Goal: Information Seeking & Learning: Find specific fact

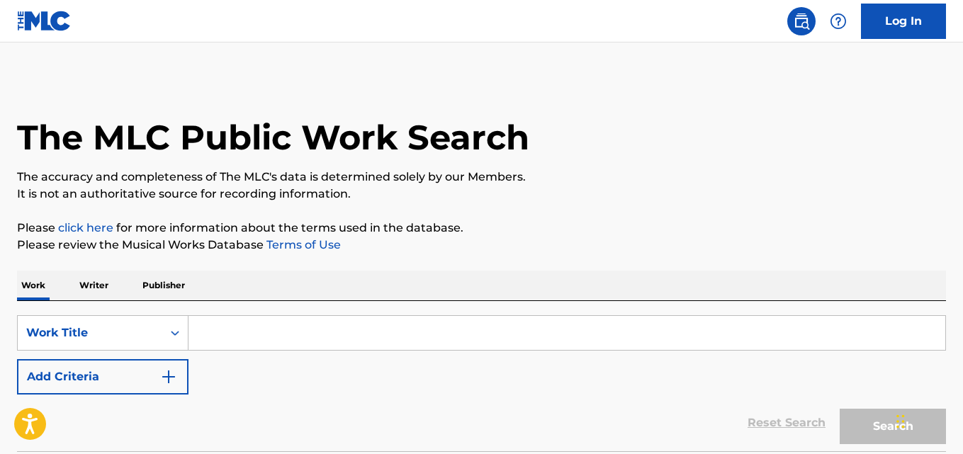
click at [239, 335] on input "Search Form" at bounding box center [566, 333] width 757 height 34
paste input "Laugh At Em"
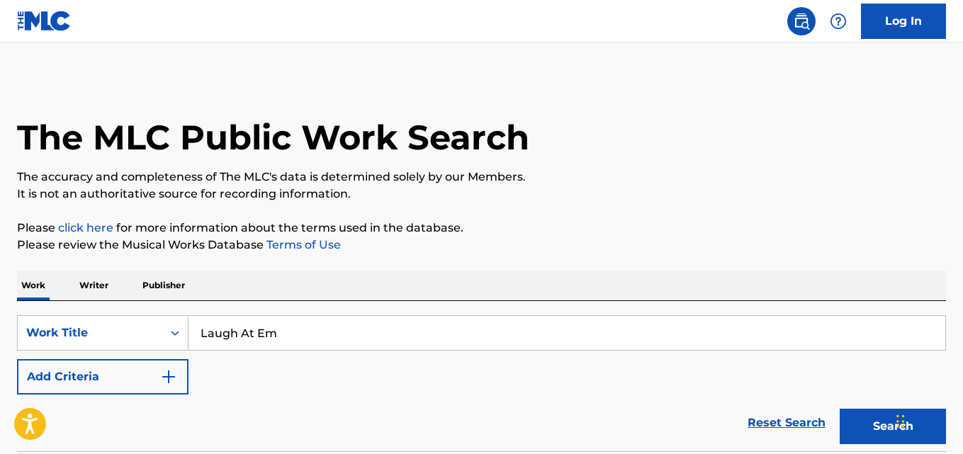
type input "Laugh At Em"
click at [315, 297] on div "Work Writer Publisher" at bounding box center [481, 286] width 929 height 30
drag, startPoint x: 152, startPoint y: 372, endPoint x: 222, endPoint y: 372, distance: 70.9
click at [174, 372] on button "Add Criteria" at bounding box center [102, 376] width 171 height 35
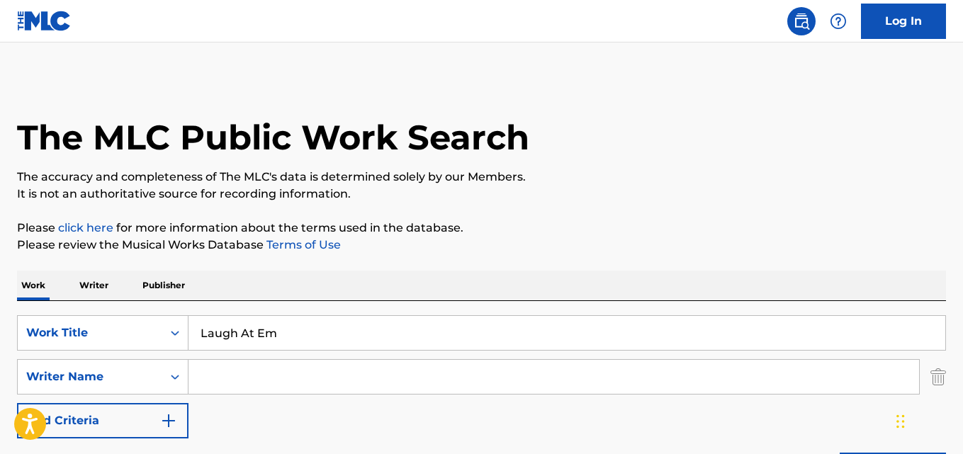
click at [264, 372] on input "Search Form" at bounding box center [553, 377] width 731 height 34
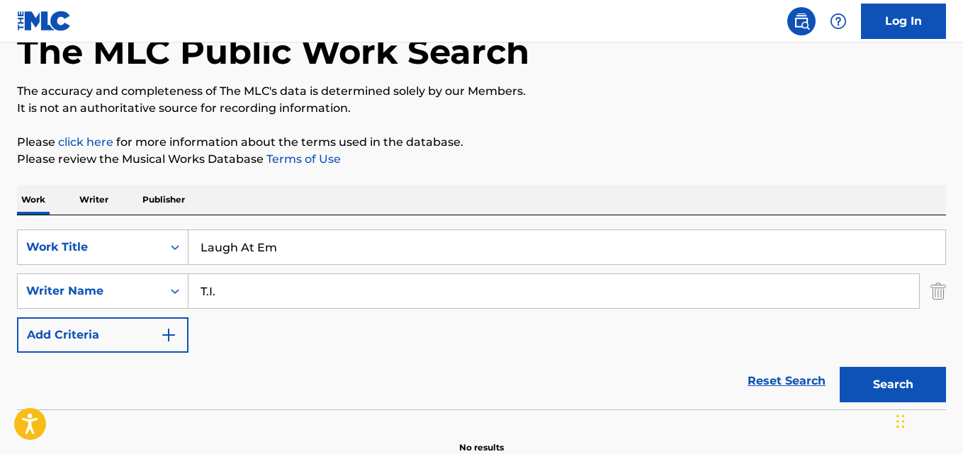
scroll to position [161, 0]
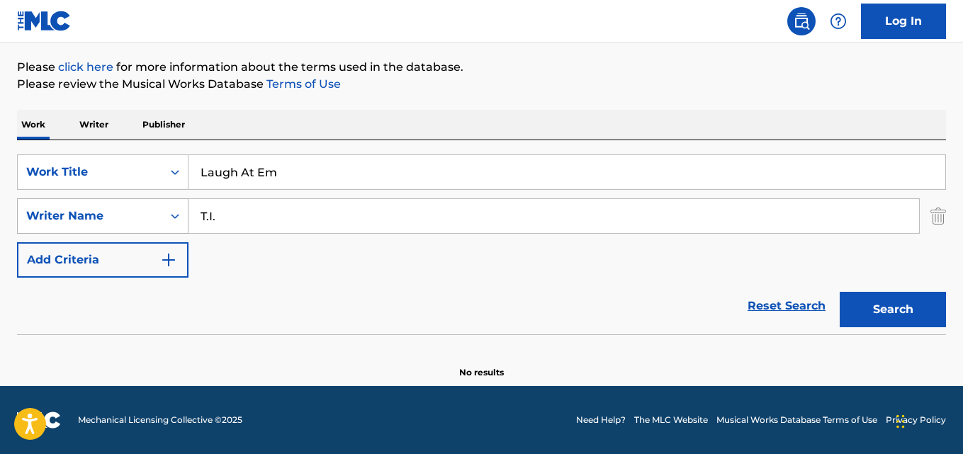
drag, startPoint x: 270, startPoint y: 225, endPoint x: 167, endPoint y: 226, distance: 103.5
click at [167, 226] on div "SearchWithCriteriaea32dd40-b442-4072-ad11-d50ec9cf789c Writer Name T.I." at bounding box center [481, 215] width 929 height 35
paste input "[PERSON_NAME]"
click at [840, 292] on button "Search" at bounding box center [893, 309] width 106 height 35
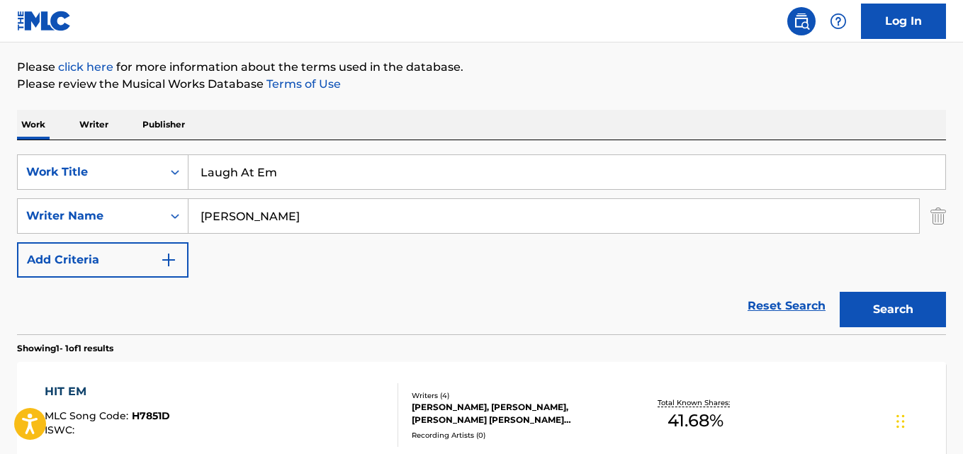
click at [422, 111] on div "Work Writer Publisher" at bounding box center [481, 125] width 929 height 30
drag, startPoint x: 259, startPoint y: 208, endPoint x: 411, endPoint y: 209, distance: 151.6
click at [411, 209] on input "[PERSON_NAME]" at bounding box center [553, 216] width 731 height 34
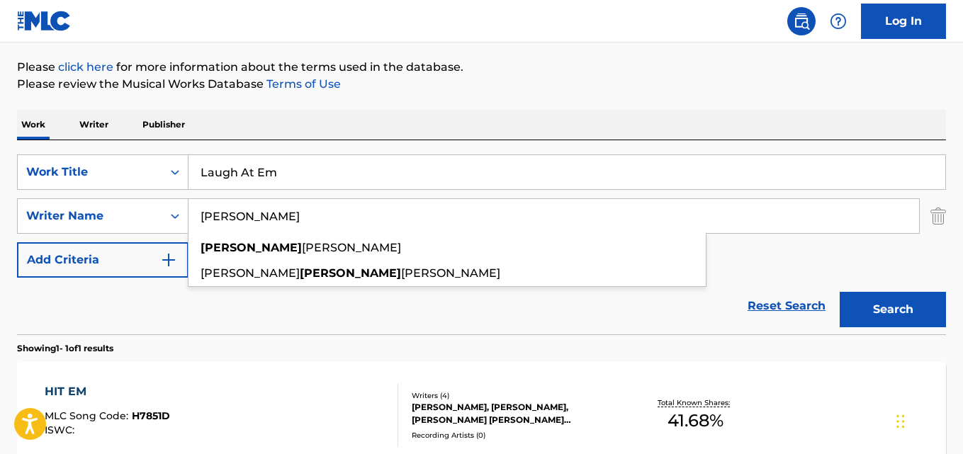
type input "[PERSON_NAME]"
click at [840, 292] on button "Search" at bounding box center [893, 309] width 106 height 35
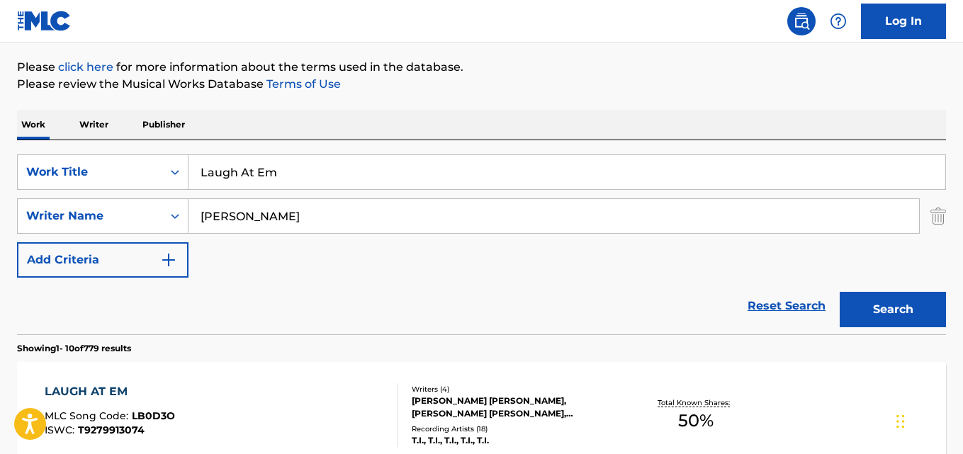
click at [101, 310] on div "Reset Search Search" at bounding box center [481, 306] width 929 height 57
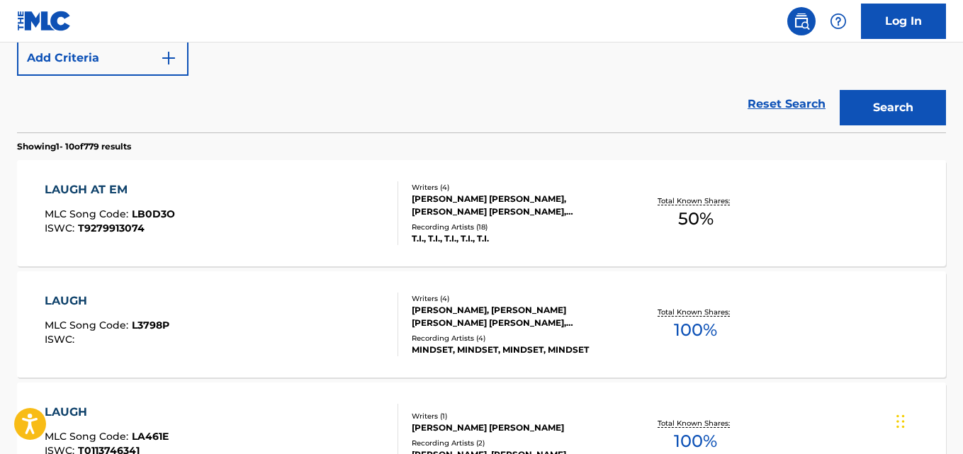
scroll to position [397, 0]
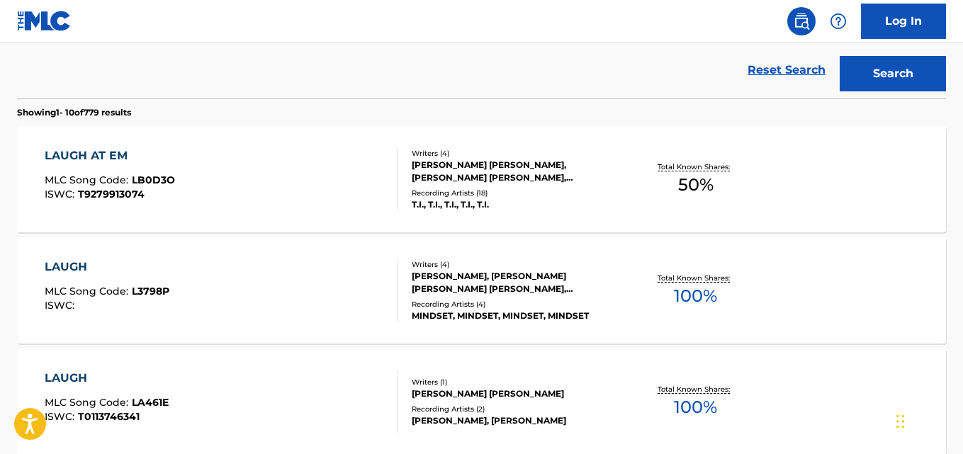
click at [101, 157] on div "LAUGH AT EM" at bounding box center [110, 155] width 130 height 17
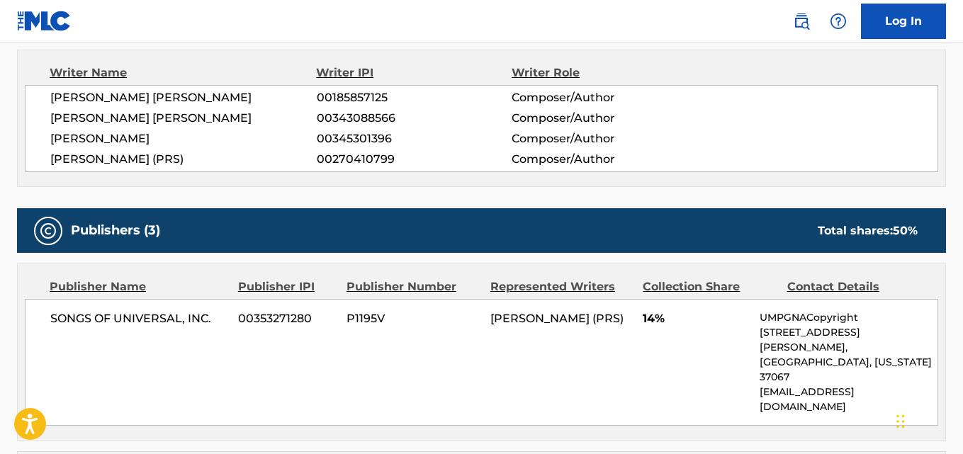
scroll to position [591, 0]
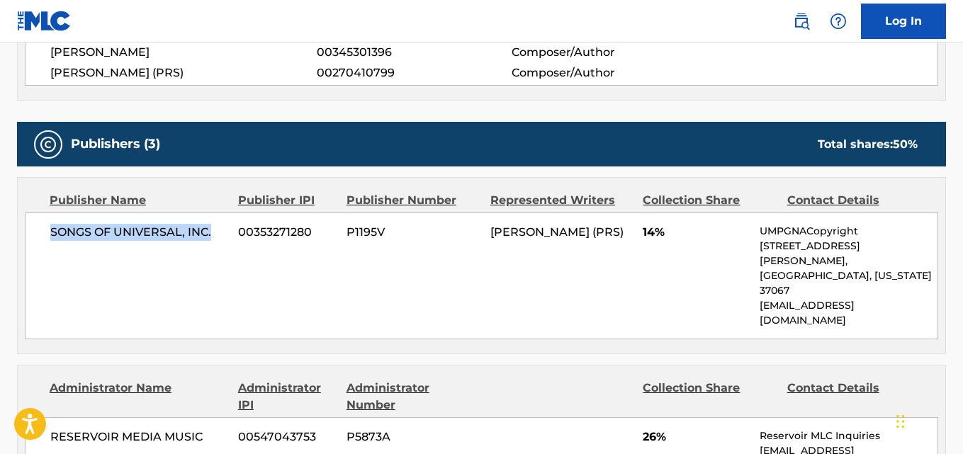
drag, startPoint x: 42, startPoint y: 237, endPoint x: 225, endPoint y: 230, distance: 183.7
click at [225, 230] on div "SONGS OF UNIVERSAL, INC. 00353271280 P1195V [PERSON_NAME] (PRS) 14% UMPGNACopyr…" at bounding box center [481, 276] width 913 height 127
copy span "SONGS OF UNIVERSAL, INC."
click at [643, 232] on span "14%" at bounding box center [696, 232] width 106 height 17
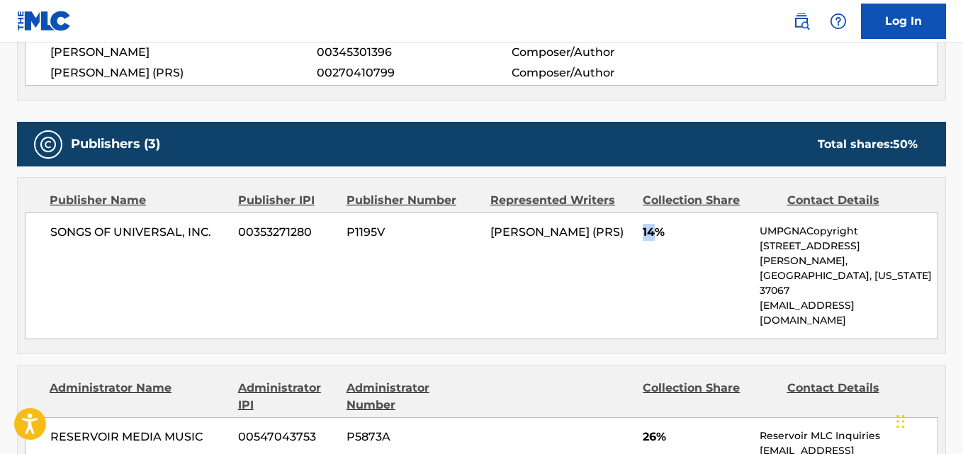
copy span "14"
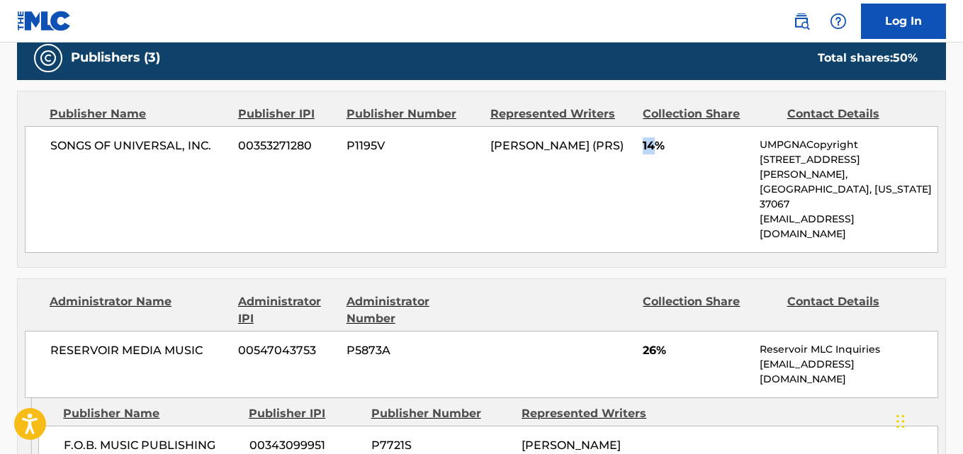
scroll to position [827, 0]
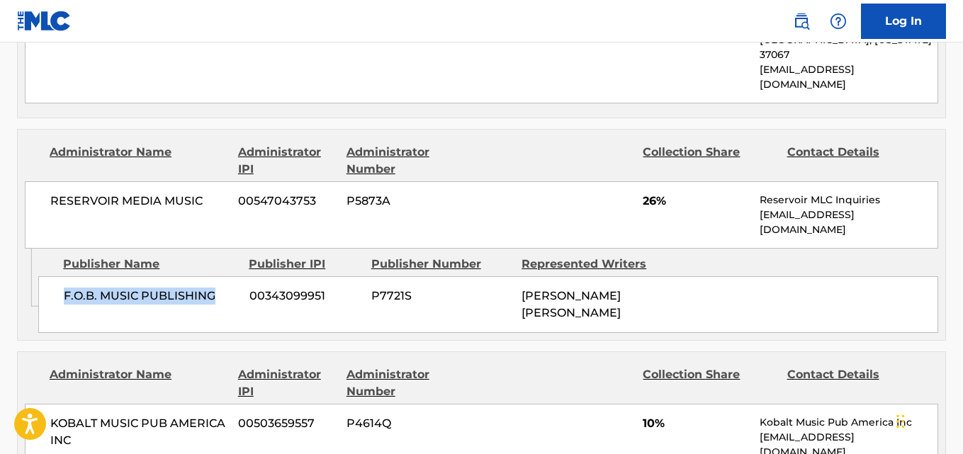
drag, startPoint x: 62, startPoint y: 238, endPoint x: 235, endPoint y: 232, distance: 173.0
click at [235, 276] on div "F.O.B. MUSIC PUBLISHING 00343099951 P7721S [PERSON_NAME] [PERSON_NAME]" at bounding box center [488, 304] width 900 height 57
copy span "F.O.B. MUSIC PUBLISHING"
click at [640, 181] on div "RESERVOIR MEDIA MUSIC 00547043753 P5873A 26% Reservoir MLC Inquiries [EMAIL_ADD…" at bounding box center [481, 214] width 913 height 67
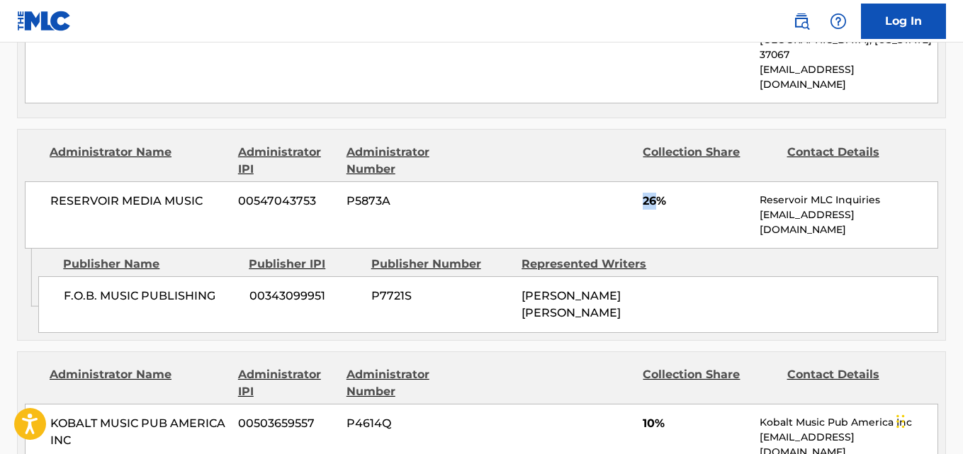
copy span "26"
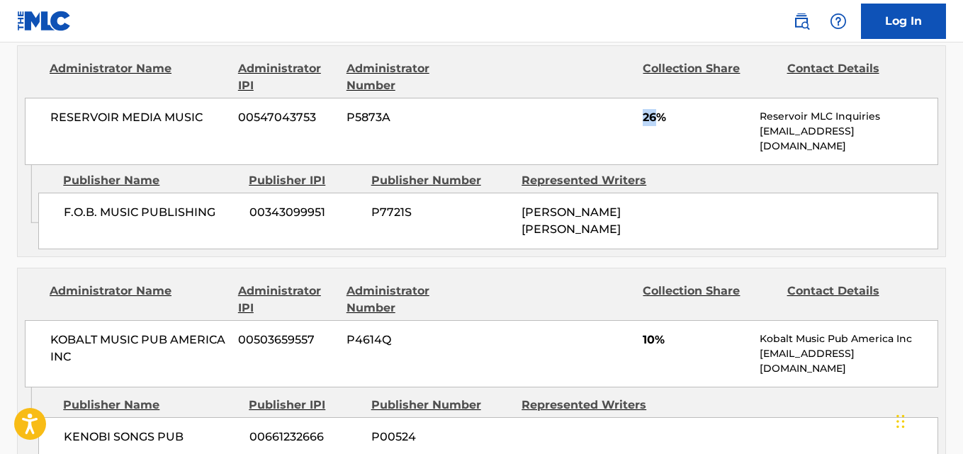
scroll to position [945, 0]
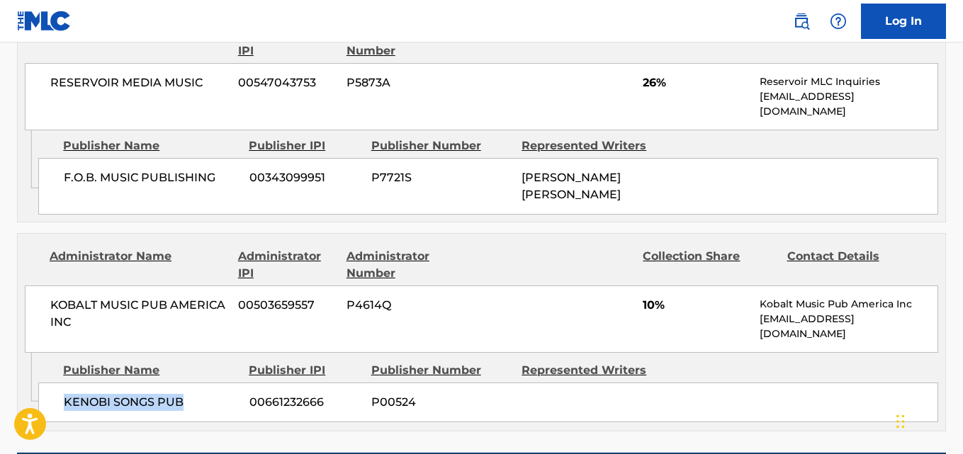
drag, startPoint x: 66, startPoint y: 344, endPoint x: 180, endPoint y: 346, distance: 114.1
click at [180, 394] on span "KENOBI SONGS PUB" at bounding box center [151, 402] width 175 height 17
copy span "KENOBI SONGS PUB"
click at [539, 169] on div "Publishers (3) Total shares: 50 % Publisher Name Publisher IPI Publisher Number…" at bounding box center [481, 100] width 929 height 664
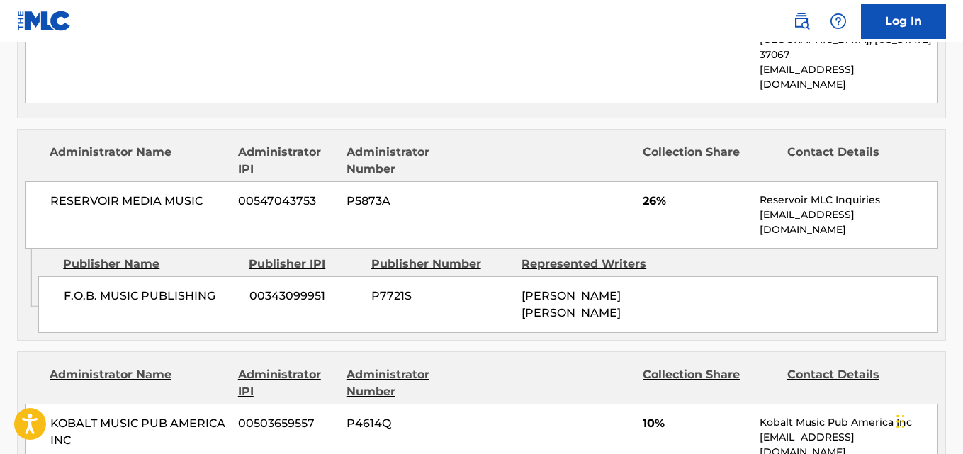
click at [529, 181] on div "RESERVOIR MEDIA MUSIC 00547043753 P5873A 26% Reservoir MLC Inquiries [EMAIL_ADD…" at bounding box center [481, 214] width 913 height 67
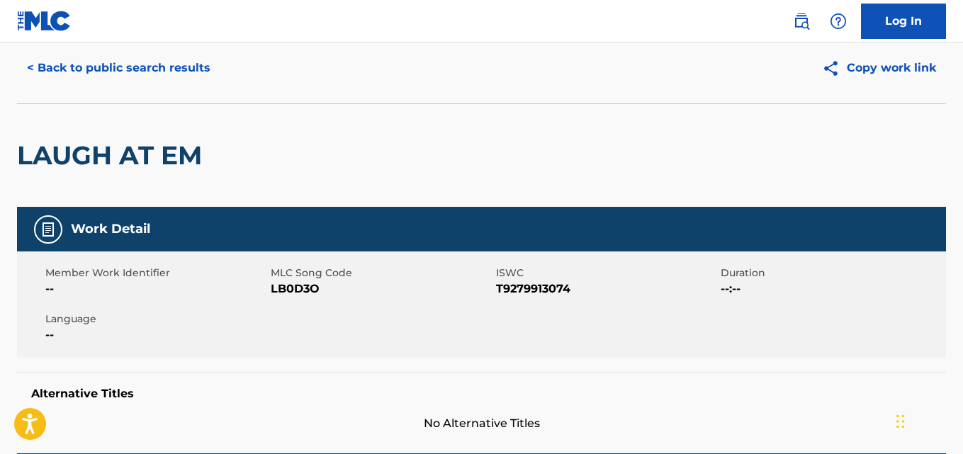
scroll to position [0, 0]
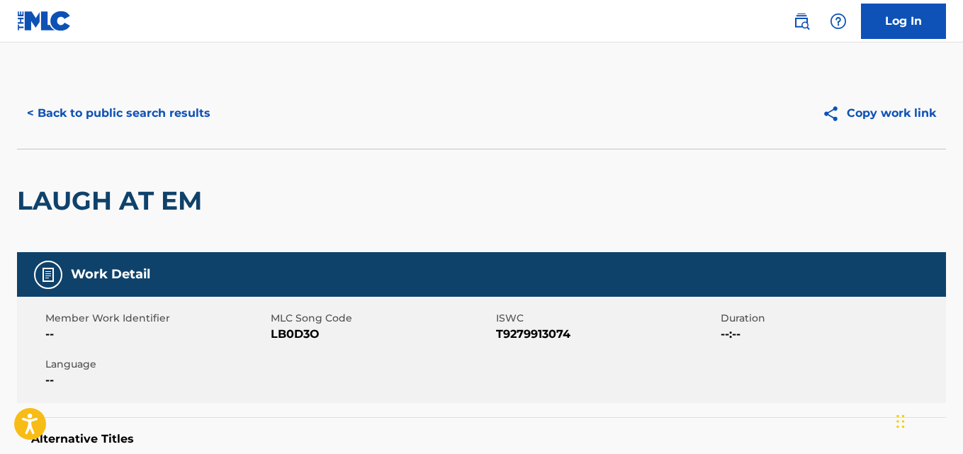
click at [160, 115] on button "< Back to public search results" at bounding box center [118, 113] width 203 height 35
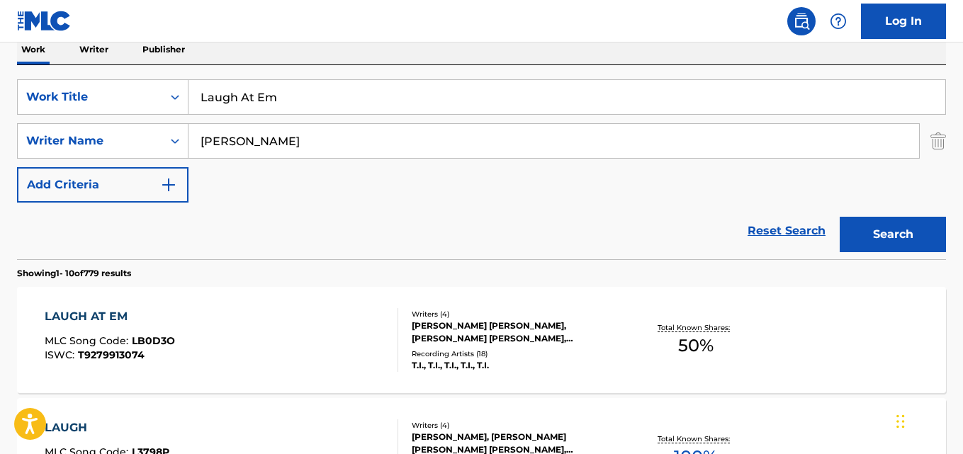
click at [785, 237] on link "Reset Search" at bounding box center [786, 230] width 92 height 31
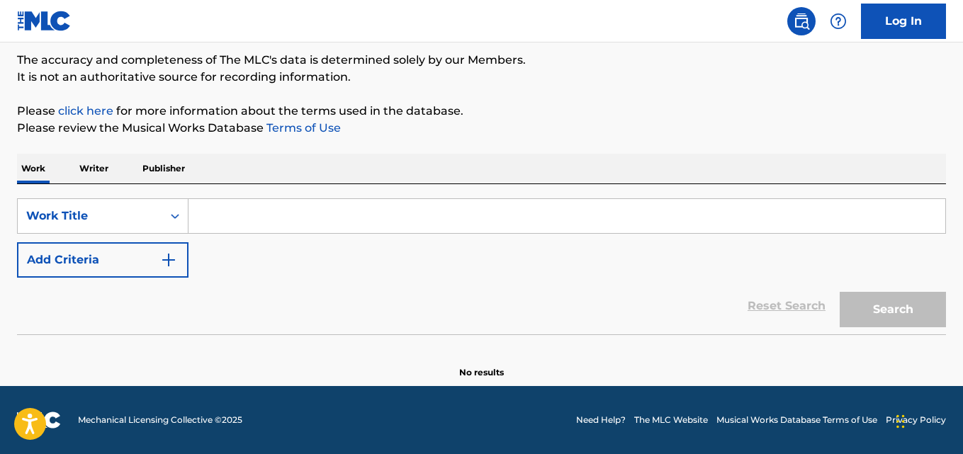
scroll to position [117, 0]
click at [567, 261] on div "SearchWithCriteria4c285bd9-11be-485c-808a-a4e001f04b3f Work Title Add Criteria" at bounding box center [481, 237] width 929 height 79
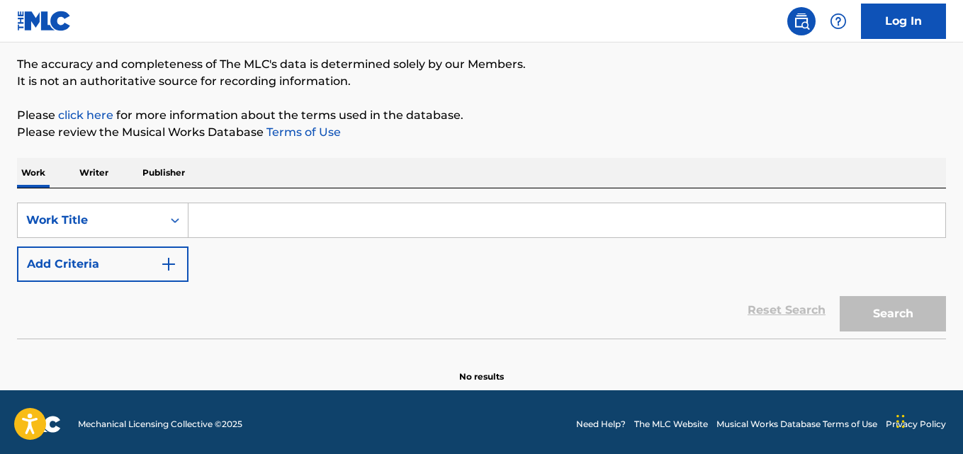
scroll to position [89, 0]
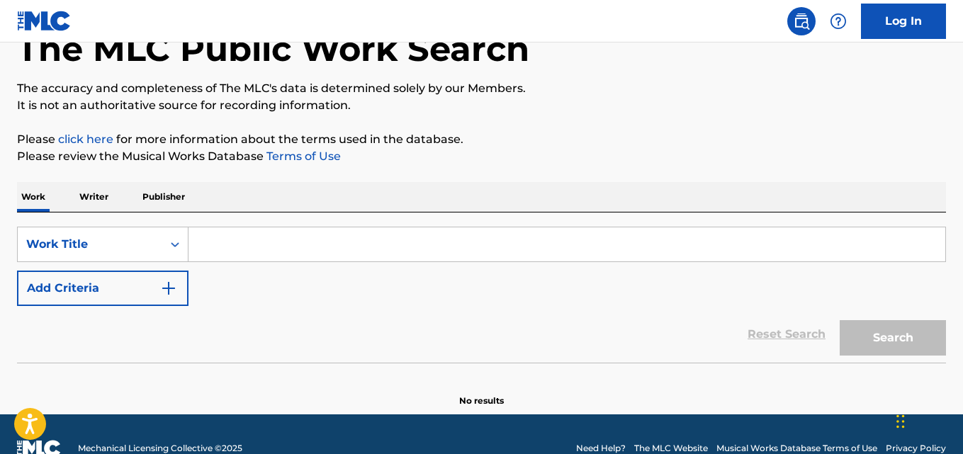
click at [495, 112] on p "It is not an authoritative source for recording information." at bounding box center [481, 105] width 929 height 17
click at [264, 253] on input "Search Form" at bounding box center [566, 244] width 757 height 34
paste input "Lazy"
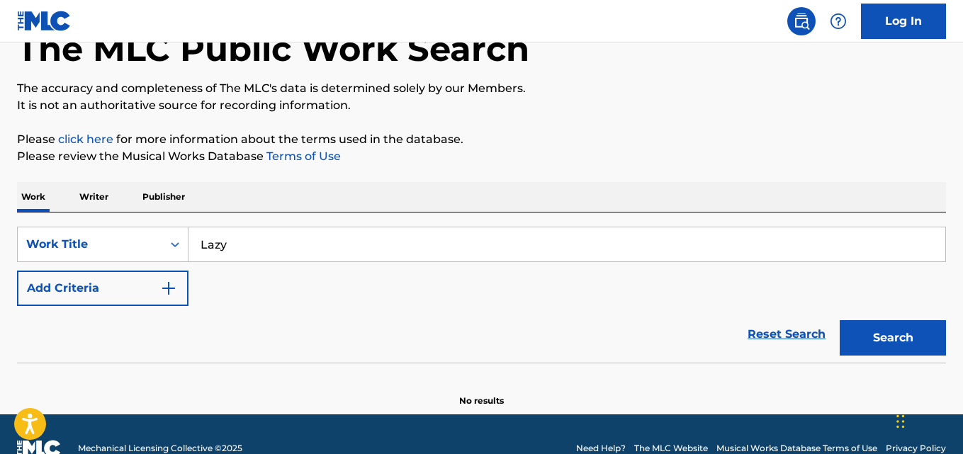
type input "Lazy"
click at [434, 176] on div "The MLC Public Work Search The accuracy and completeness of The MLC's data is d…" at bounding box center [481, 198] width 963 height 418
drag, startPoint x: 101, startPoint y: 285, endPoint x: 176, endPoint y: 291, distance: 74.7
click at [126, 288] on button "Add Criteria" at bounding box center [102, 288] width 171 height 35
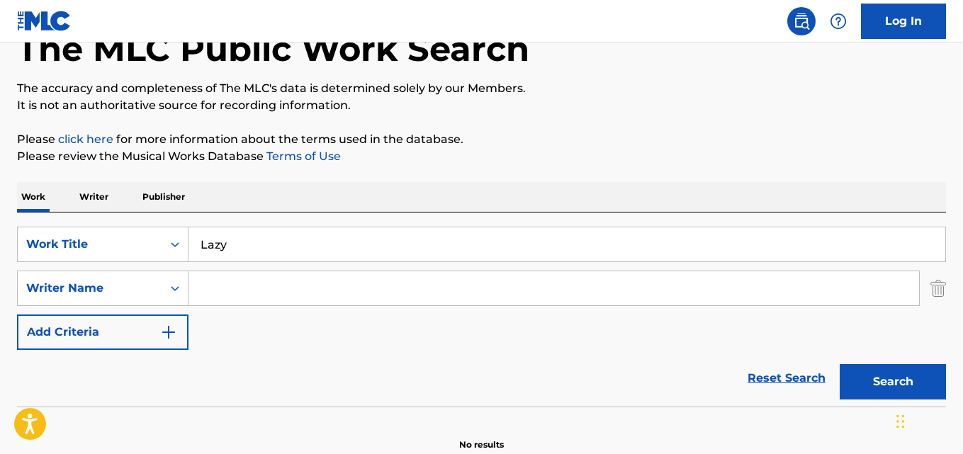
click at [257, 291] on input "Search Form" at bounding box center [553, 288] width 731 height 34
paste input "[PERSON_NAME]"
type input "[PERSON_NAME]"
click at [840, 364] on button "Search" at bounding box center [893, 381] width 106 height 35
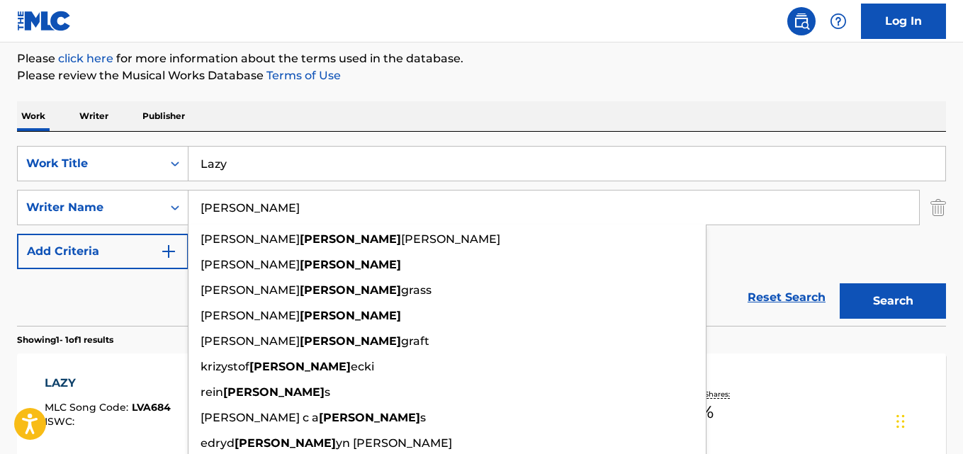
scroll to position [317, 0]
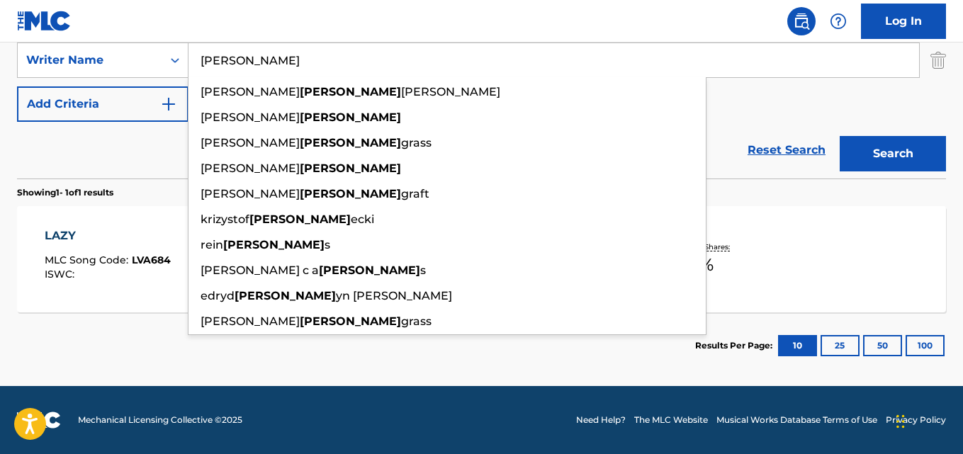
click at [135, 160] on div "Reset Search Search" at bounding box center [481, 150] width 929 height 57
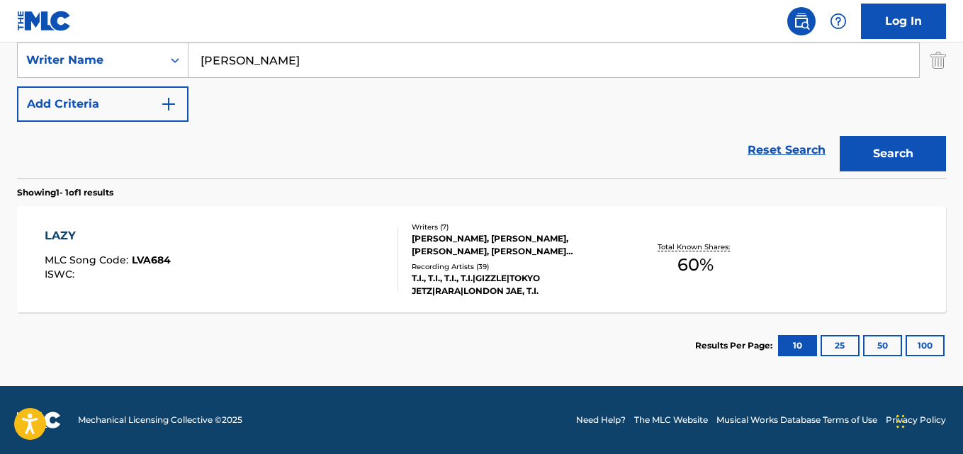
click at [58, 239] on div "LAZY" at bounding box center [108, 235] width 126 height 17
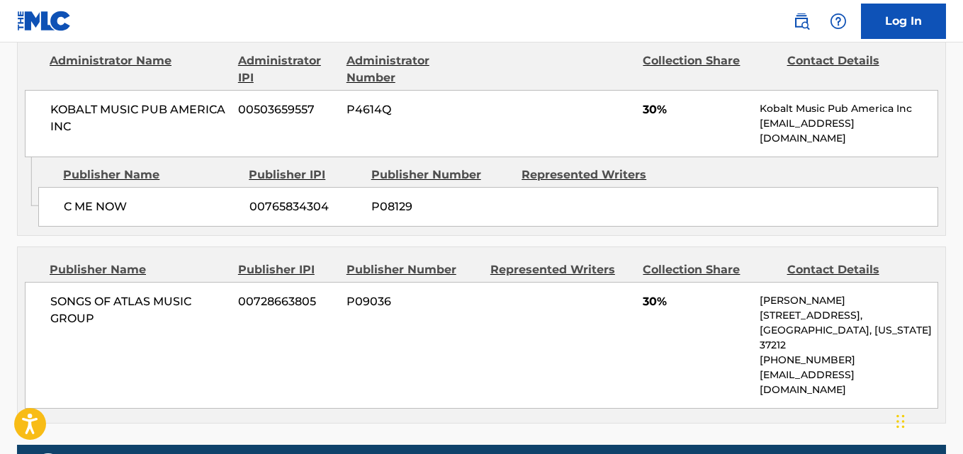
scroll to position [827, 0]
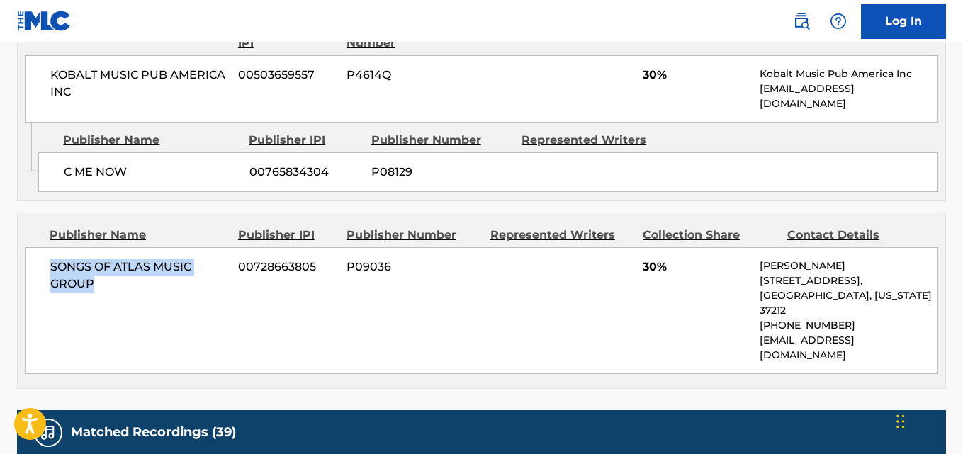
drag, startPoint x: 42, startPoint y: 266, endPoint x: 150, endPoint y: 289, distance: 110.1
click at [147, 293] on div "SONGS OF ATLAS MUSIC GROUP 00728663805 P09036 30% [PERSON_NAME] [STREET_ADDRESS…" at bounding box center [481, 310] width 913 height 127
copy span "SONGS OF ATLAS MUSIC GROUP"
click at [639, 272] on div "SONGS OF ATLAS MUSIC GROUP 00728663805 P09036 30% [PERSON_NAME] [STREET_ADDRESS…" at bounding box center [481, 310] width 913 height 127
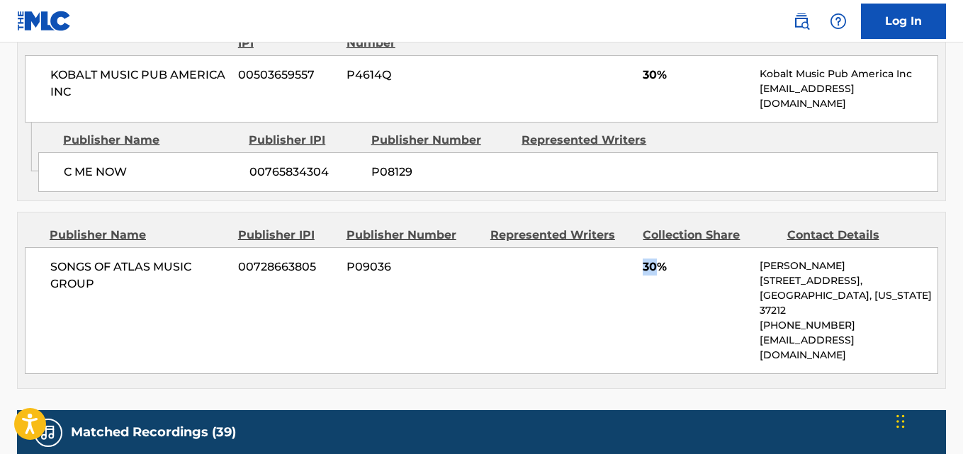
copy span "30"
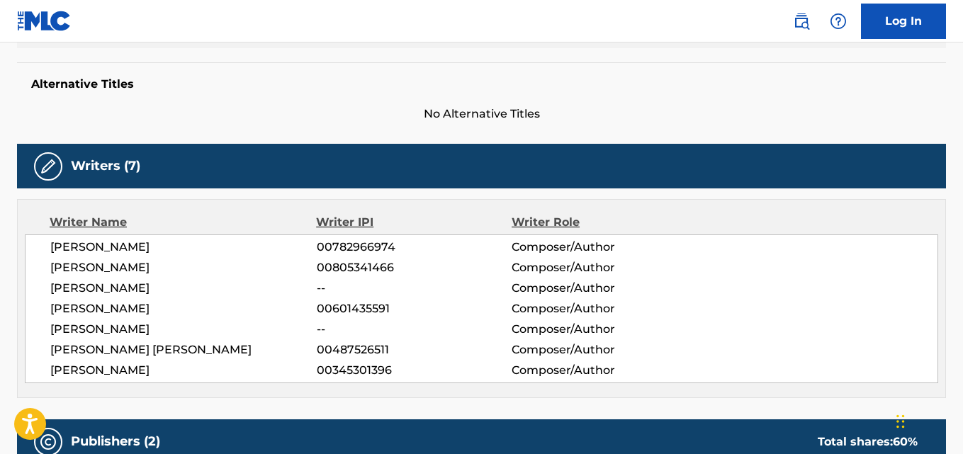
scroll to position [354, 0]
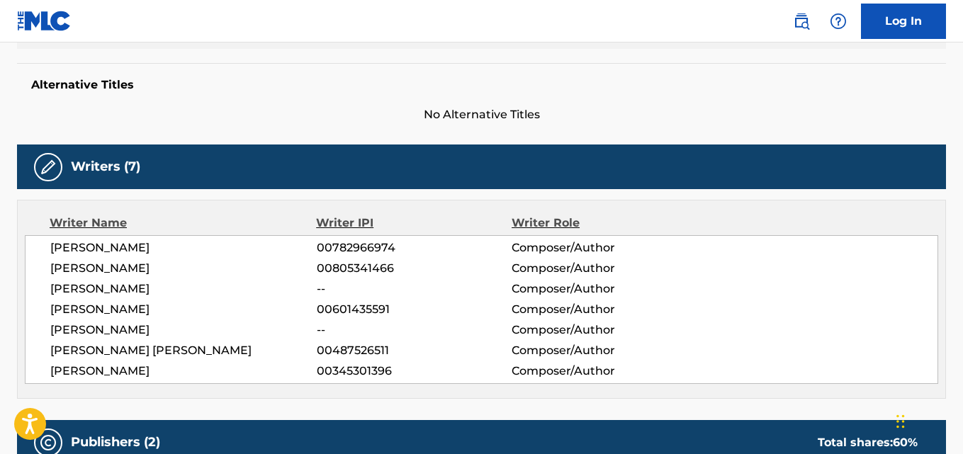
click at [151, 271] on span "[PERSON_NAME]" at bounding box center [183, 268] width 266 height 17
copy span "[PERSON_NAME]"
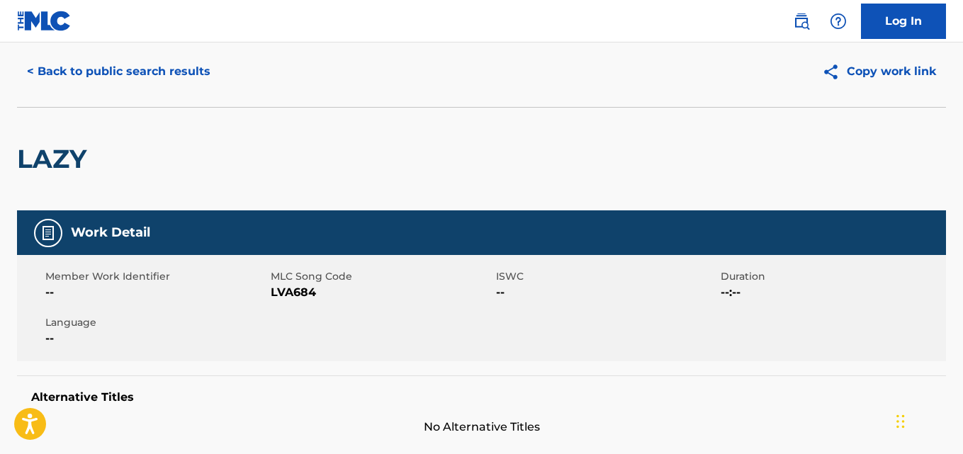
scroll to position [0, 0]
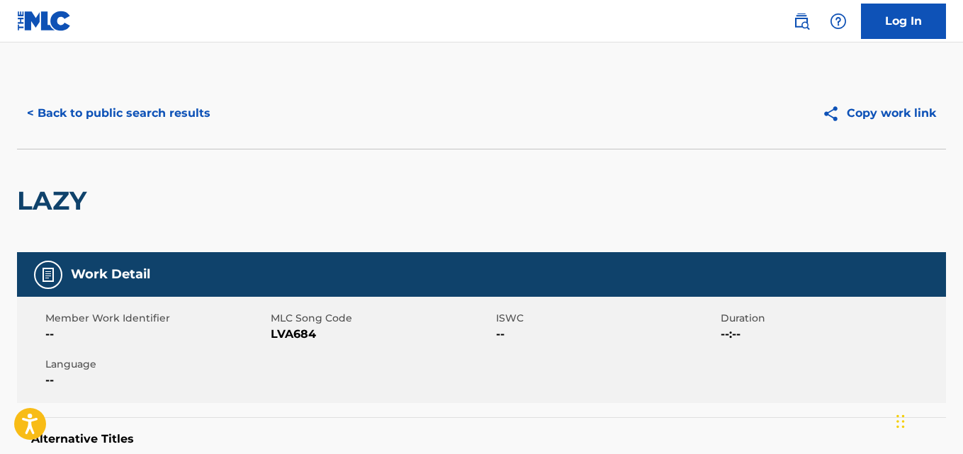
click at [187, 112] on button "< Back to public search results" at bounding box center [118, 113] width 203 height 35
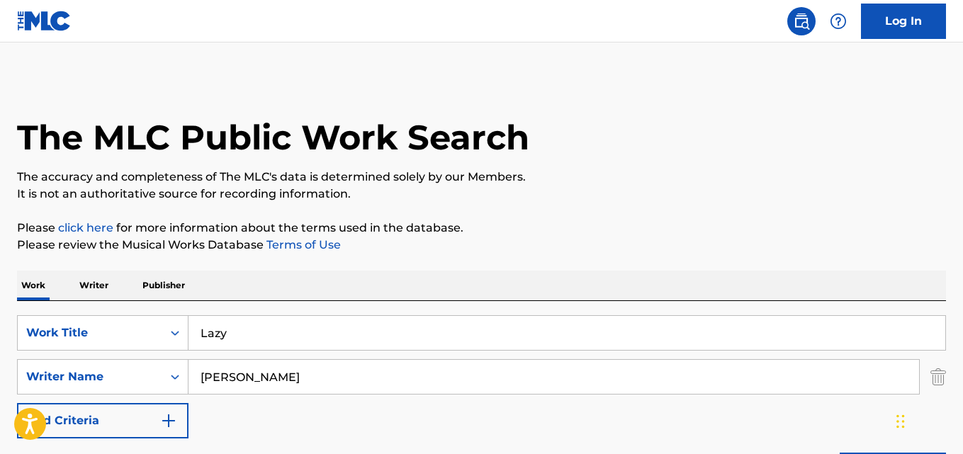
scroll to position [236, 0]
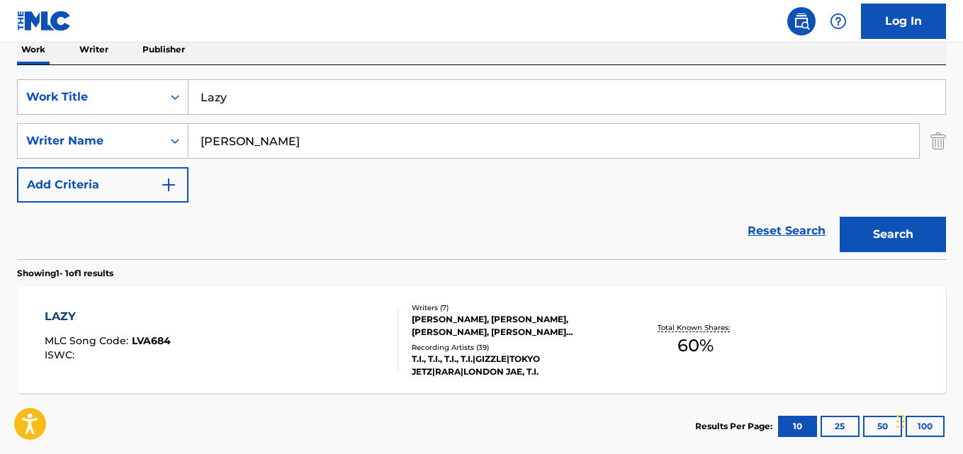
drag, startPoint x: 296, startPoint y: 106, endPoint x: 179, endPoint y: 106, distance: 117.6
click at [179, 106] on div "SearchWithCriteria4c285bd9-11be-485c-808a-a4e001f04b3f Work Title Lazy" at bounding box center [481, 96] width 929 height 35
paste input "ive Your Life"
type input "Live Your Life"
click at [842, 223] on button "Search" at bounding box center [893, 234] width 106 height 35
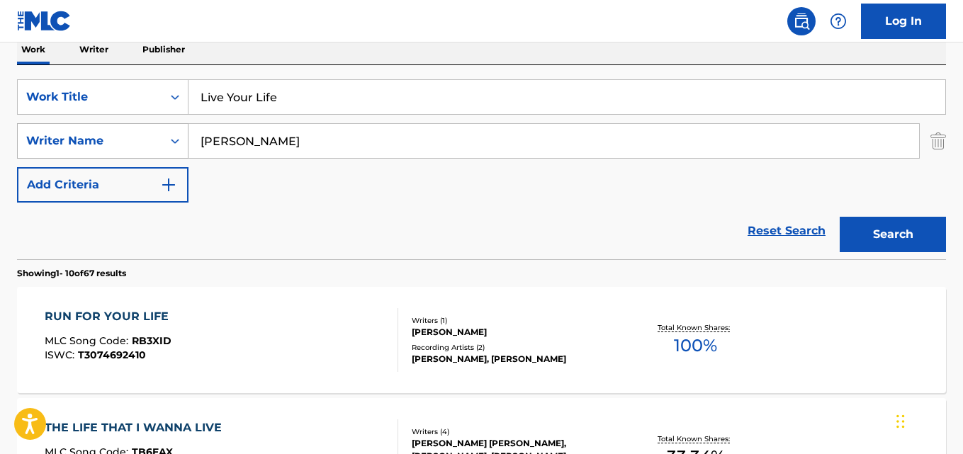
drag, startPoint x: 273, startPoint y: 138, endPoint x: 174, endPoint y: 139, distance: 98.5
click at [174, 139] on div "SearchWithCriteriaea32dd40-b442-4072-ad11-d50ec9cf789c Writer Name [PERSON_NAME]" at bounding box center [481, 140] width 929 height 35
paste input "[US_STATE]"
click at [840, 217] on button "Search" at bounding box center [893, 234] width 106 height 35
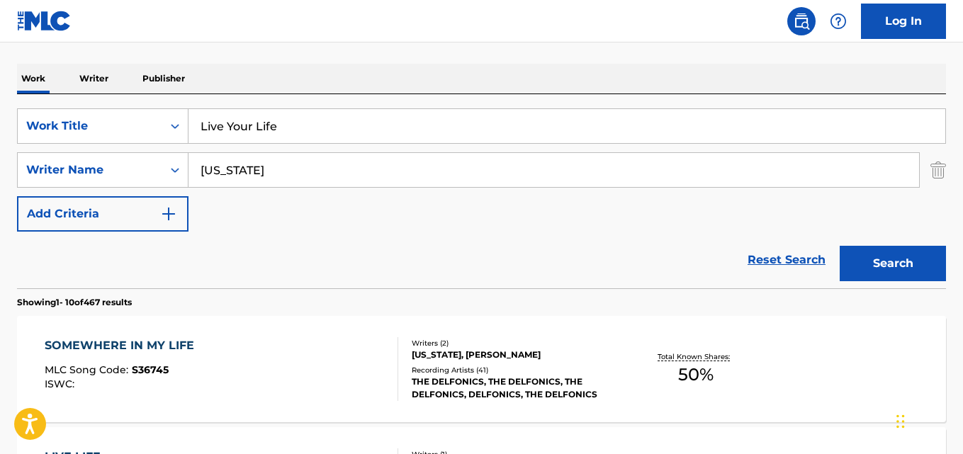
drag, startPoint x: 365, startPoint y: 77, endPoint x: 402, endPoint y: 94, distance: 41.2
click at [366, 76] on div "Work Writer Publisher" at bounding box center [481, 79] width 929 height 30
click at [879, 266] on button "Search" at bounding box center [893, 263] width 106 height 35
click at [889, 265] on button "Search" at bounding box center [893, 263] width 106 height 35
drag, startPoint x: 327, startPoint y: 166, endPoint x: 117, endPoint y: 172, distance: 210.5
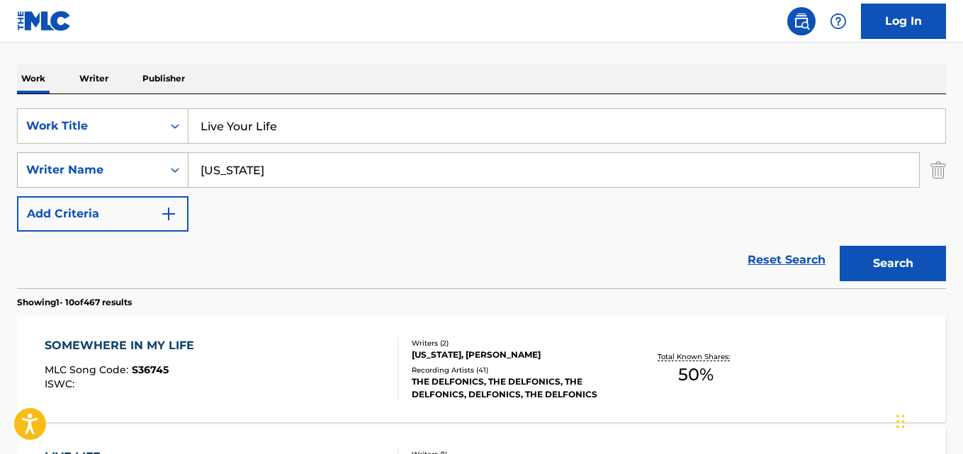
click at [117, 172] on div "SearchWithCriteriaea32dd40-b442-4072-ad11-d50ec9cf789c Writer Name [US_STATE]" at bounding box center [481, 169] width 929 height 35
paste input "[PERSON_NAME]"
click at [840, 246] on button "Search" at bounding box center [893, 263] width 106 height 35
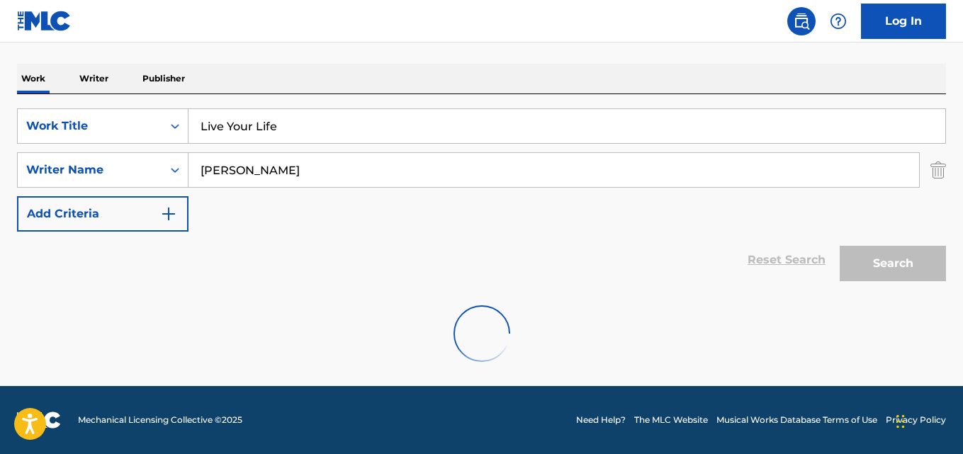
click at [328, 80] on div "Work Writer Publisher" at bounding box center [481, 79] width 929 height 30
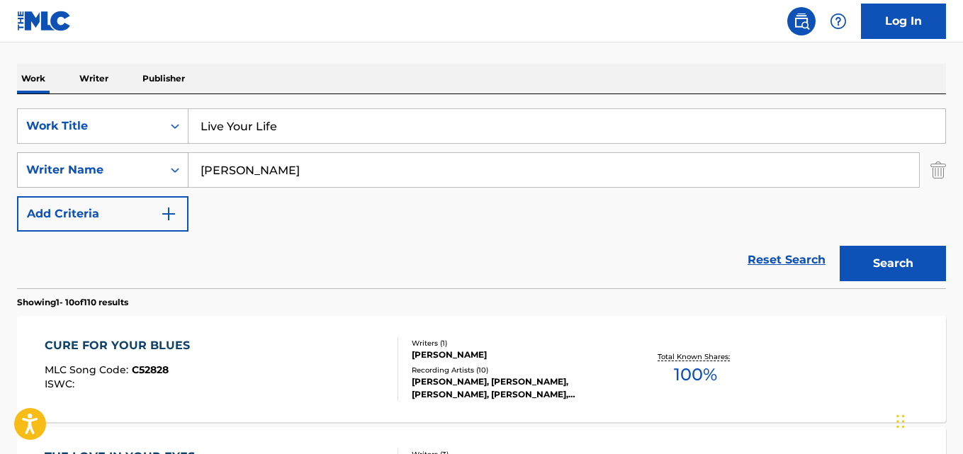
drag, startPoint x: 206, startPoint y: 168, endPoint x: 136, endPoint y: 168, distance: 70.1
click at [136, 168] on div "SearchWithCriteriaea32dd40-b442-4072-ad11-d50ec9cf789c Writer Name [PERSON_NAME]" at bounding box center [481, 169] width 929 height 35
paste input "[PERSON_NAME]"
type input "[PERSON_NAME]"
click at [840, 246] on button "Search" at bounding box center [893, 263] width 106 height 35
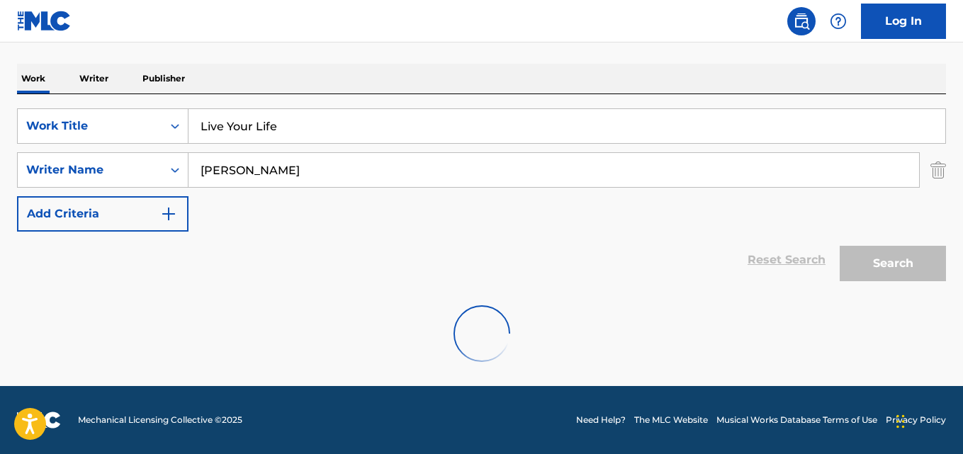
click at [308, 68] on div "Work Writer Publisher" at bounding box center [481, 79] width 929 height 30
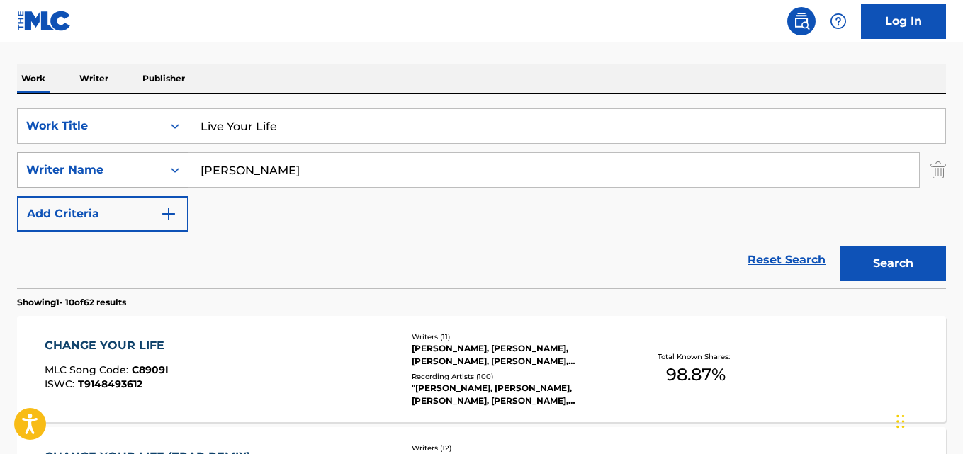
drag, startPoint x: 255, startPoint y: 172, endPoint x: 133, endPoint y: 180, distance: 122.1
click at [133, 180] on div "SearchWithCriteriaea32dd40-b442-4072-ad11-d50ec9cf789c Writer Name [PERSON_NAME]" at bounding box center [481, 169] width 929 height 35
click at [840, 246] on button "Search" at bounding box center [893, 263] width 106 height 35
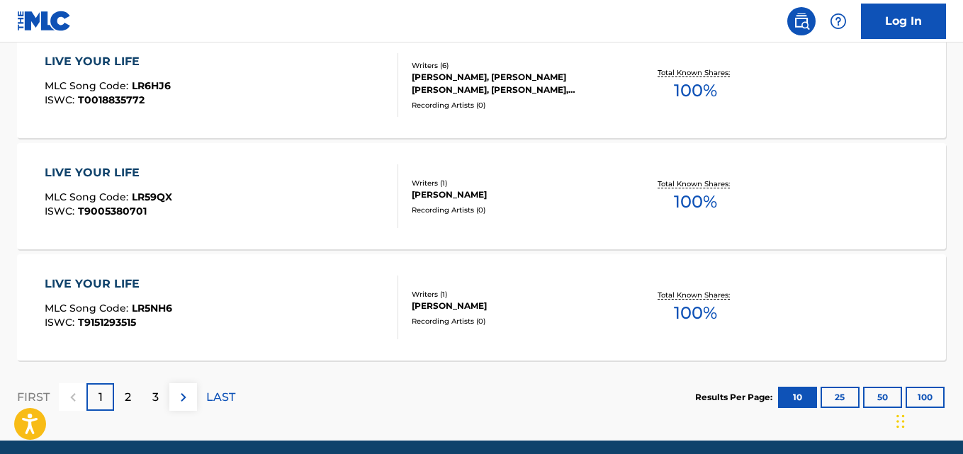
scroll to position [106, 0]
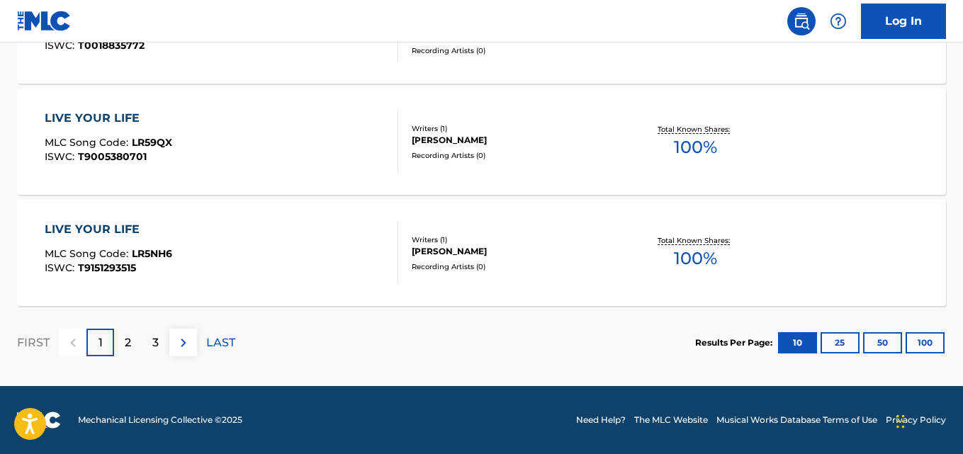
click at [137, 339] on div "2" at bounding box center [128, 343] width 28 height 28
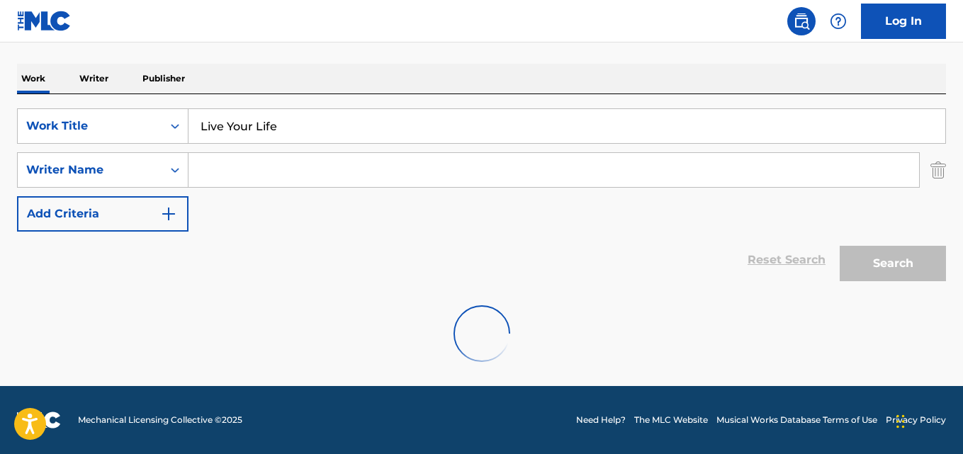
scroll to position [1324, 0]
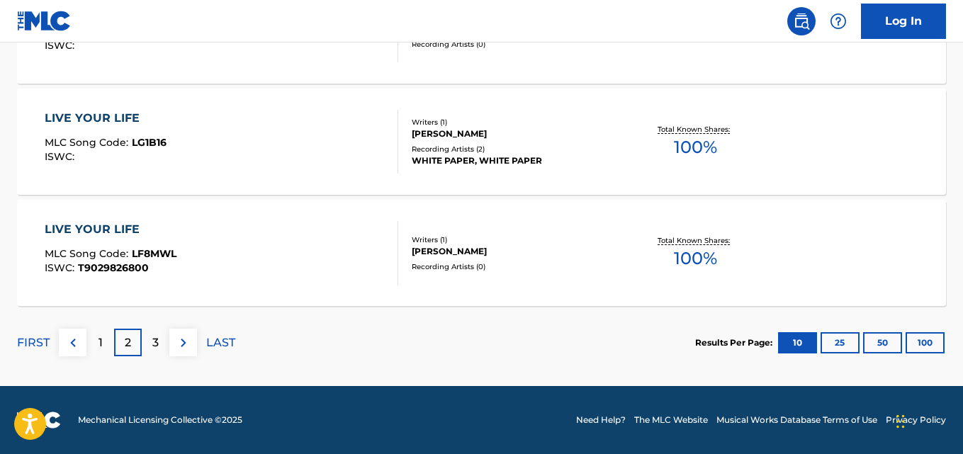
click at [505, 351] on section "FIRST 1 2 3 LAST Results Per Page: 10 25 50 100" at bounding box center [481, 342] width 929 height 73
click at [164, 349] on div "3" at bounding box center [156, 343] width 28 height 28
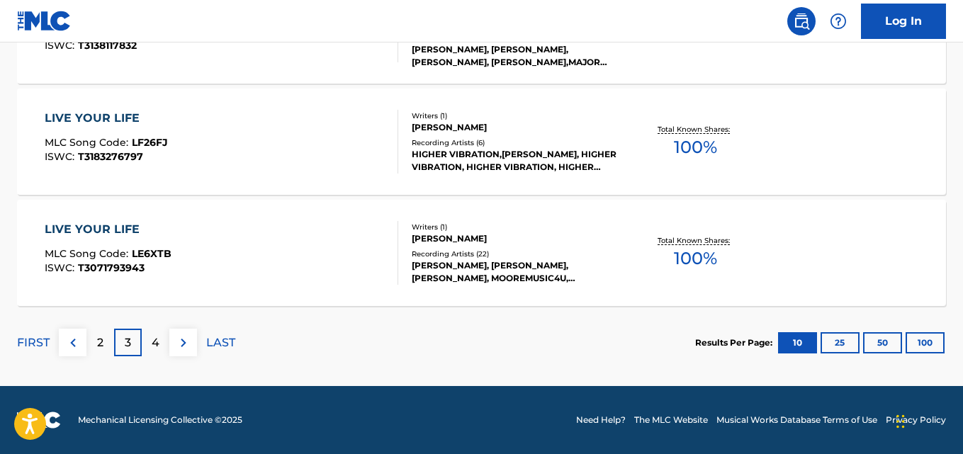
click at [398, 334] on section "FIRST 2 3 4 LAST Results Per Page: 10 25 50 100" at bounding box center [481, 342] width 929 height 73
click at [323, 350] on section "FIRST 2 3 4 LAST Results Per Page: 10 25 50 100" at bounding box center [481, 342] width 929 height 73
click at [153, 348] on p "4" at bounding box center [156, 342] width 8 height 17
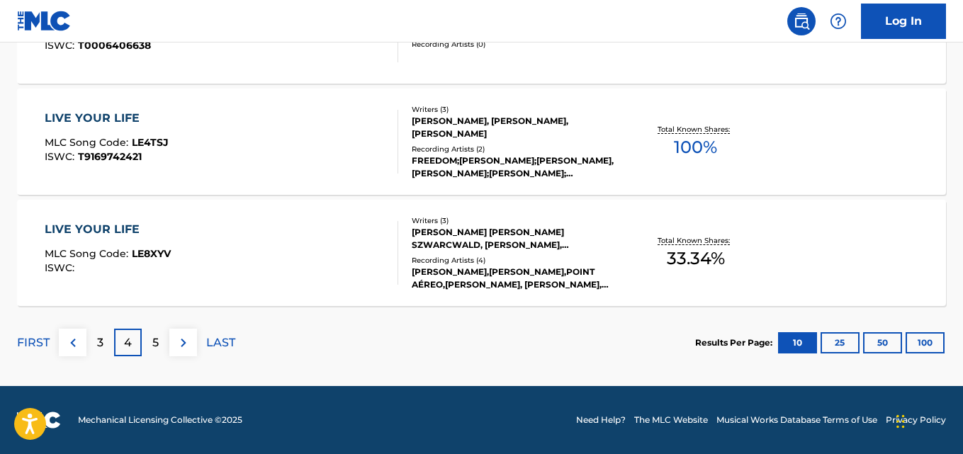
click at [428, 349] on section "FIRST 3 4 5 LAST Results Per Page: 10 25 50 100" at bounding box center [481, 342] width 929 height 73
click at [157, 349] on p "5" at bounding box center [155, 342] width 6 height 17
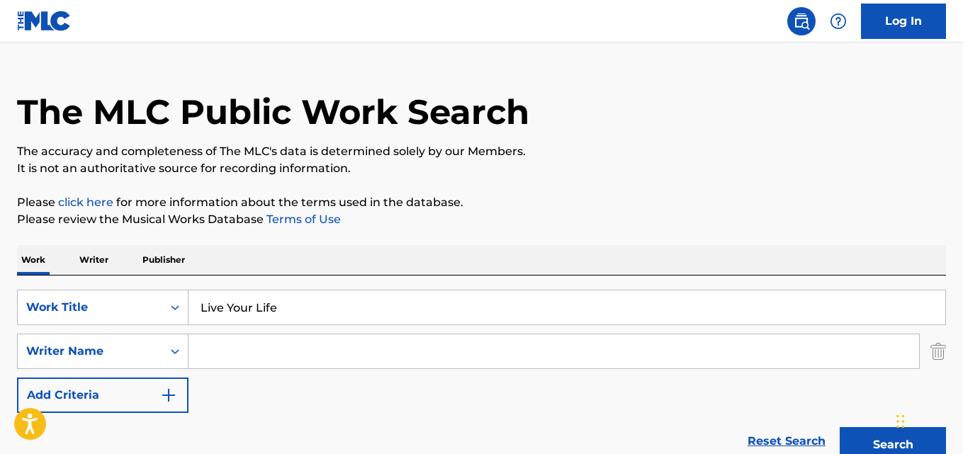
scroll to position [0, 0]
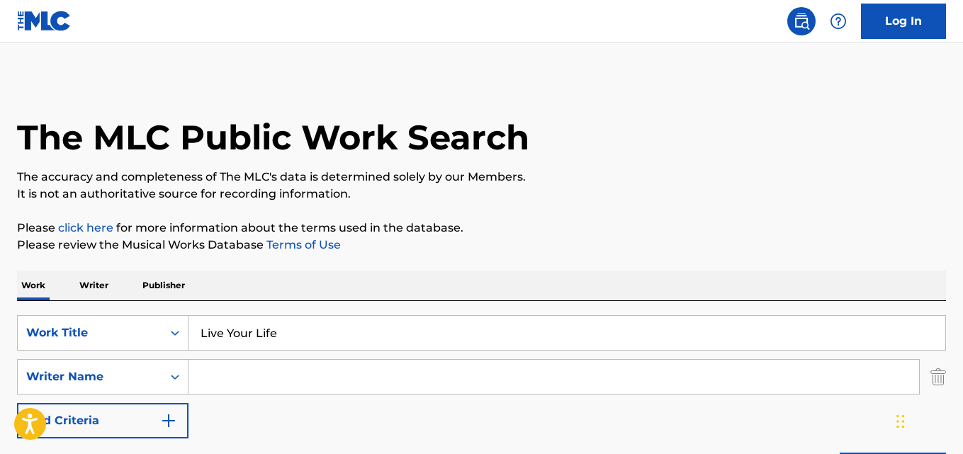
click at [254, 377] on input "Search Form" at bounding box center [553, 377] width 731 height 34
paste input "Tramar"
click at [412, 279] on div "Work Writer Publisher" at bounding box center [481, 286] width 929 height 30
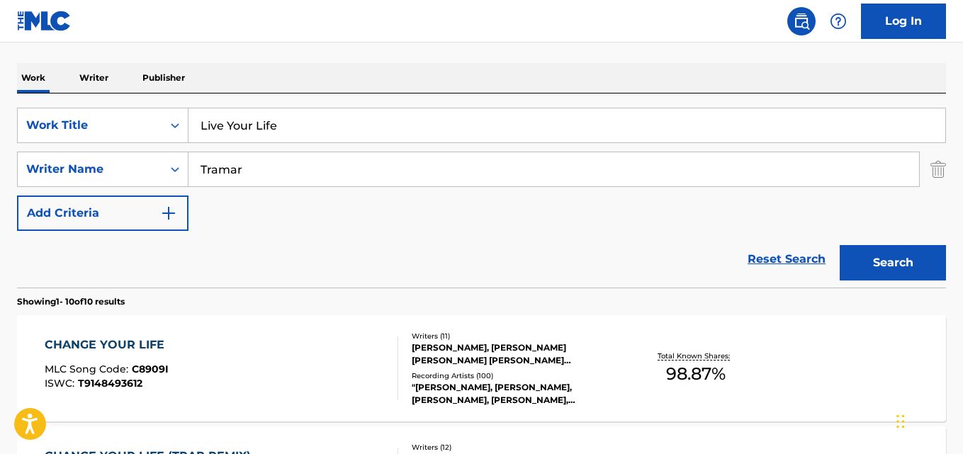
scroll to position [118, 0]
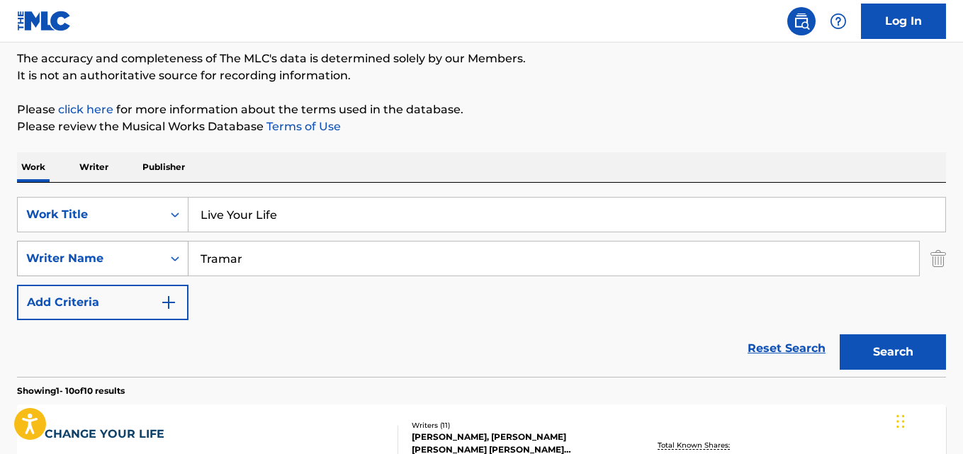
drag, startPoint x: 254, startPoint y: 254, endPoint x: 171, endPoint y: 260, distance: 83.9
click at [174, 260] on div "SearchWithCriteriaea32dd40-b442-4072-ad11-d50ec9cf789c Writer Name [PERSON_NAME]" at bounding box center [481, 258] width 929 height 35
paste input "MAKEBA"
type input "MAKEBA"
click at [840, 334] on button "Search" at bounding box center [893, 351] width 106 height 35
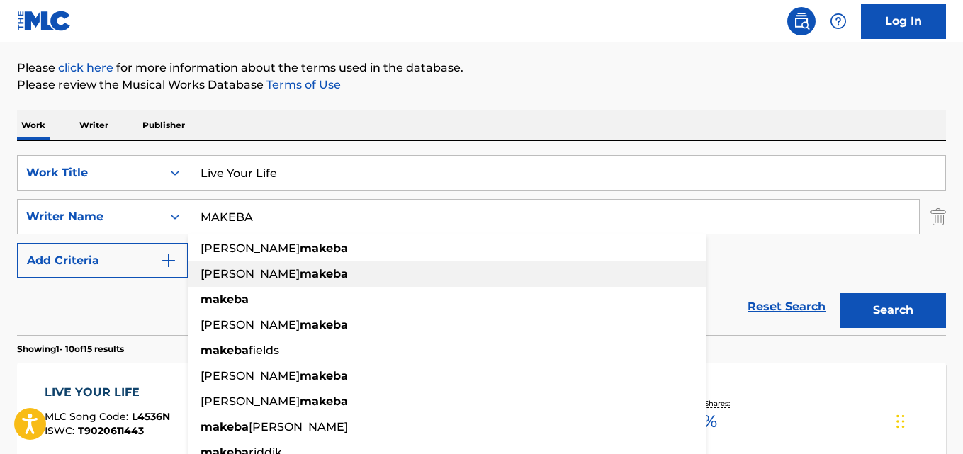
scroll to position [354, 0]
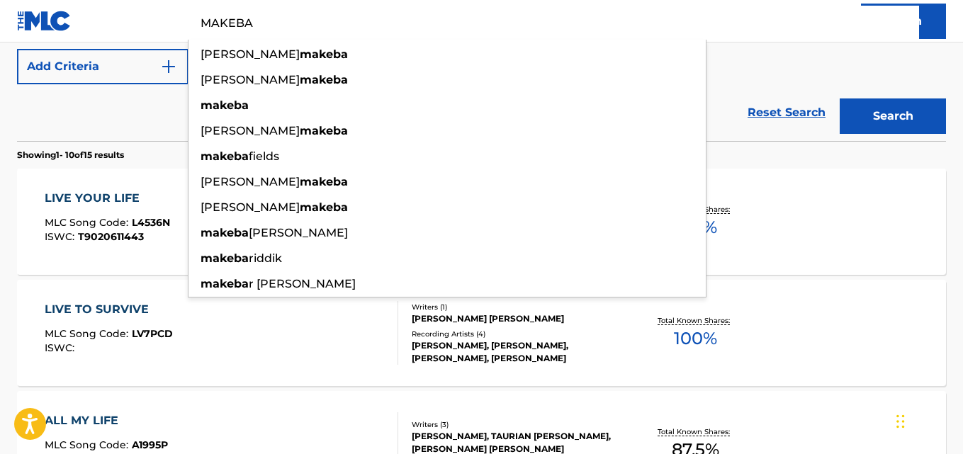
click at [17, 283] on div "LIVE TO SURVIVE MLC Song Code : LV7PCD ISWC : Writers ( 1 ) [PERSON_NAME] [PERS…" at bounding box center [481, 333] width 929 height 106
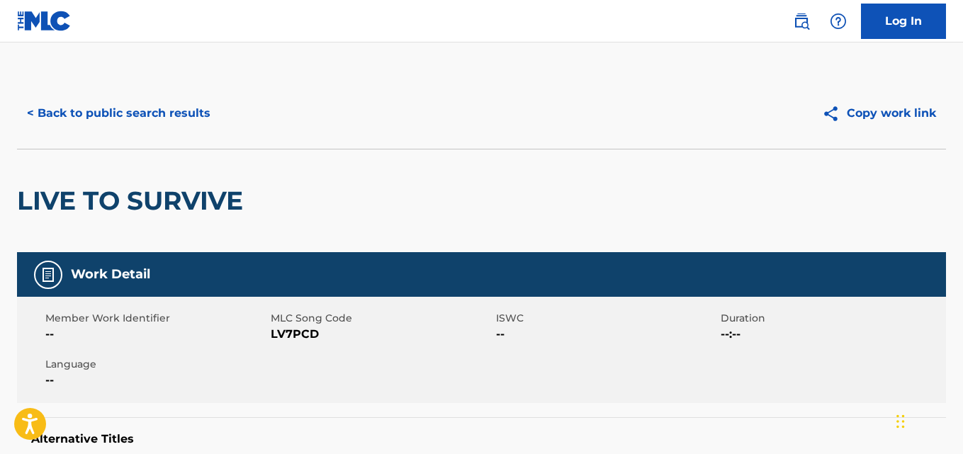
click at [55, 124] on button "< Back to public search results" at bounding box center [118, 113] width 203 height 35
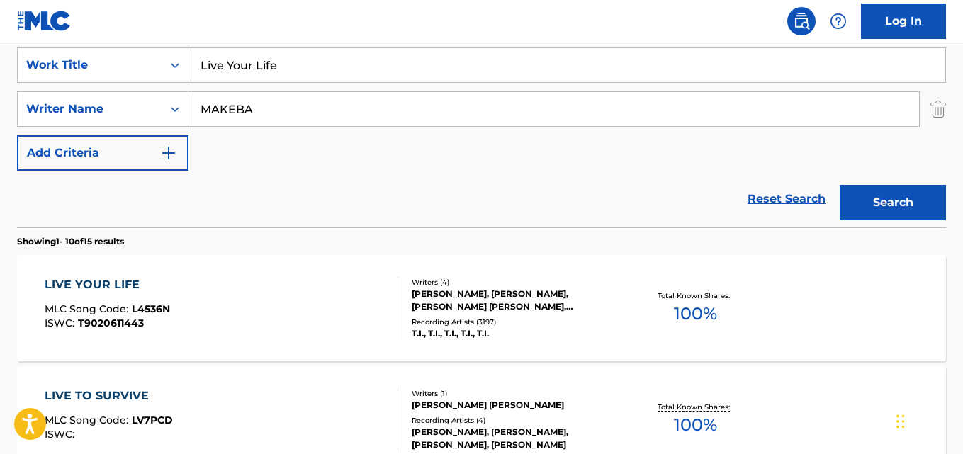
scroll to position [385, 0]
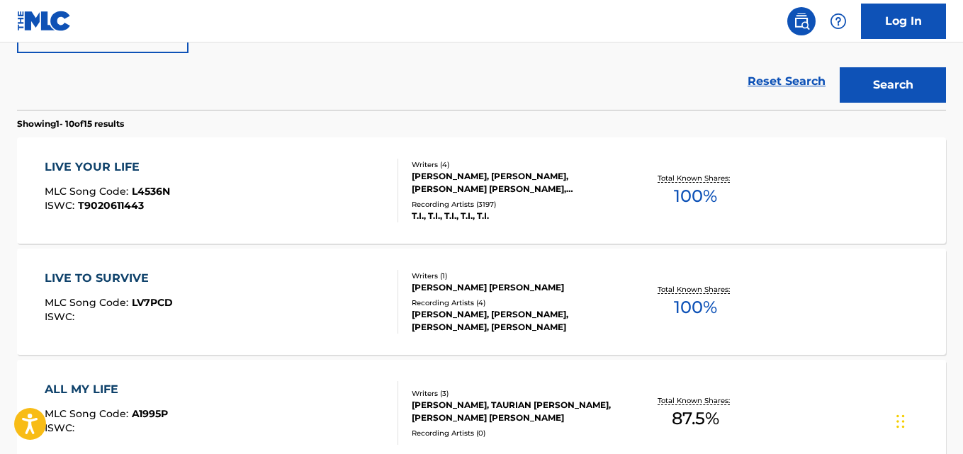
click at [449, 197] on div "Writers ( 4 ) [PERSON_NAME], [PERSON_NAME], [PERSON_NAME] [PERSON_NAME], [PERSO…" at bounding box center [508, 190] width 220 height 63
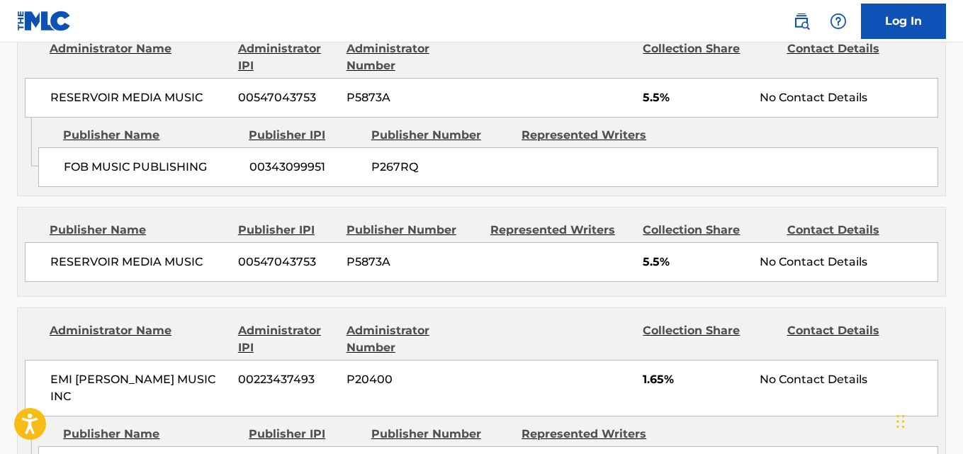
scroll to position [709, 0]
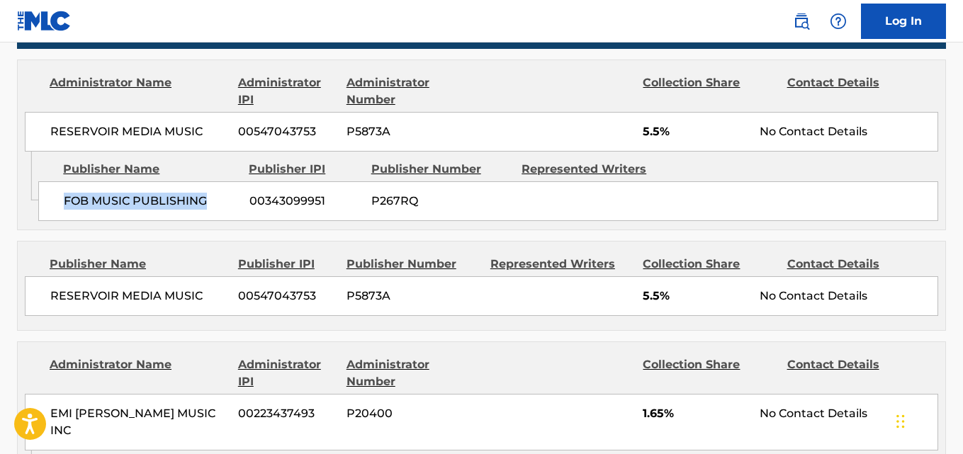
drag, startPoint x: 61, startPoint y: 212, endPoint x: 230, endPoint y: 207, distance: 169.4
click at [230, 207] on div "FOB MUSIC PUBLISHING 00343099951 P267RQ" at bounding box center [488, 201] width 900 height 40
copy span "FOB MUSIC PUBLISHING"
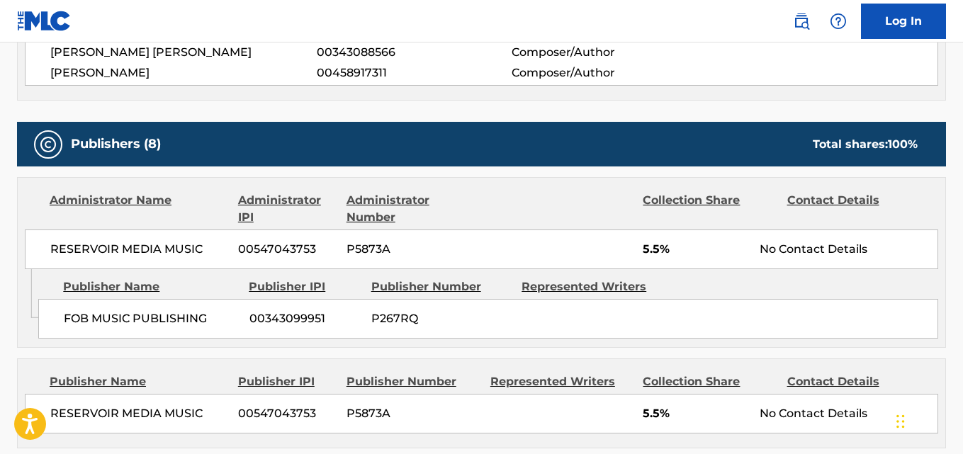
click at [647, 247] on span "5.5%" at bounding box center [696, 249] width 106 height 17
click at [648, 247] on span "5.5%" at bounding box center [696, 249] width 106 height 17
copy span "5.5"
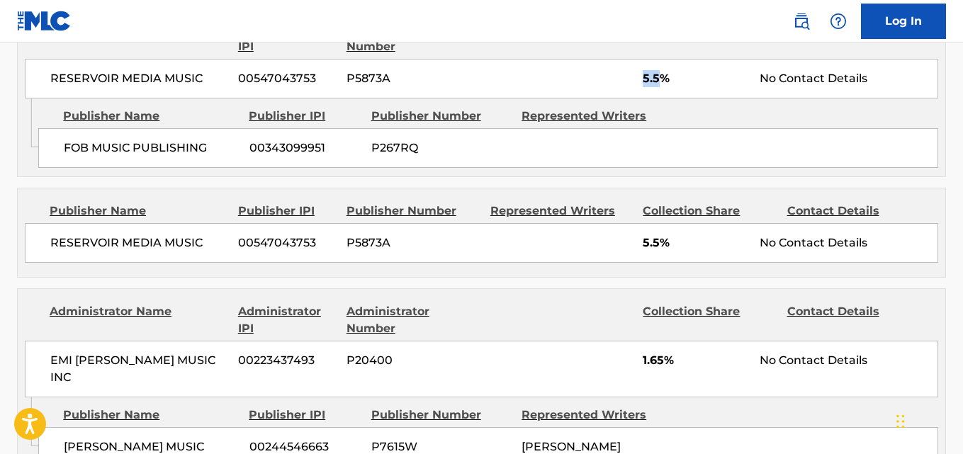
scroll to position [827, 0]
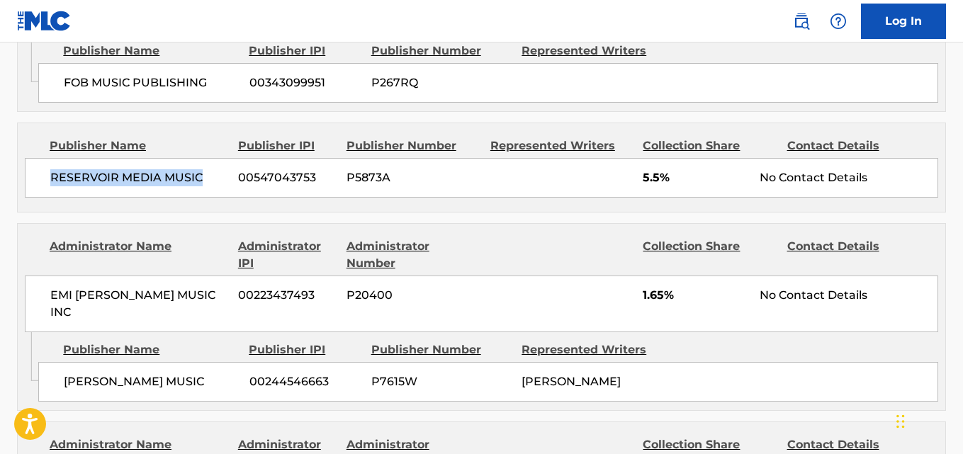
drag, startPoint x: 52, startPoint y: 181, endPoint x: 202, endPoint y: 188, distance: 150.4
click at [202, 188] on div "RESERVOIR MEDIA MUSIC 00547043753 P5873A 5.5% No Contact Details" at bounding box center [481, 178] width 913 height 40
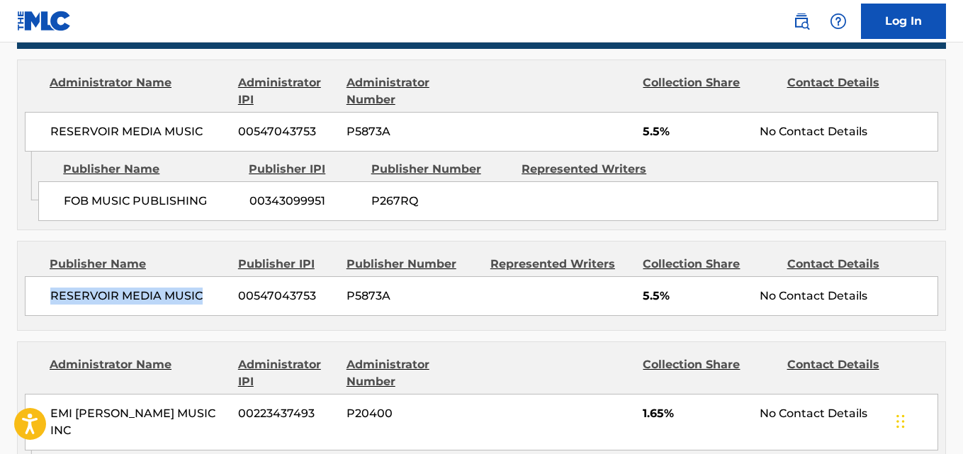
scroll to position [945, 0]
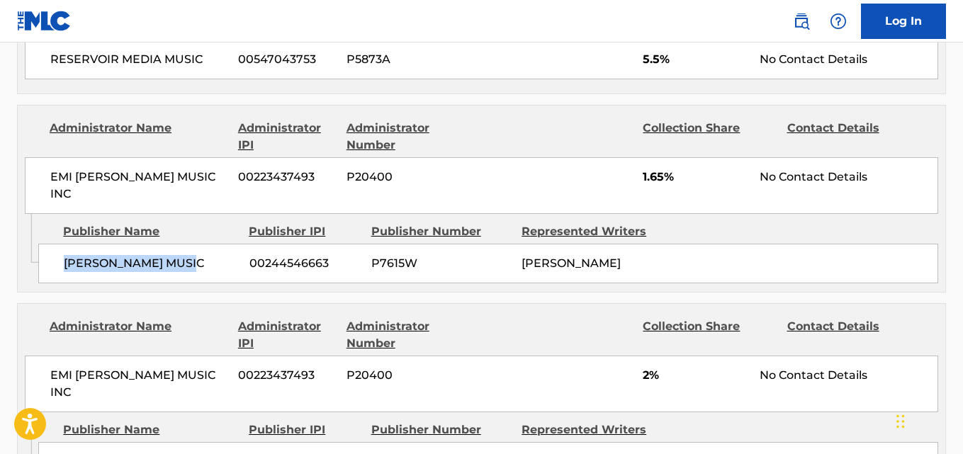
drag, startPoint x: 65, startPoint y: 240, endPoint x: 210, endPoint y: 247, distance: 144.7
click at [210, 255] on span "[PERSON_NAME] MUSIC" at bounding box center [151, 263] width 175 height 17
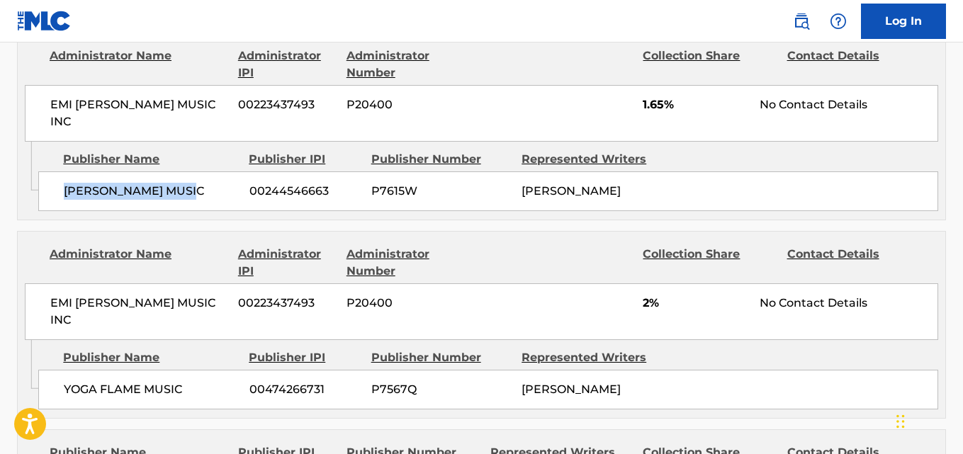
scroll to position [1063, 0]
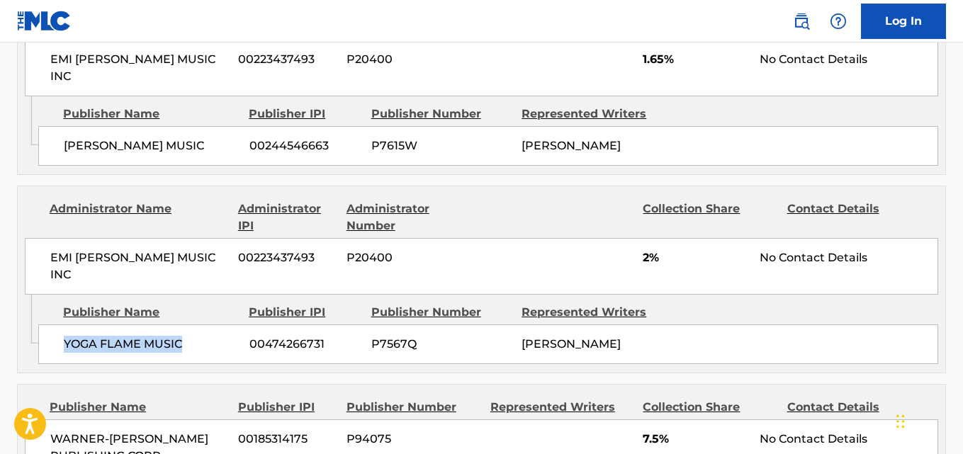
drag, startPoint x: 59, startPoint y: 313, endPoint x: 184, endPoint y: 314, distance: 125.4
click at [184, 325] on div "YOGA FLAME MUSIC 00474266731 P7567Q [PERSON_NAME]" at bounding box center [488, 345] width 900 height 40
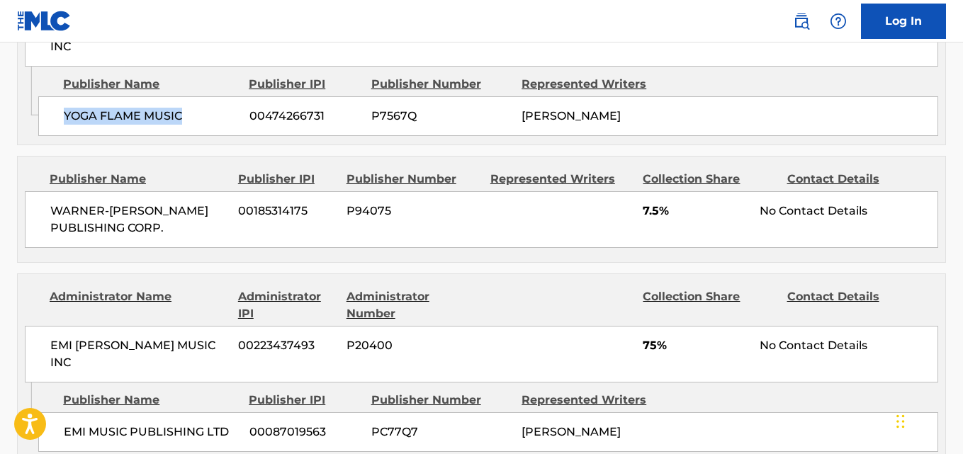
scroll to position [1300, 0]
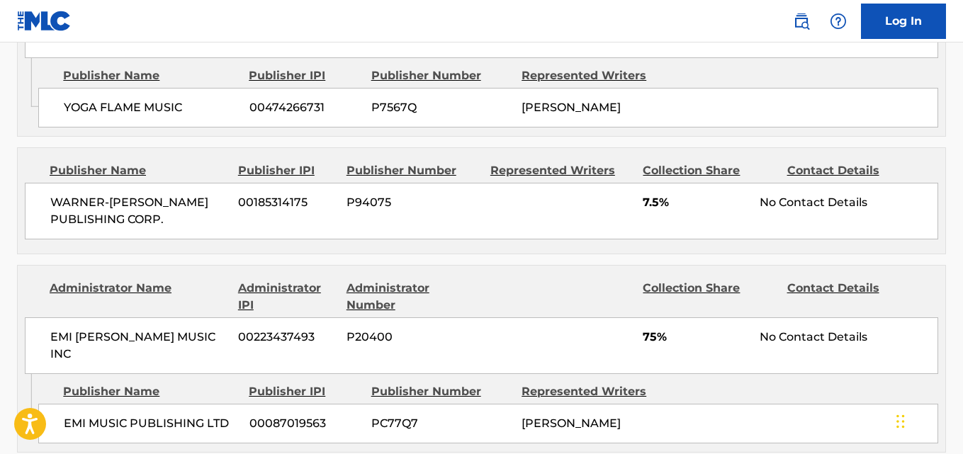
click at [647, 194] on span "7.5%" at bounding box center [696, 202] width 106 height 17
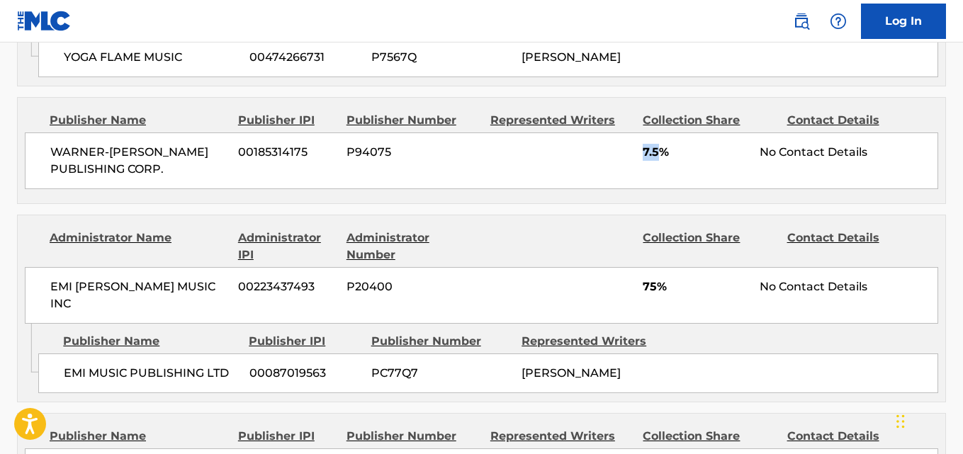
scroll to position [1417, 0]
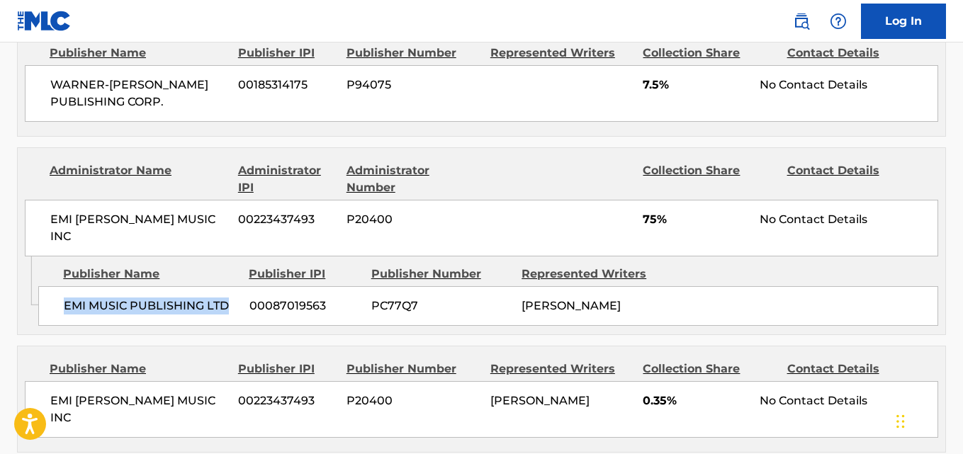
drag, startPoint x: 66, startPoint y: 260, endPoint x: 237, endPoint y: 269, distance: 171.7
click at [237, 286] on div "EMI MUSIC PUBLISHING LTD 00087019563 PC77Q7 [PERSON_NAME]" at bounding box center [488, 306] width 900 height 40
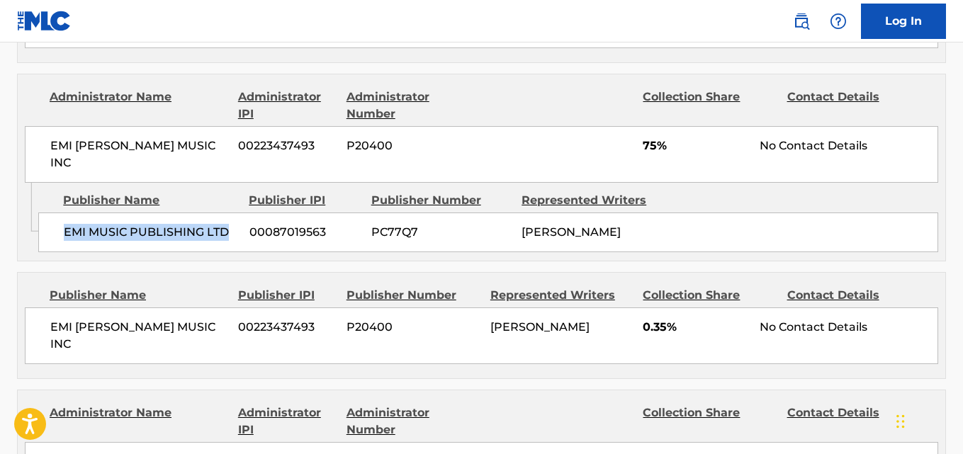
scroll to position [1535, 0]
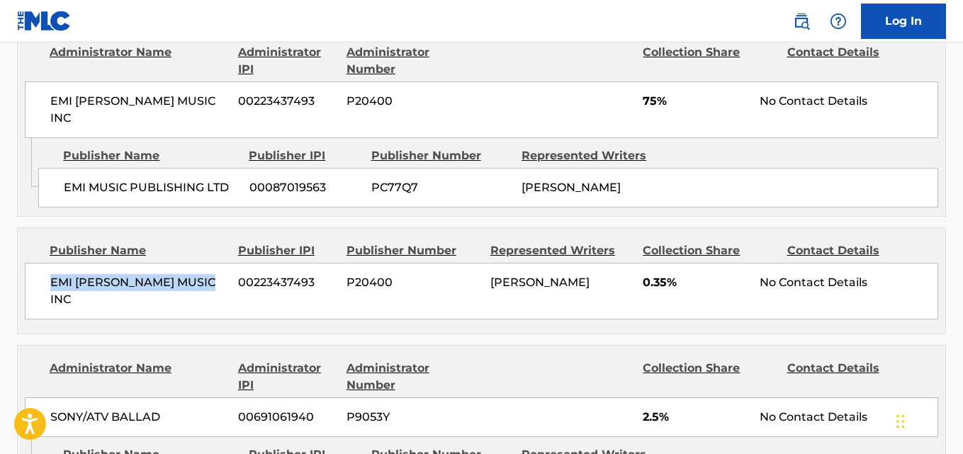
drag, startPoint x: 50, startPoint y: 237, endPoint x: 229, endPoint y: 237, distance: 179.3
click at [229, 263] on div "EMI [PERSON_NAME] MUSIC INC 00223437493 P20400 [PERSON_NAME] 0.35% No Contact D…" at bounding box center [481, 291] width 913 height 57
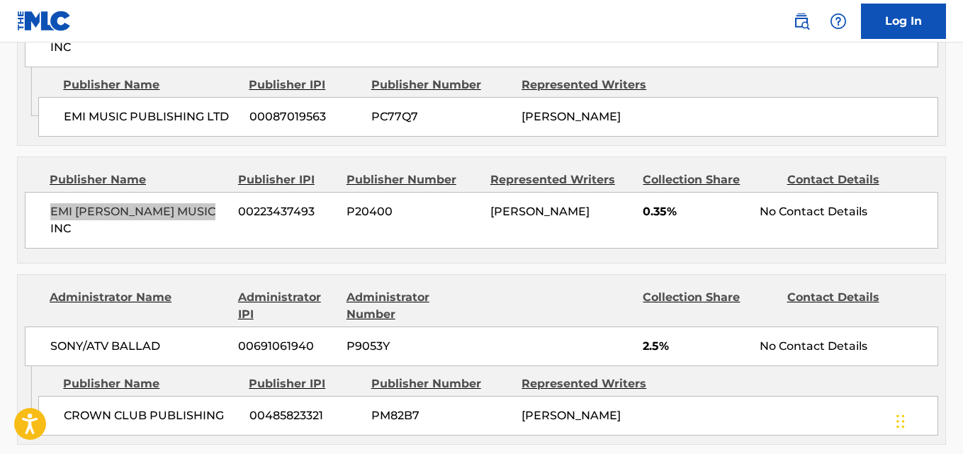
scroll to position [1654, 0]
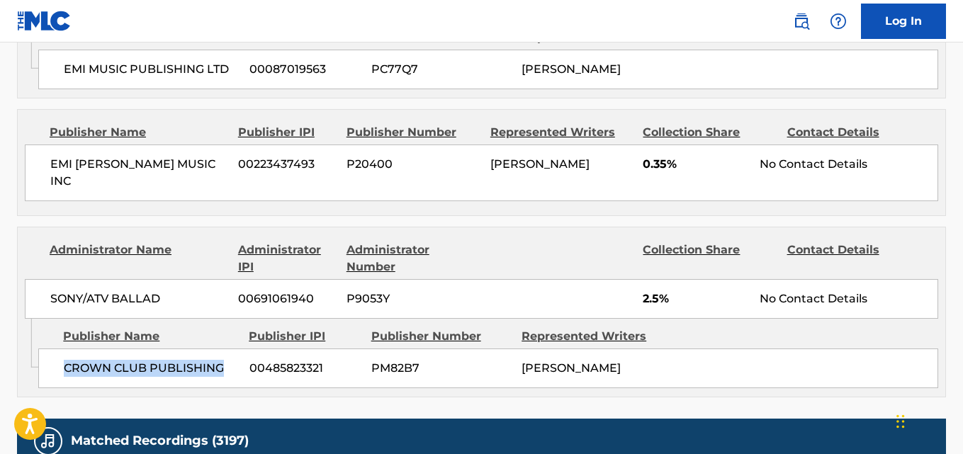
drag, startPoint x: 83, startPoint y: 302, endPoint x: 225, endPoint y: 299, distance: 142.5
click at [225, 349] on div "CROWN CLUB PUBLISHING 00485823321 PM82B7 [PERSON_NAME]" at bounding box center [488, 369] width 900 height 40
click at [656, 291] on span "2.5%" at bounding box center [696, 299] width 106 height 17
click at [650, 291] on span "2.5%" at bounding box center [696, 299] width 106 height 17
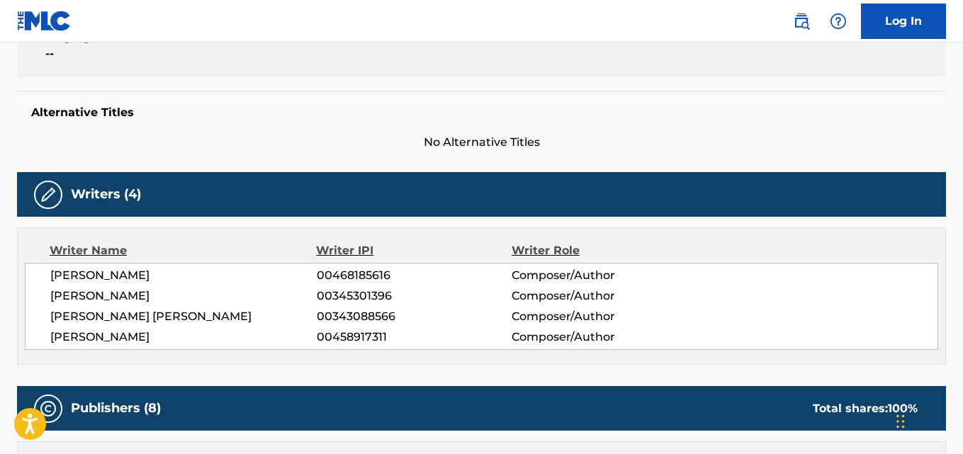
scroll to position [0, 0]
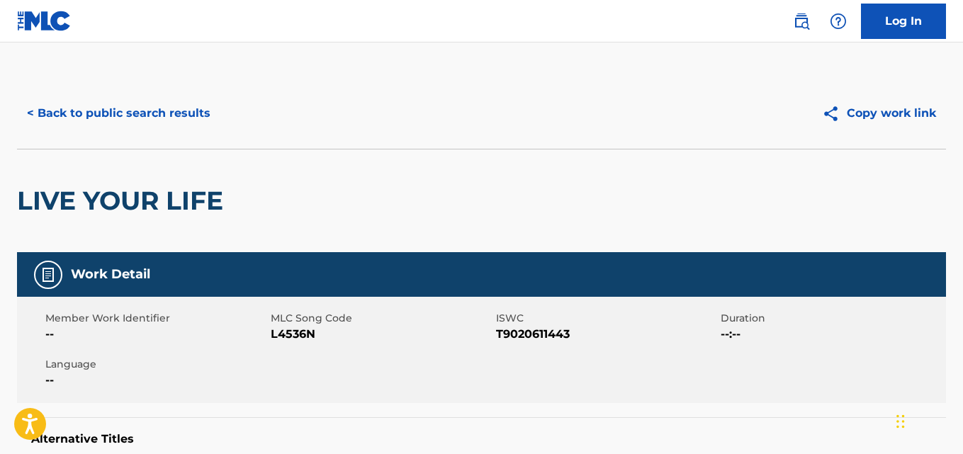
click at [165, 118] on button "< Back to public search results" at bounding box center [118, 113] width 203 height 35
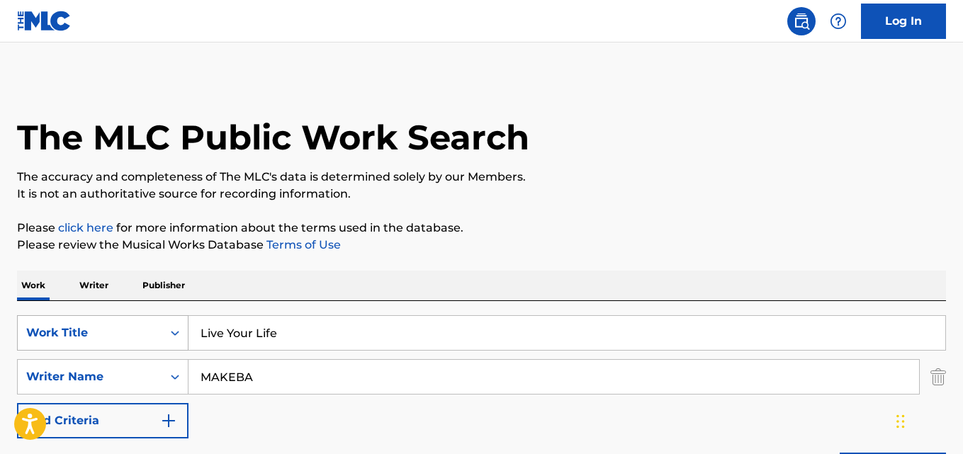
drag, startPoint x: 296, startPoint y: 327, endPoint x: 165, endPoint y: 332, distance: 131.2
click at [166, 332] on div "SearchWithCriteria4c285bd9-11be-485c-808a-a4e001f04b3f Work Title Live Your Life" at bounding box center [481, 332] width 929 height 35
paste input "Memories Back Then"
type input "Memories Back Then"
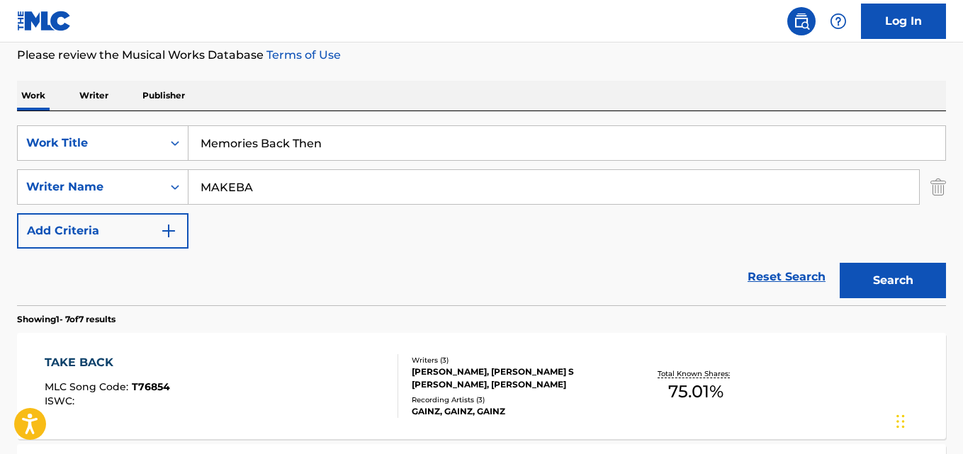
scroll to position [236, 0]
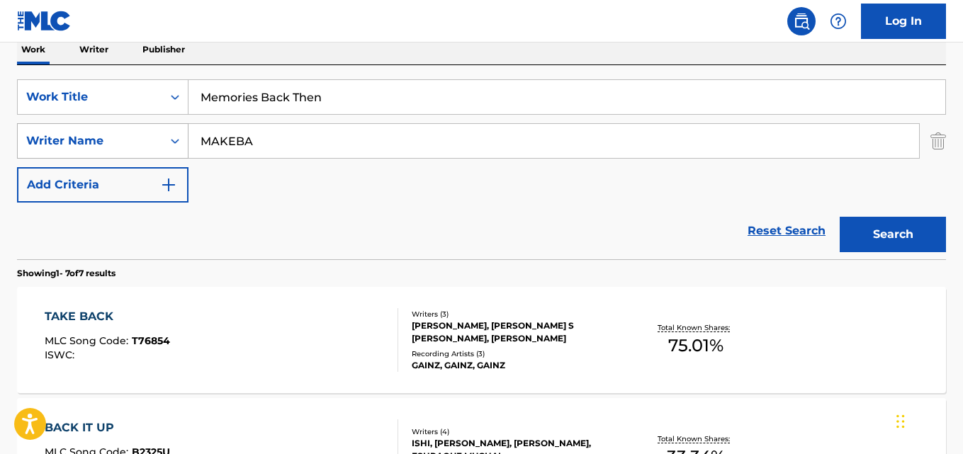
drag, startPoint x: 268, startPoint y: 147, endPoint x: 165, endPoint y: 145, distance: 102.8
click at [167, 147] on div "SearchWithCriteriaea32dd40-b442-4072-ad11-d50ec9cf789c Writer Name [PERSON_NAME]" at bounding box center [481, 140] width 929 height 35
paste input "[PERSON_NAME]"
click at [840, 217] on button "Search" at bounding box center [893, 234] width 106 height 35
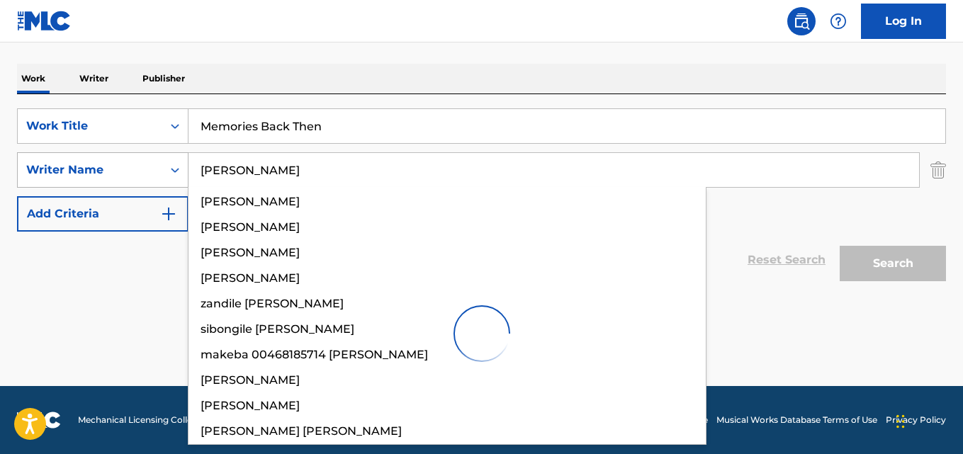
scroll to position [207, 0]
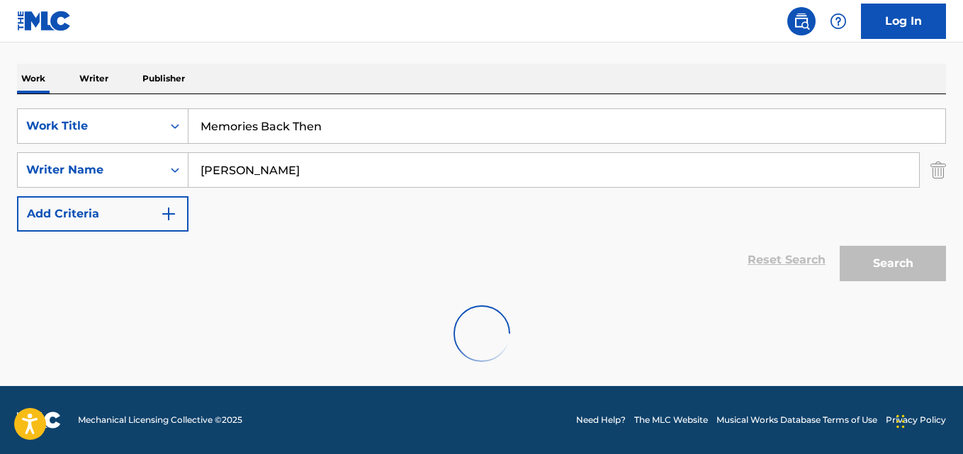
click at [24, 289] on div at bounding box center [481, 333] width 929 height 91
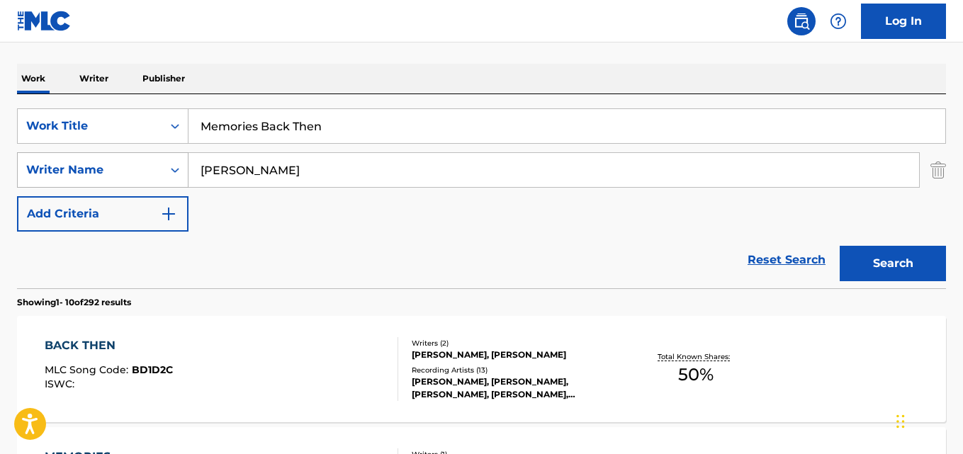
drag, startPoint x: 258, startPoint y: 166, endPoint x: 136, endPoint y: 183, distance: 123.1
click at [136, 183] on div "SearchWithCriteriaea32dd40-b442-4072-ad11-d50ec9cf789c Writer Name [PERSON_NAME]" at bounding box center [481, 169] width 929 height 35
paste input "JORDAN"
type input "JORDAN"
click at [840, 246] on button "Search" at bounding box center [893, 263] width 106 height 35
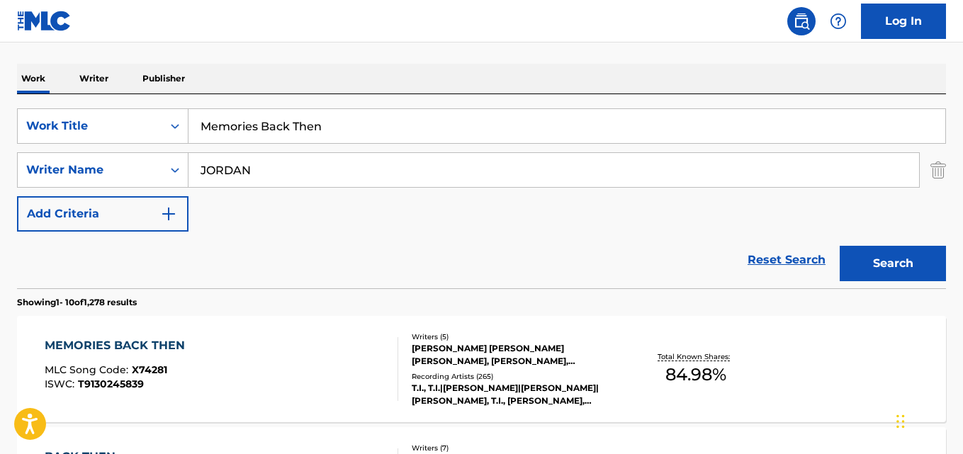
click at [441, 21] on nav "Log In" at bounding box center [481, 21] width 963 height 43
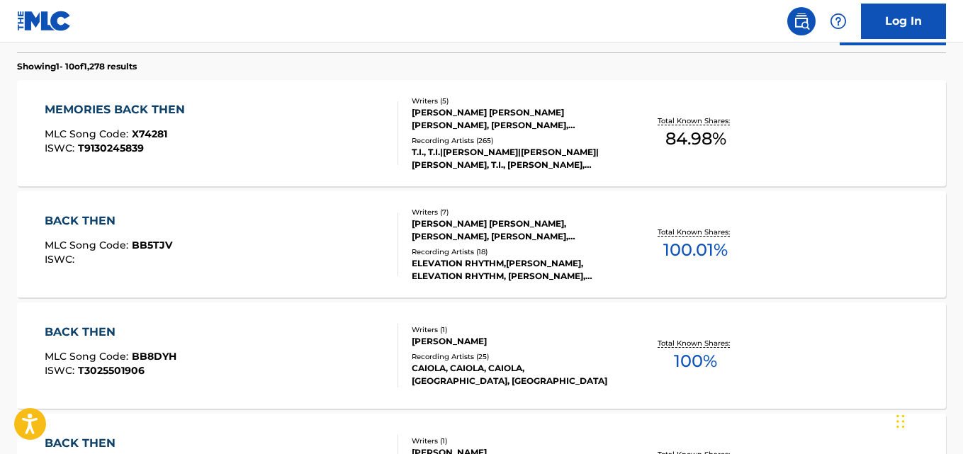
click at [164, 116] on div "MEMORIES BACK THEN" at bounding box center [118, 109] width 147 height 17
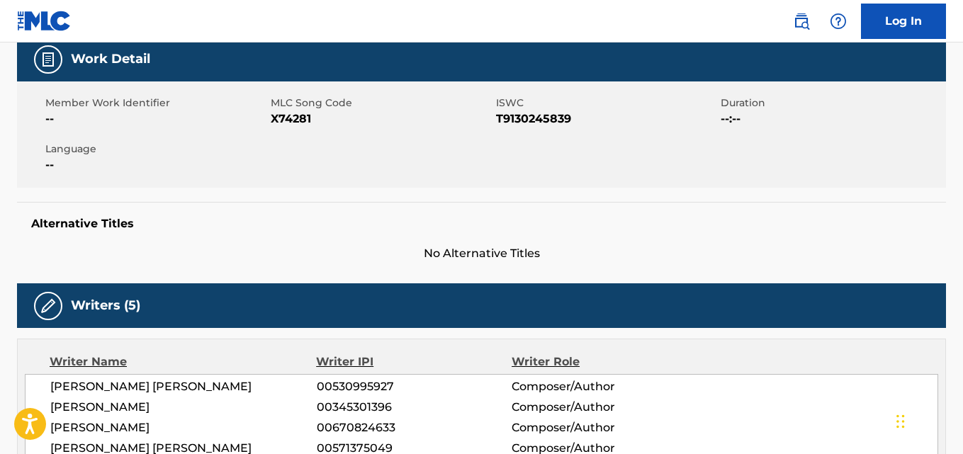
scroll to position [709, 0]
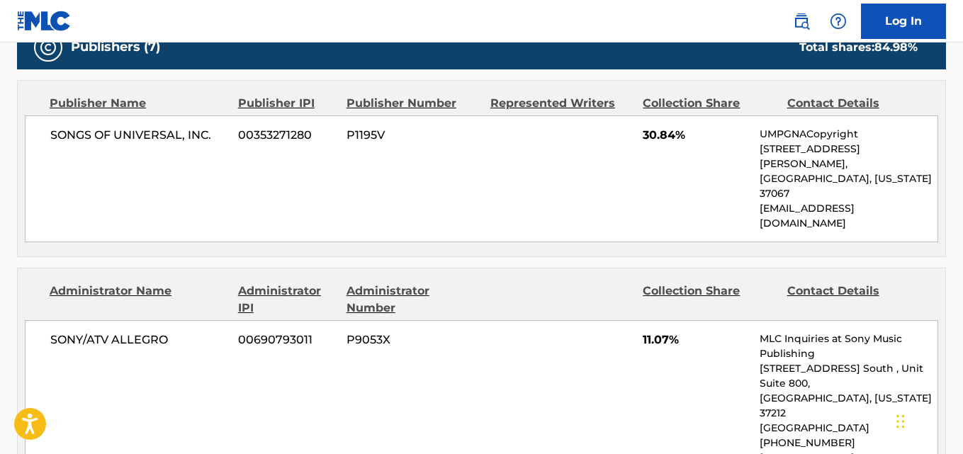
click at [206, 177] on div "SONGS OF UNIVERSAL, INC. 00353271280 P1195V 30.84% UMPGNACopyright [STREET_ADDR…" at bounding box center [481, 178] width 913 height 127
click at [207, 177] on div "SONGS OF UNIVERSAL, INC. 00353271280 P1195V 30.84% UMPGNACopyright [STREET_ADDR…" at bounding box center [481, 178] width 913 height 127
click at [207, 176] on div "SONGS OF UNIVERSAL, INC. 00353271280 P1195V 30.84% UMPGNACopyright [STREET_ADDR…" at bounding box center [481, 178] width 913 height 127
click at [208, 176] on div "SONGS OF UNIVERSAL, INC. 00353271280 P1195V 30.84% UMPGNACopyright [STREET_ADDR…" at bounding box center [481, 178] width 913 height 127
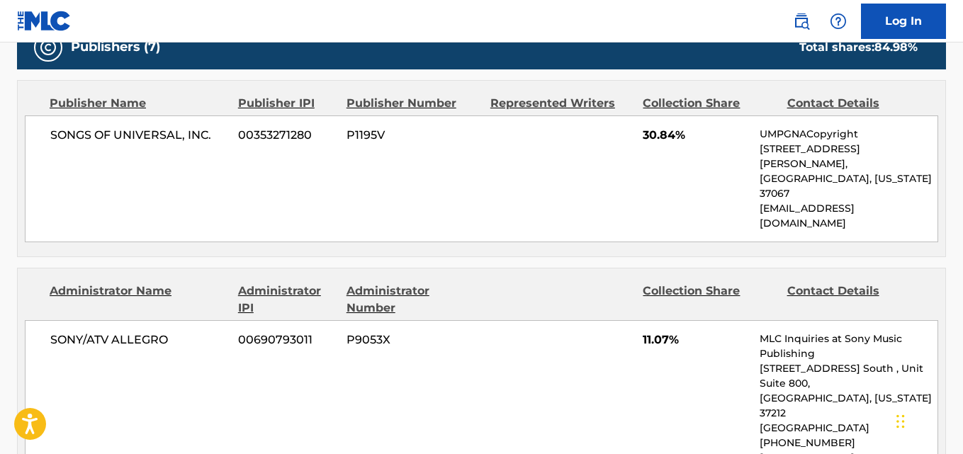
click at [421, 322] on div "SONY/ATV ALLEGRO 00690793011 P9053X 11.07% MLC Inquiries at Sony Music Publishi…" at bounding box center [481, 405] width 913 height 171
click at [421, 320] on div "SONY/ATV ALLEGRO 00690793011 P9053X 11.07% MLC Inquiries at Sony Music Publishi…" at bounding box center [481, 405] width 913 height 171
drag, startPoint x: 49, startPoint y: 135, endPoint x: 180, endPoint y: 136, distance: 131.1
click at [180, 136] on div "SONGS OF UNIVERSAL, INC. 00353271280 P1195V 30.84% UMPGNACopyright [STREET_ADDR…" at bounding box center [481, 178] width 913 height 127
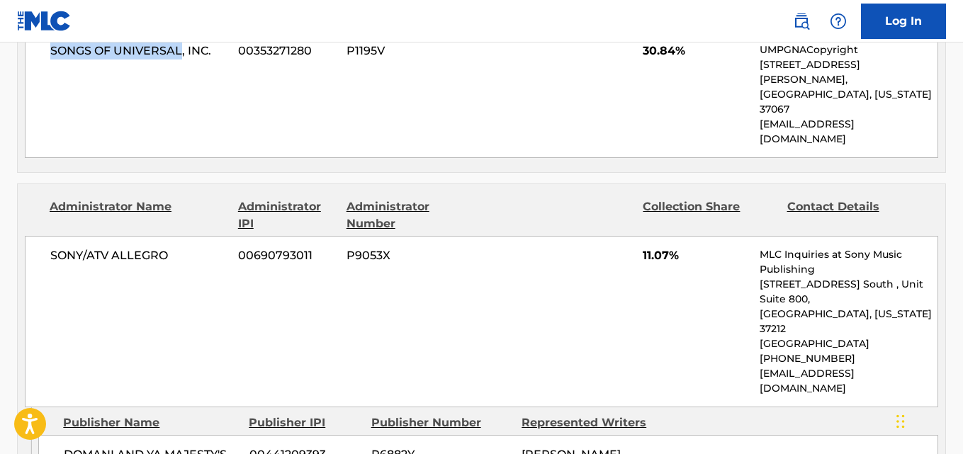
scroll to position [827, 0]
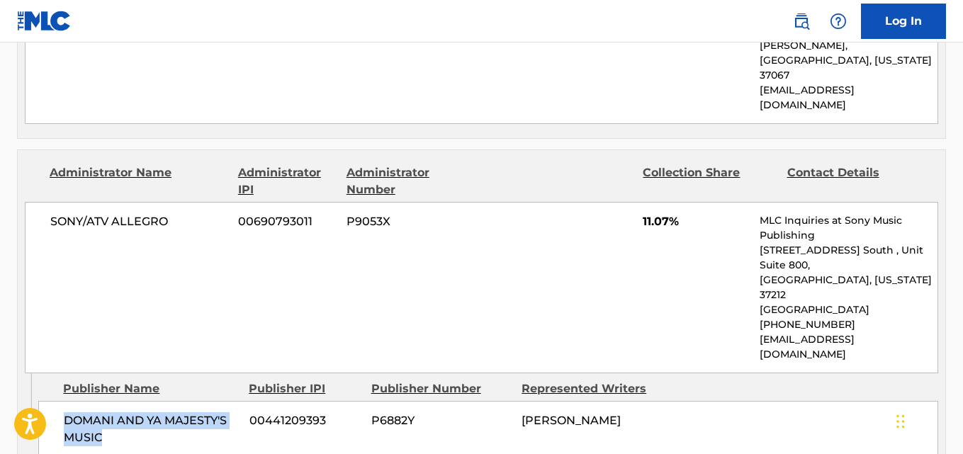
drag, startPoint x: 56, startPoint y: 348, endPoint x: 116, endPoint y: 361, distance: 61.7
click at [116, 401] on div "DOMANI AND YA MAJESTY'S MUSIC 00441209393 P6882Y [PERSON_NAME]" at bounding box center [488, 429] width 900 height 57
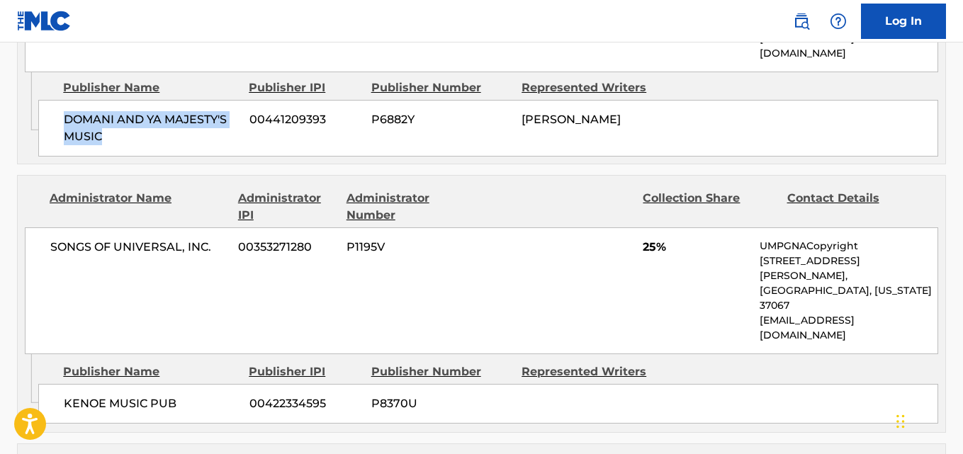
scroll to position [1181, 0]
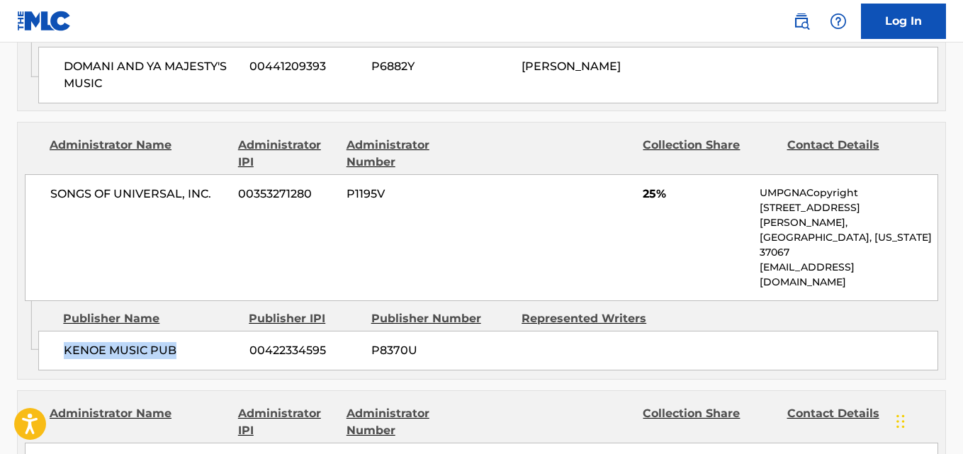
drag, startPoint x: 62, startPoint y: 244, endPoint x: 193, endPoint y: 244, distance: 131.1
click at [193, 331] on div "KENOE MUSIC PUB 00422334595 P8370U" at bounding box center [488, 351] width 900 height 40
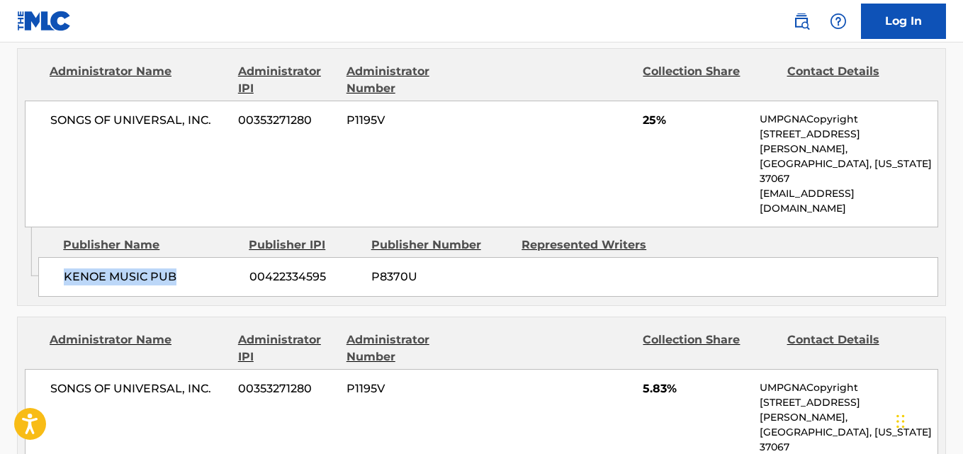
scroll to position [1300, 0]
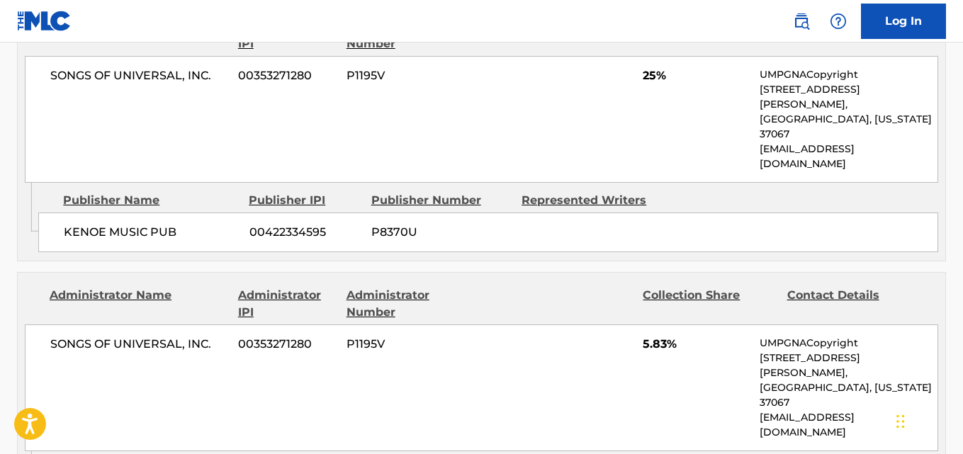
drag, startPoint x: 60, startPoint y: 338, endPoint x: 212, endPoint y: 339, distance: 152.4
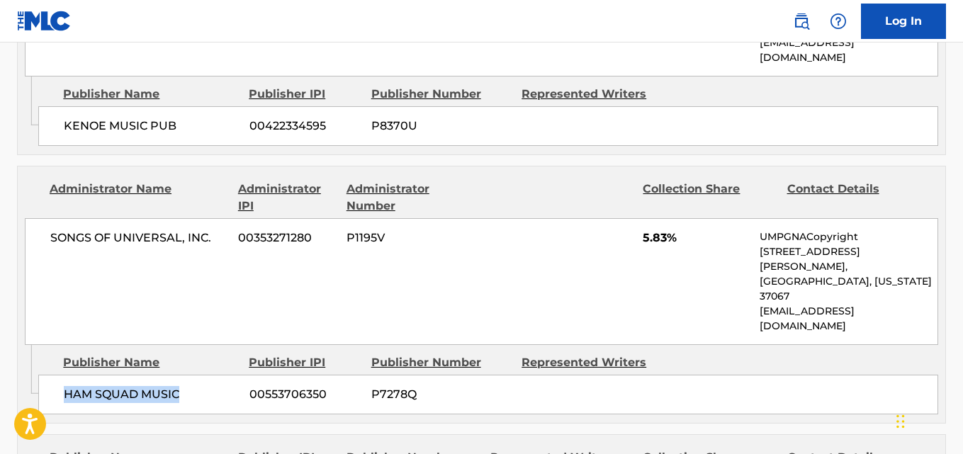
scroll to position [1535, 0]
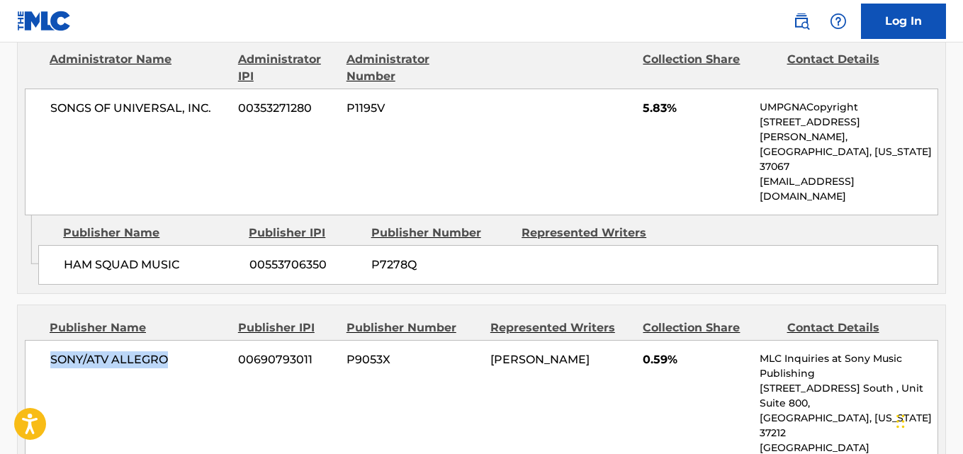
drag, startPoint x: 42, startPoint y: 203, endPoint x: 207, endPoint y: 205, distance: 165.1
click at [207, 340] on div "SONY/ATV ALLEGRO 00690793011 P9053X [PERSON_NAME] 0.59% MLC Inquiries at Sony M…" at bounding box center [481, 425] width 913 height 171
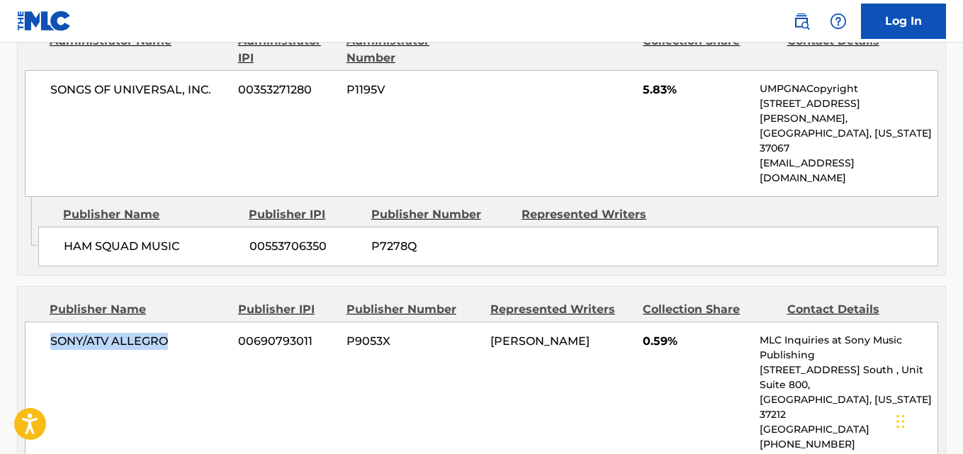
scroll to position [1771, 0]
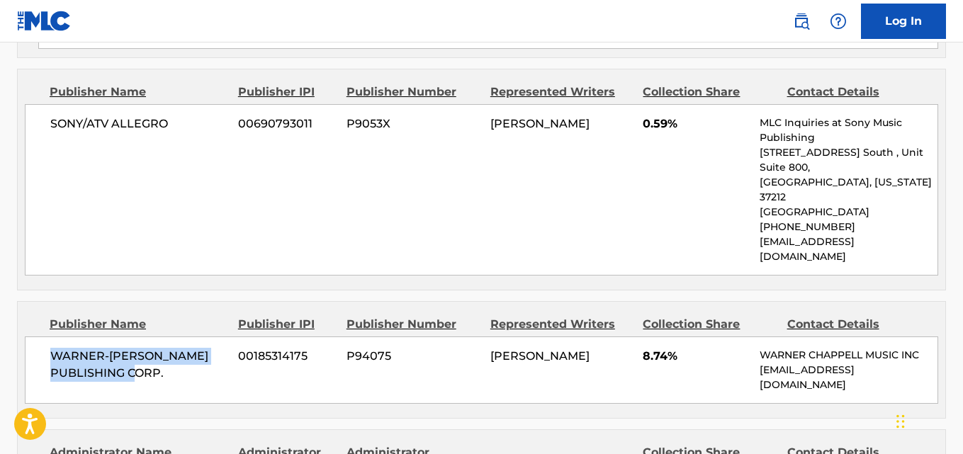
drag, startPoint x: 50, startPoint y: 169, endPoint x: 180, endPoint y: 173, distance: 130.4
click at [180, 337] on div "WARNER-[PERSON_NAME] PUBLISHING CORP. 00185314175 P94075 [PERSON_NAME] 8.74% [P…" at bounding box center [481, 370] width 913 height 67
click at [648, 348] on span "8.74%" at bounding box center [696, 356] width 106 height 17
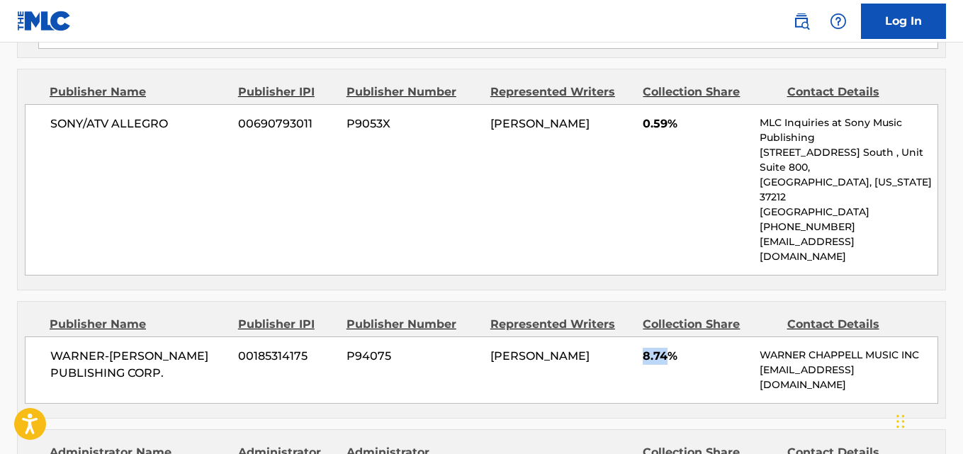
click at [648, 348] on span "8.74%" at bounding box center [696, 356] width 106 height 17
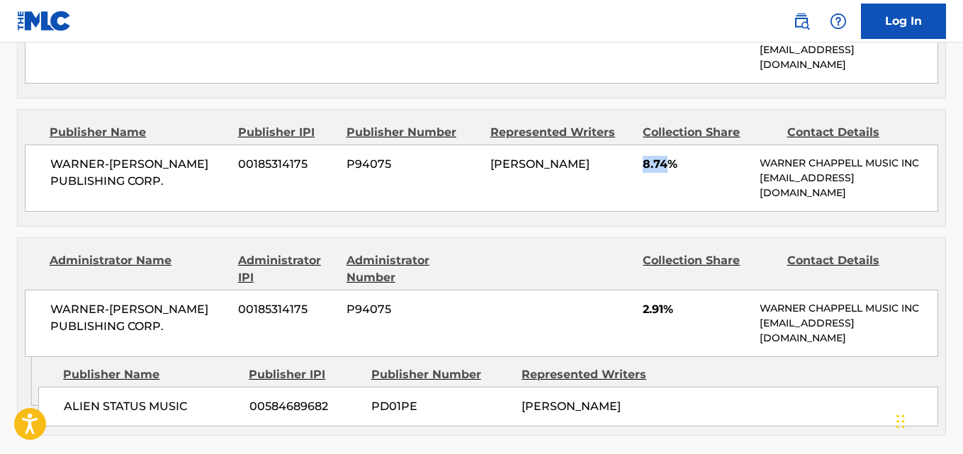
scroll to position [2008, 0]
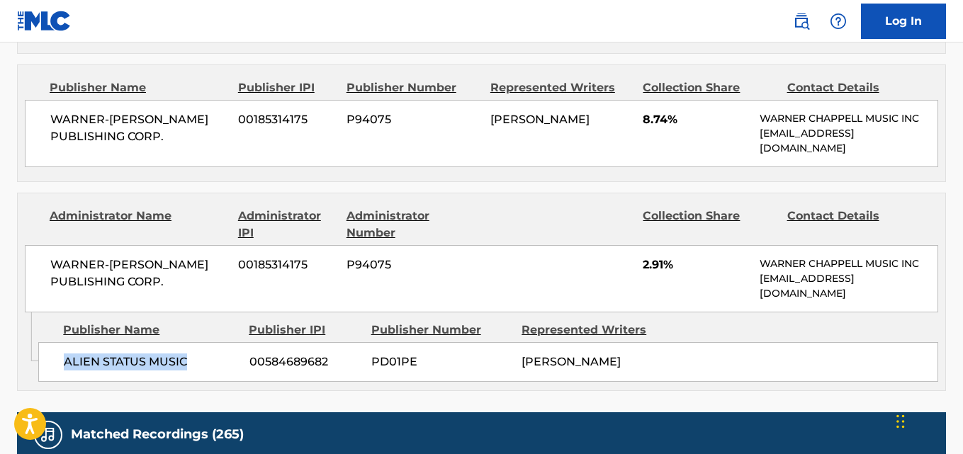
drag, startPoint x: 55, startPoint y: 178, endPoint x: 213, endPoint y: 177, distance: 158.7
click at [213, 342] on div "ALIEN STATUS MUSIC 00584689682 PD01PE [PERSON_NAME]" at bounding box center [488, 362] width 900 height 40
click at [652, 245] on div "WARNER-[PERSON_NAME] PUBLISHING CORP. 00185314175 P94075 2.91% [PERSON_NAME] MU…" at bounding box center [481, 278] width 913 height 67
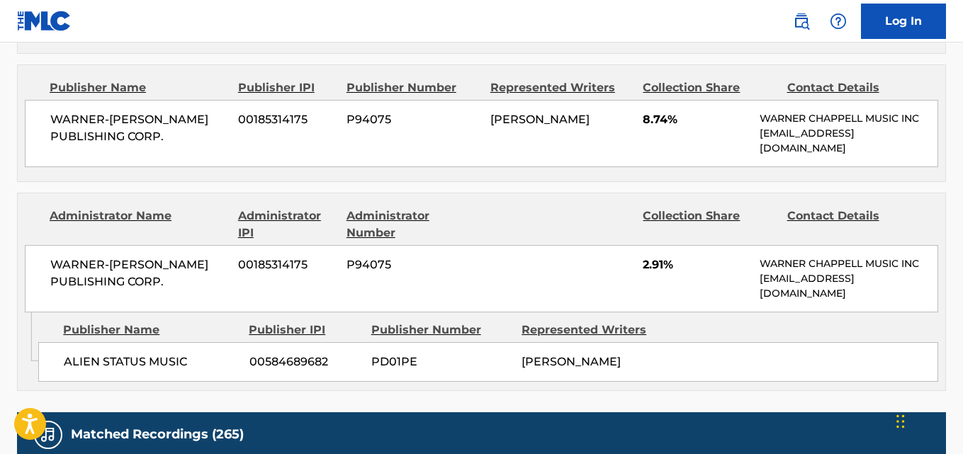
click at [464, 412] on div "Matched Recordings (265)" at bounding box center [481, 434] width 929 height 45
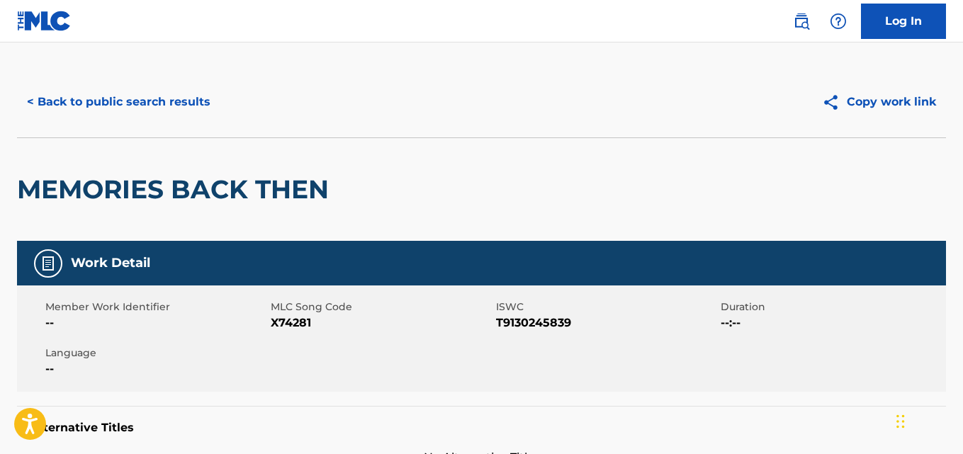
scroll to position [0, 0]
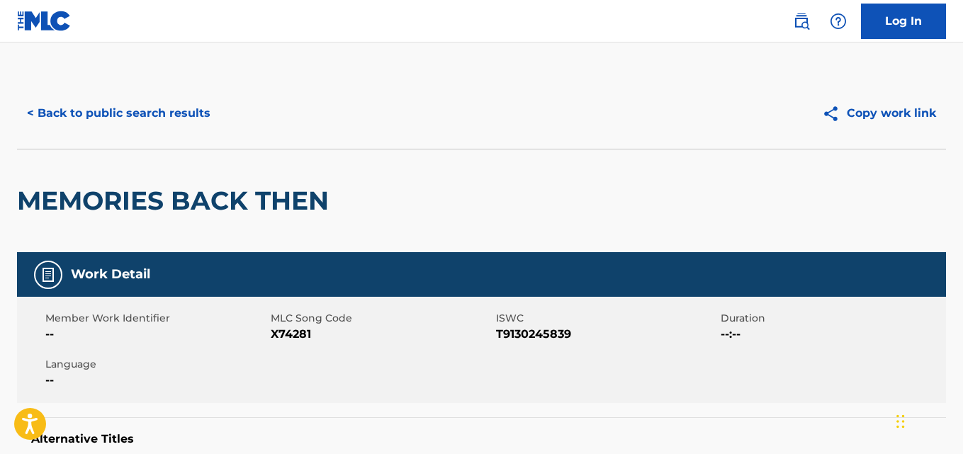
click at [169, 135] on div "< Back to public search results Copy work link" at bounding box center [481, 113] width 929 height 71
click at [169, 125] on button "< Back to public search results" at bounding box center [118, 113] width 203 height 35
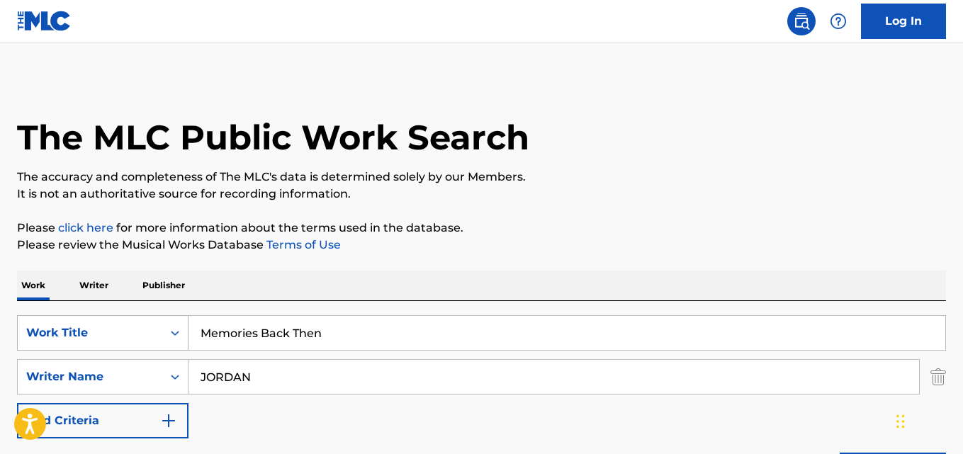
drag, startPoint x: 312, startPoint y: 328, endPoint x: 57, endPoint y: 330, distance: 255.1
click at [57, 330] on div "SearchWithCriteria4c285bd9-11be-485c-808a-a4e001f04b3f Work Title Memories Back…" at bounding box center [481, 332] width 929 height 35
paste input "y Type"
type input "My Type"
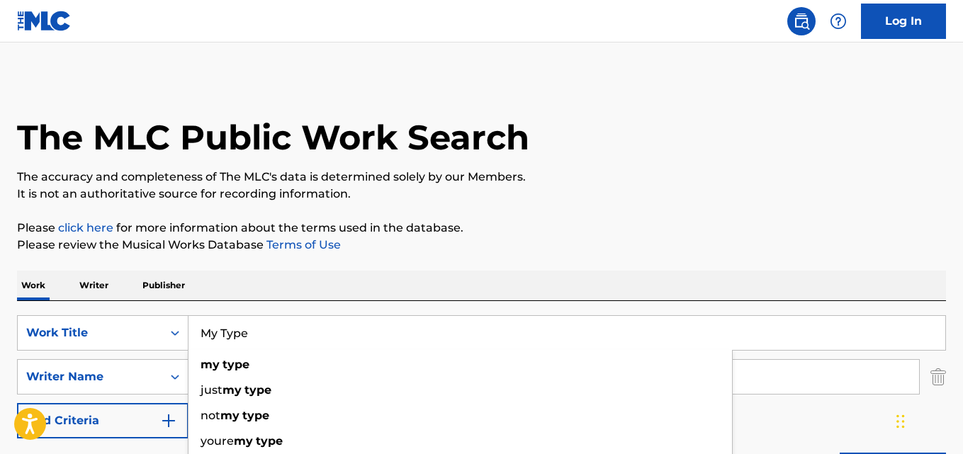
drag, startPoint x: 154, startPoint y: 400, endPoint x: 142, endPoint y: 400, distance: 12.1
click at [145, 400] on div "SearchWithCriteria4c285bd9-11be-485c-808a-a4e001f04b3f Work Title My Type Searc…" at bounding box center [481, 376] width 929 height 123
paste input "[PERSON_NAME]"
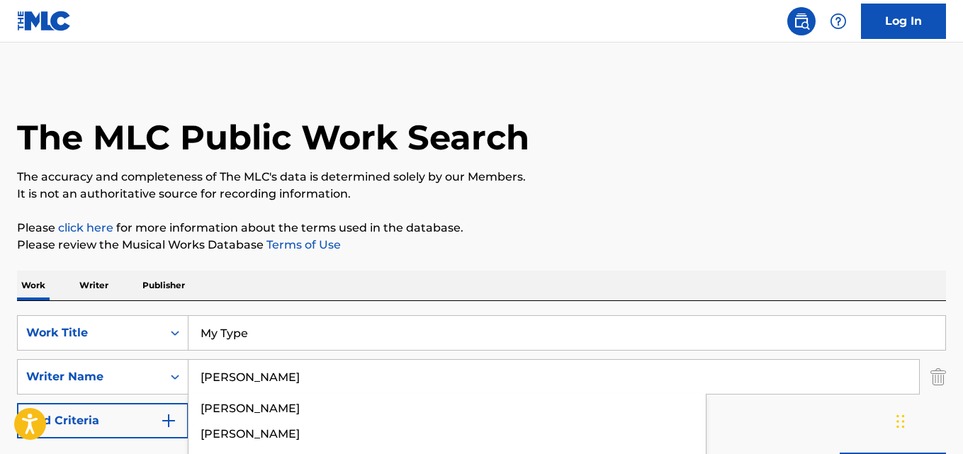
type input "[PERSON_NAME]"
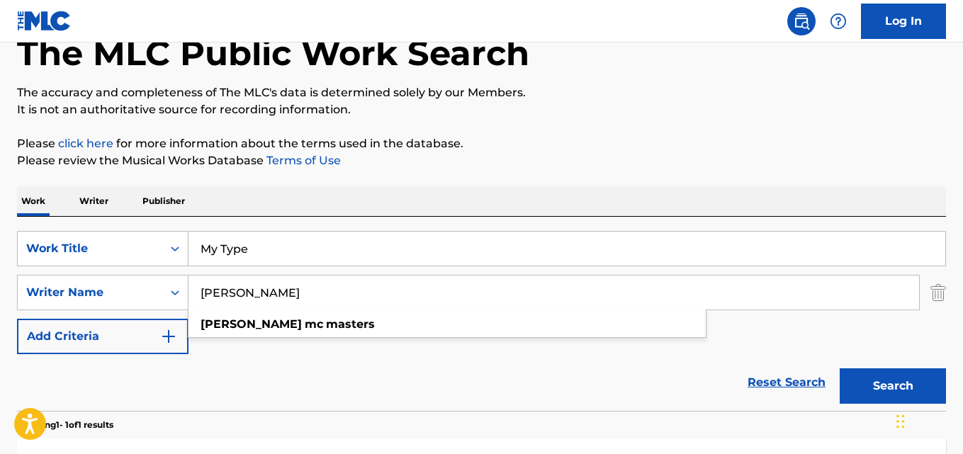
scroll to position [118, 0]
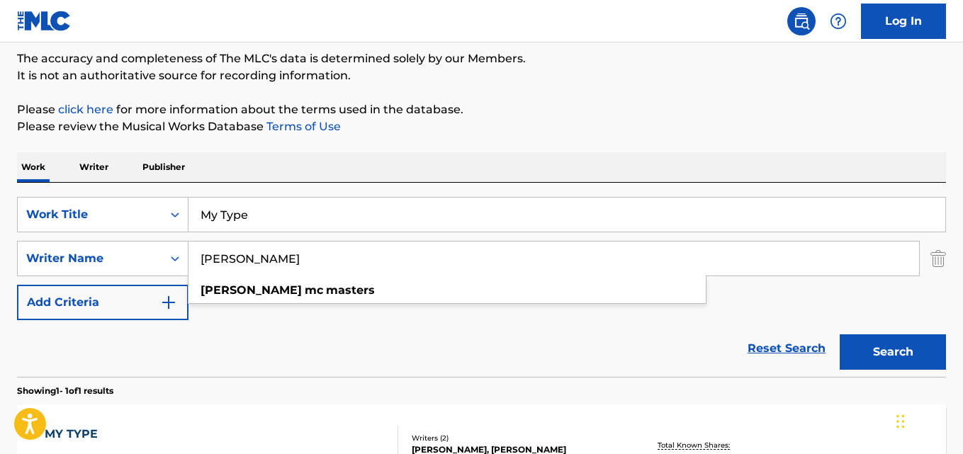
click at [377, 184] on div "SearchWithCriteria4c285bd9-11be-485c-808a-a4e001f04b3f Work Title My Type Searc…" at bounding box center [481, 280] width 929 height 194
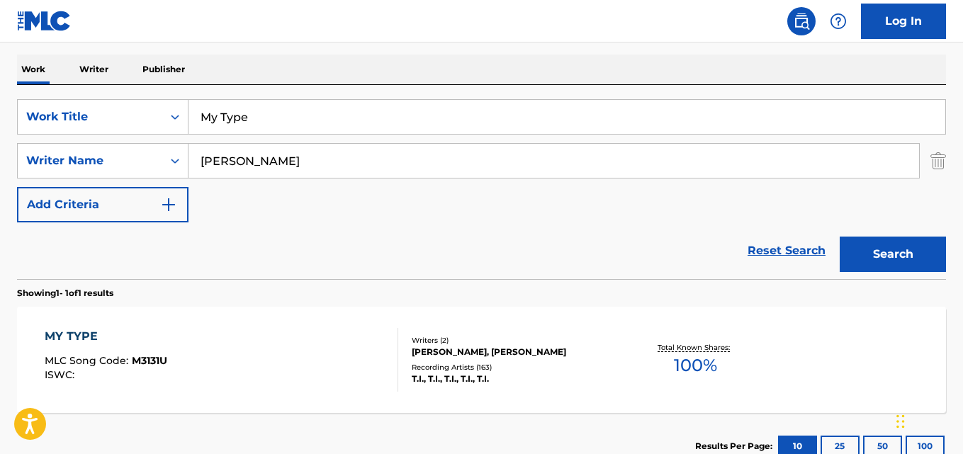
scroll to position [317, 0]
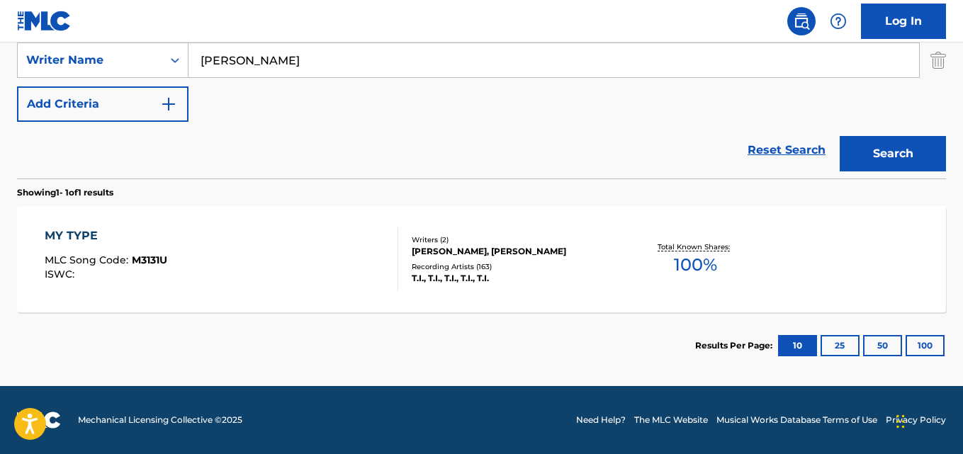
click at [67, 235] on div "MY TYPE" at bounding box center [106, 235] width 123 height 17
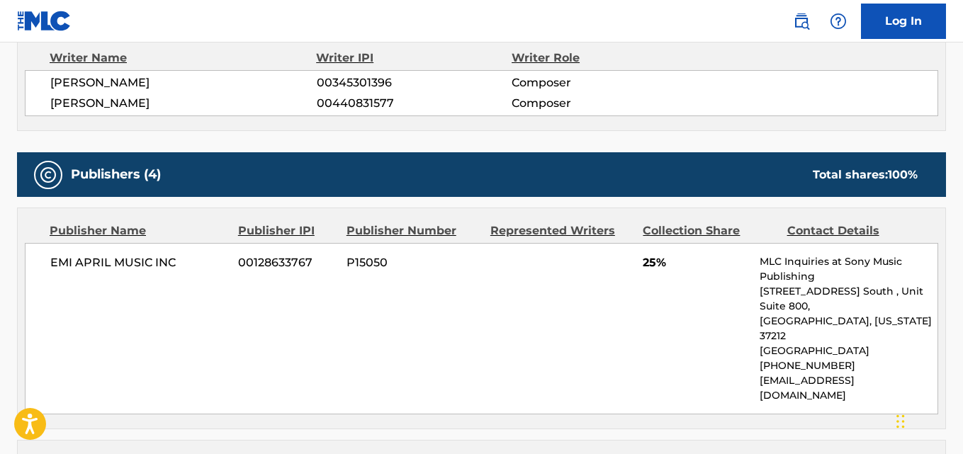
scroll to position [590, 0]
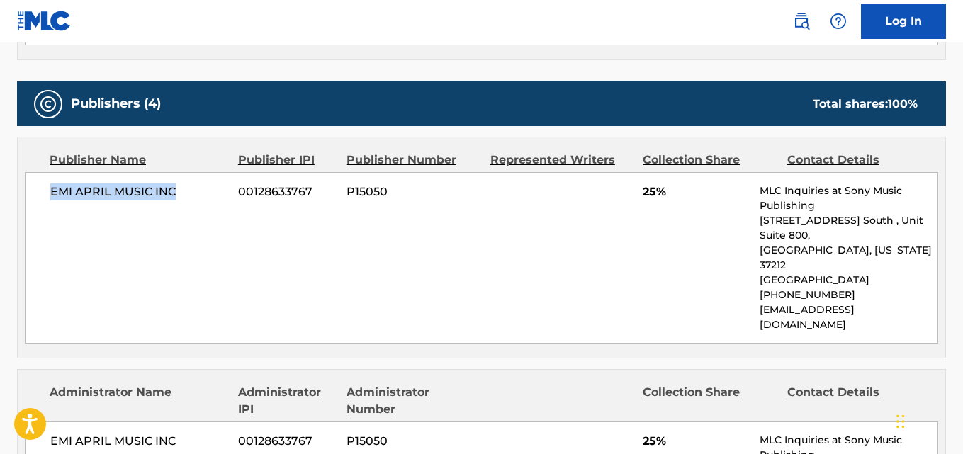
drag, startPoint x: 45, startPoint y: 191, endPoint x: 205, endPoint y: 191, distance: 159.4
click at [205, 191] on div "EMI APRIL MUSIC INC 00128633767 P15050 25% MLC Inquiries at Sony Music Publishi…" at bounding box center [481, 257] width 913 height 171
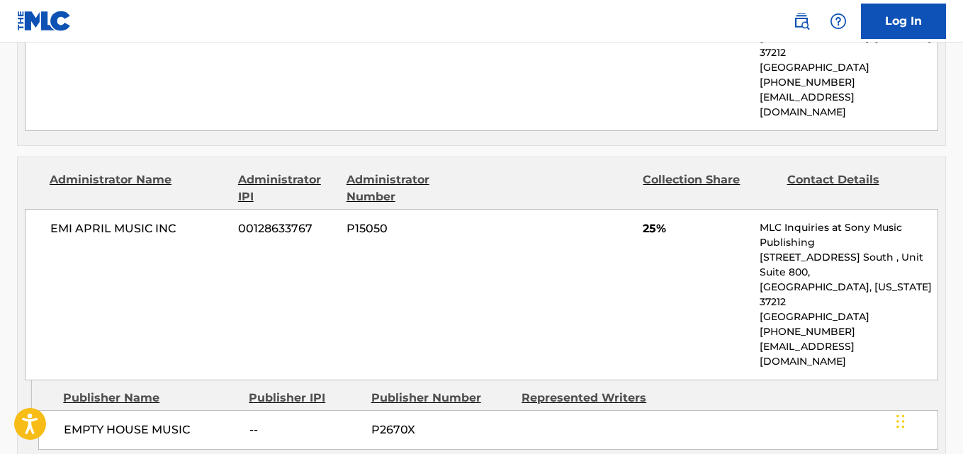
scroll to position [945, 0]
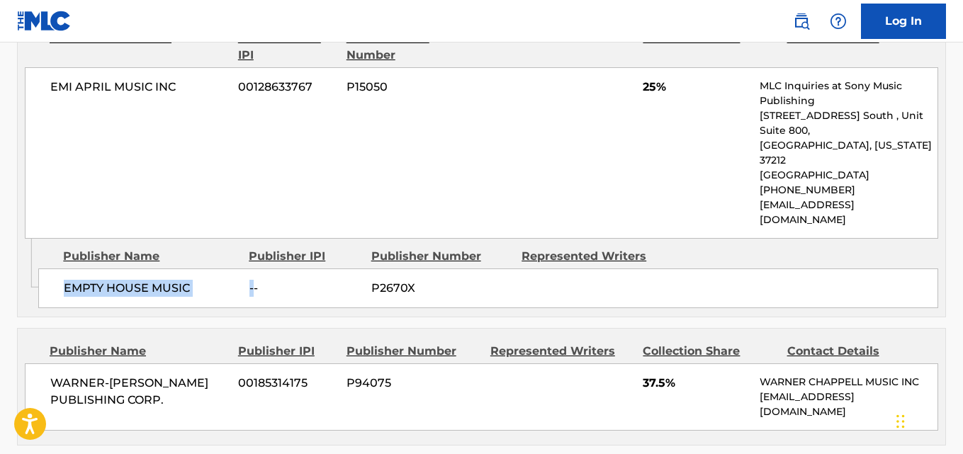
drag, startPoint x: 78, startPoint y: 235, endPoint x: 253, endPoint y: 235, distance: 175.0
click at [253, 269] on div "EMPTY HOUSE MUSIC -- P2670X" at bounding box center [488, 289] width 900 height 40
click at [159, 263] on div "Publishers (4) Total shares: 100 % Publisher Name Publisher IPI Publisher Numbe…" at bounding box center [481, 243] width 929 height 1032
drag, startPoint x: 62, startPoint y: 222, endPoint x: 210, endPoint y: 225, distance: 148.1
click at [210, 269] on div "EMPTY HOUSE MUSIC -- P2670X" at bounding box center [488, 289] width 900 height 40
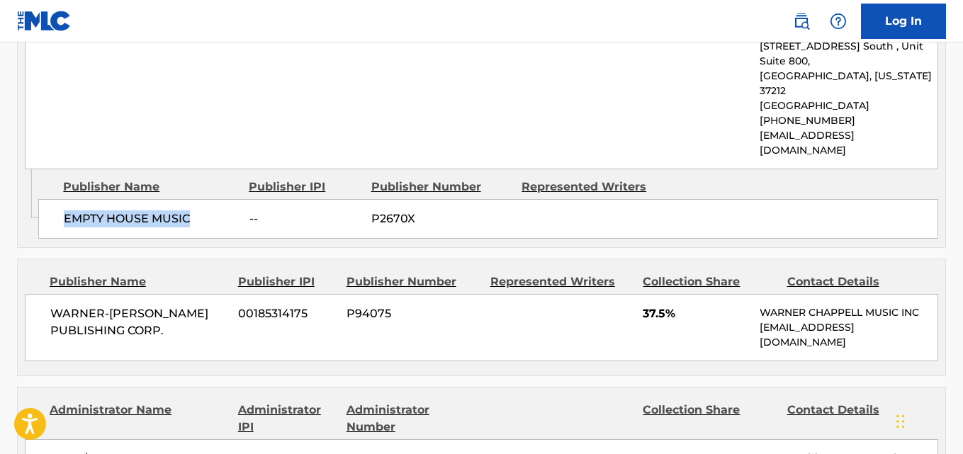
scroll to position [1063, 0]
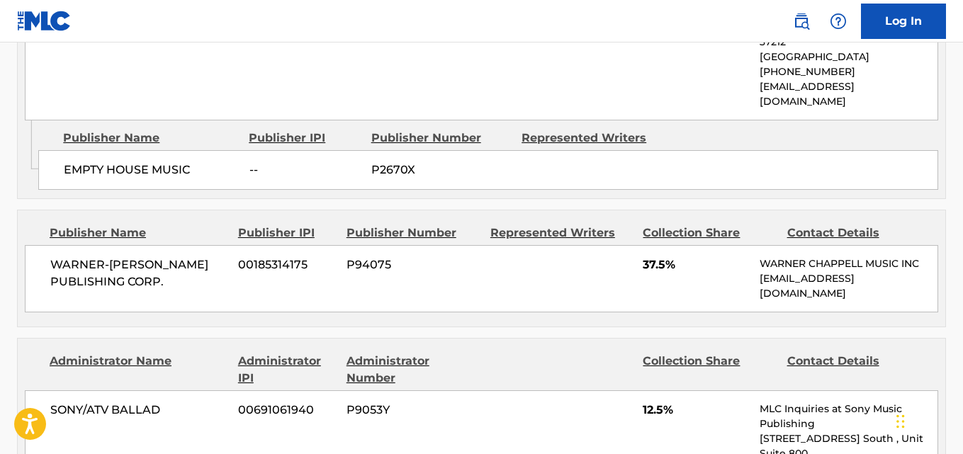
click at [643, 257] on span "37.5%" at bounding box center [696, 265] width 106 height 17
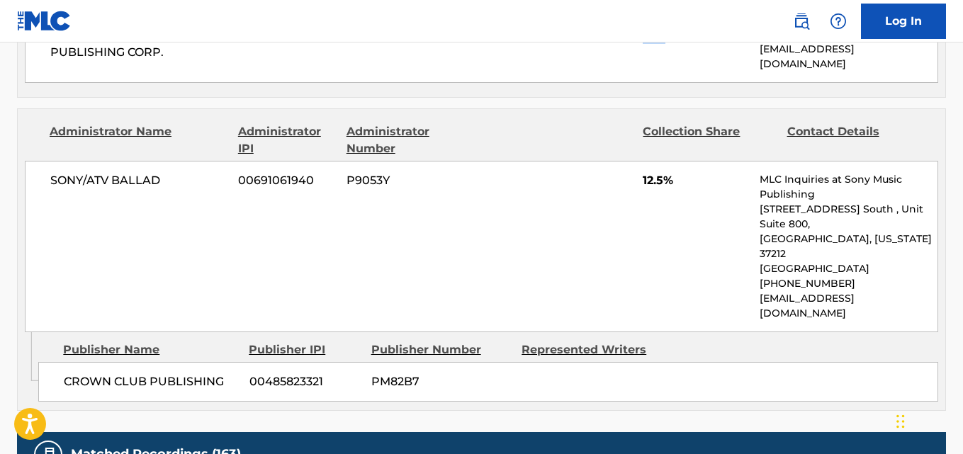
scroll to position [1299, 0]
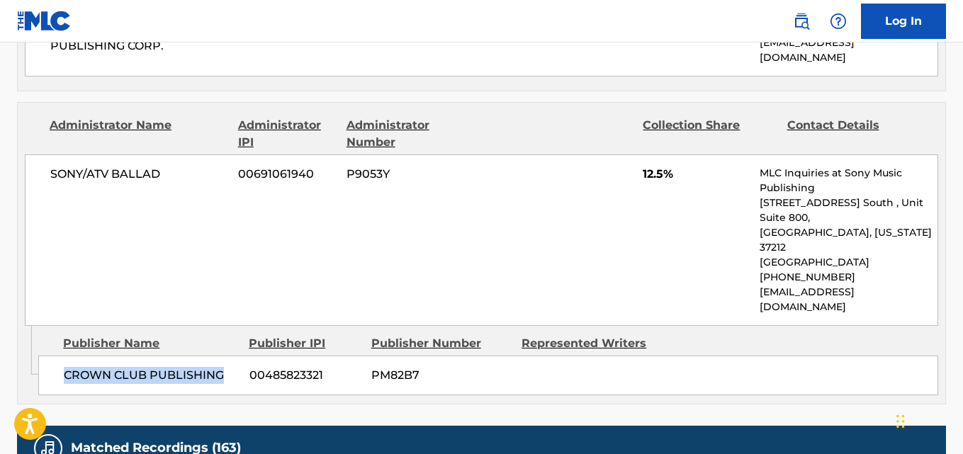
drag, startPoint x: 65, startPoint y: 288, endPoint x: 220, endPoint y: 290, distance: 155.2
click at [220, 367] on span "CROWN CLUB PUBLISHING" at bounding box center [151, 375] width 175 height 17
click at [650, 166] on span "12.5%" at bounding box center [696, 174] width 106 height 17
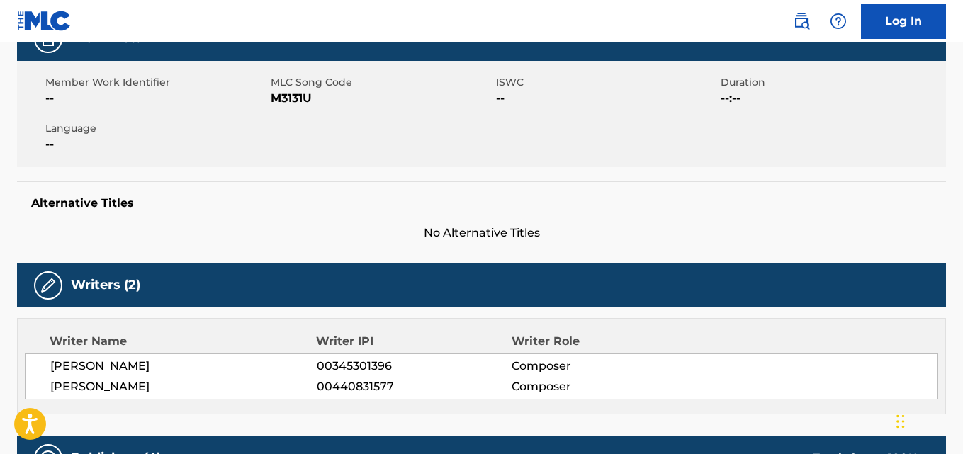
scroll to position [0, 0]
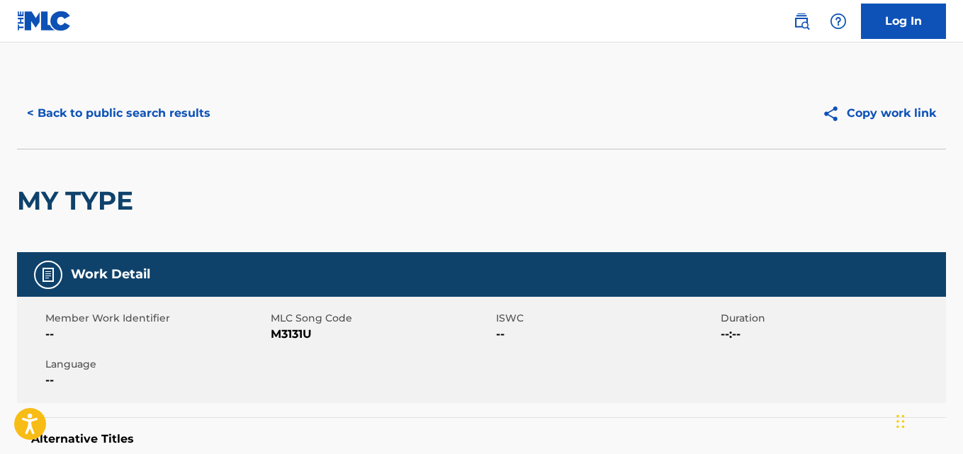
click at [184, 129] on button "< Back to public search results" at bounding box center [118, 113] width 203 height 35
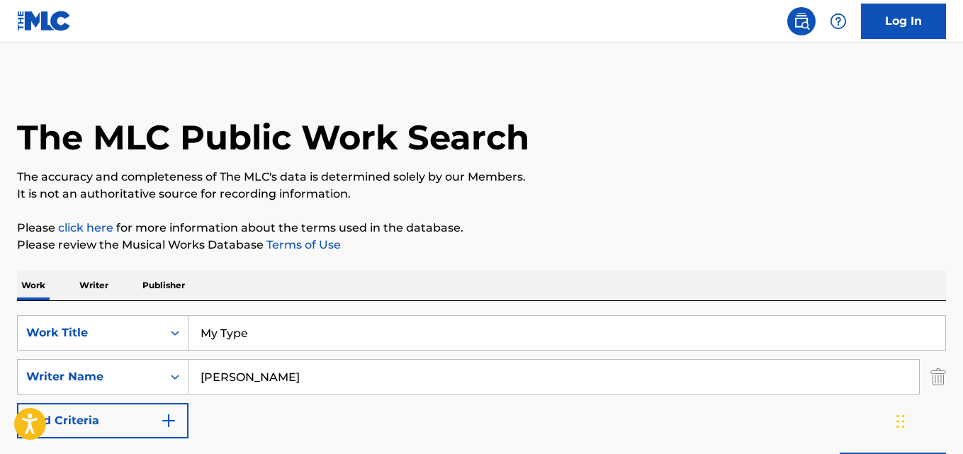
scroll to position [236, 0]
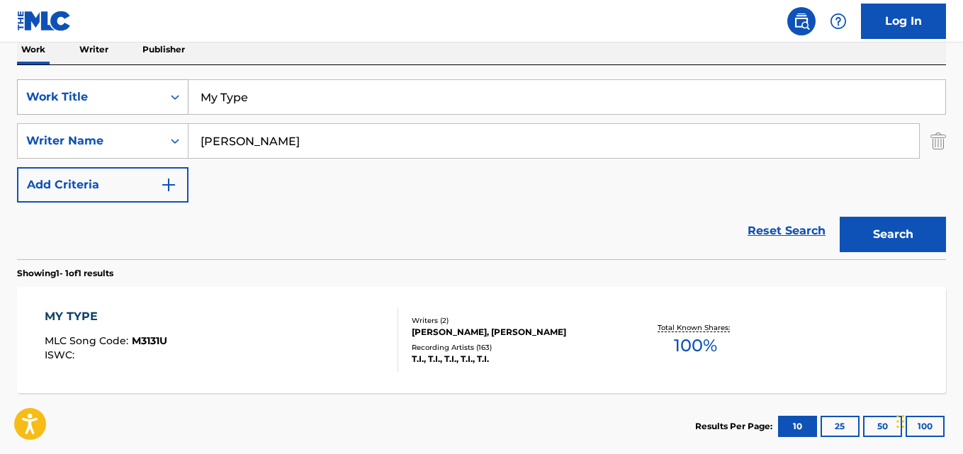
drag, startPoint x: 275, startPoint y: 109, endPoint x: 149, endPoint y: 109, distance: 126.1
click at [150, 109] on div "SearchWithCriteria4c285bd9-11be-485c-808a-a4e001f04b3f Work Title My Type" at bounding box center [481, 96] width 929 height 35
paste input "No Mediocr"
type input "No Mediocre"
click at [900, 220] on button "Search" at bounding box center [893, 234] width 106 height 35
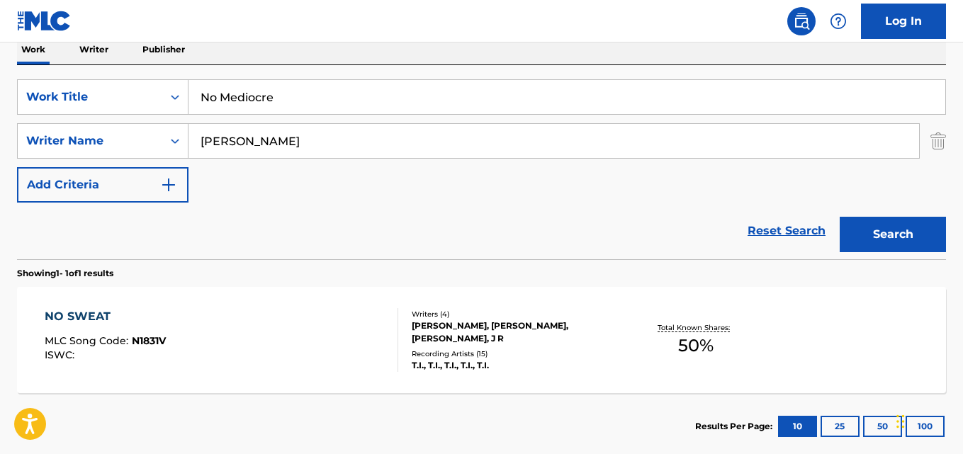
click at [892, 220] on button "Search" at bounding box center [893, 234] width 106 height 35
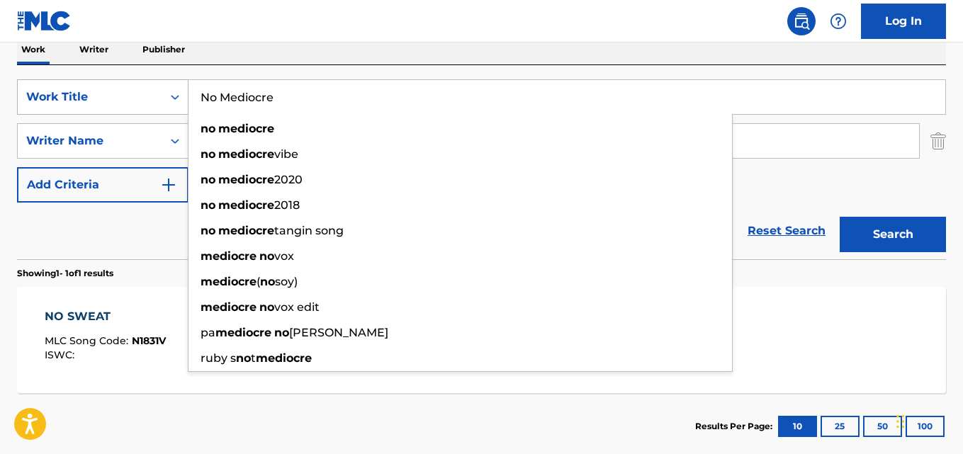
drag, startPoint x: 342, startPoint y: 98, endPoint x: 167, endPoint y: 98, distance: 175.7
click at [167, 98] on div "SearchWithCriteria4c285bd9-11be-485c-808a-a4e001f04b3f Work Title No Mediocre n…" at bounding box center [481, 96] width 929 height 35
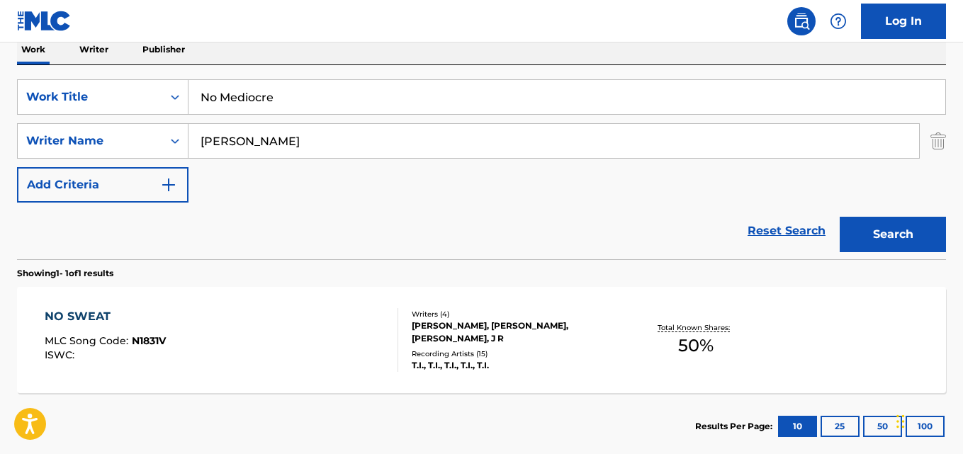
click at [779, 159] on div "SearchWithCriteria4c285bd9-11be-485c-808a-a4e001f04b3f Work Title No Mediocre S…" at bounding box center [481, 140] width 929 height 123
drag, startPoint x: 357, startPoint y: 150, endPoint x: 169, endPoint y: 144, distance: 187.9
click at [169, 144] on div "SearchWithCriteriaea32dd40-b442-4072-ad11-d50ec9cf789c Writer Name [PERSON_NAME]" at bounding box center [481, 140] width 929 height 35
click at [319, 136] on input "Search Form" at bounding box center [553, 141] width 731 height 34
paste input "[PERSON_NAME]"
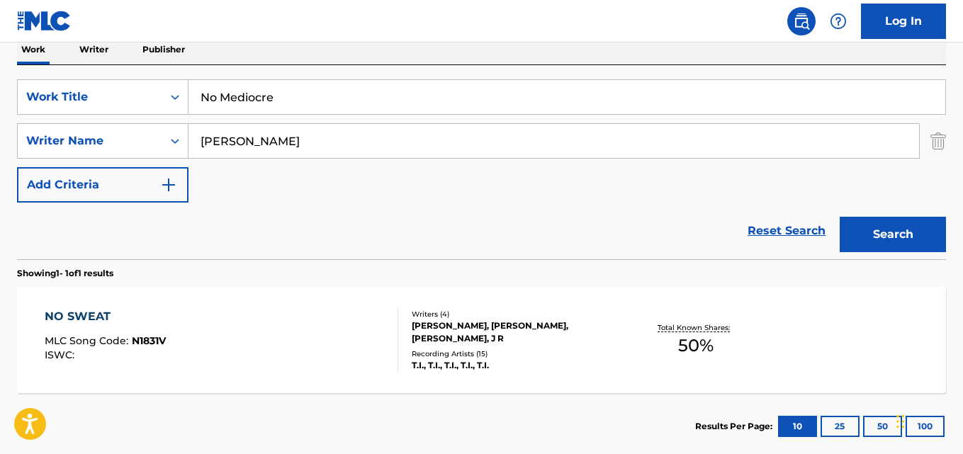
click at [840, 217] on button "Search" at bounding box center [893, 234] width 106 height 35
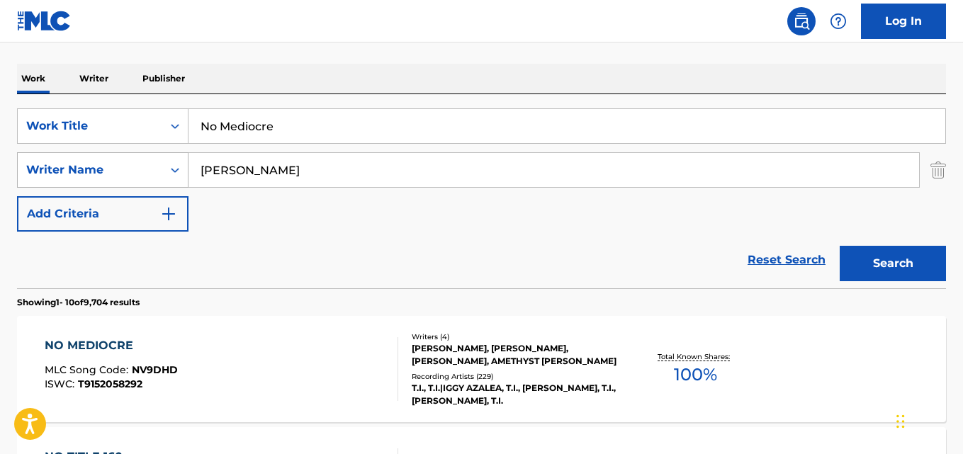
drag, startPoint x: 276, startPoint y: 169, endPoint x: 106, endPoint y: 175, distance: 170.2
click at [106, 175] on div "SearchWithCriteriaea32dd40-b442-4072-ad11-d50ec9cf789c Writer Name [PERSON_NAME]" at bounding box center [481, 169] width 929 height 35
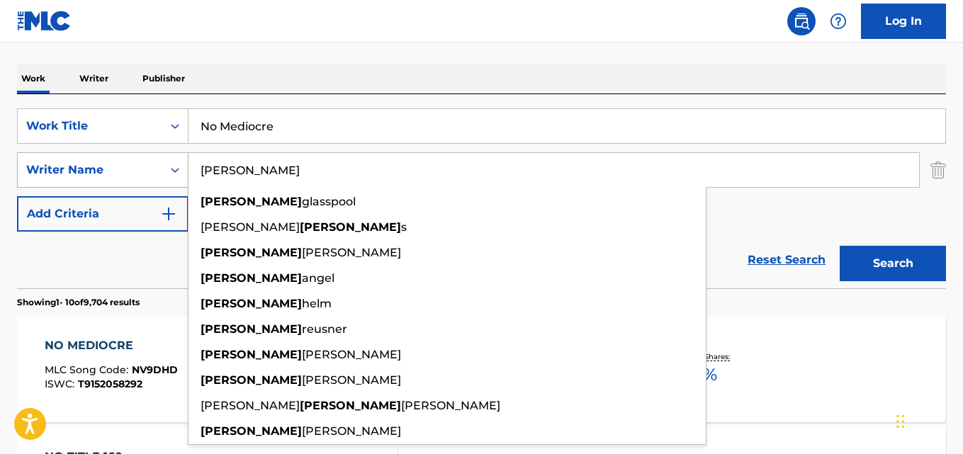
paste input "zalea"
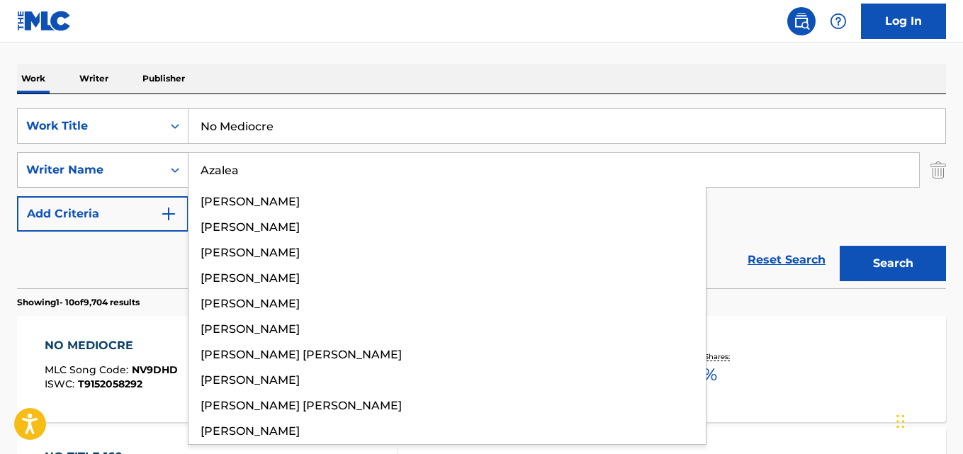
click at [840, 246] on button "Search" at bounding box center [893, 263] width 106 height 35
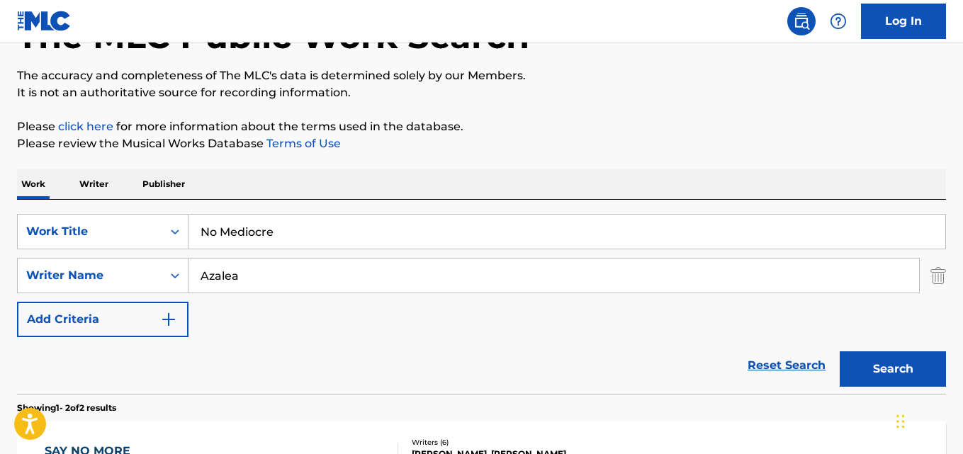
scroll to position [74, 0]
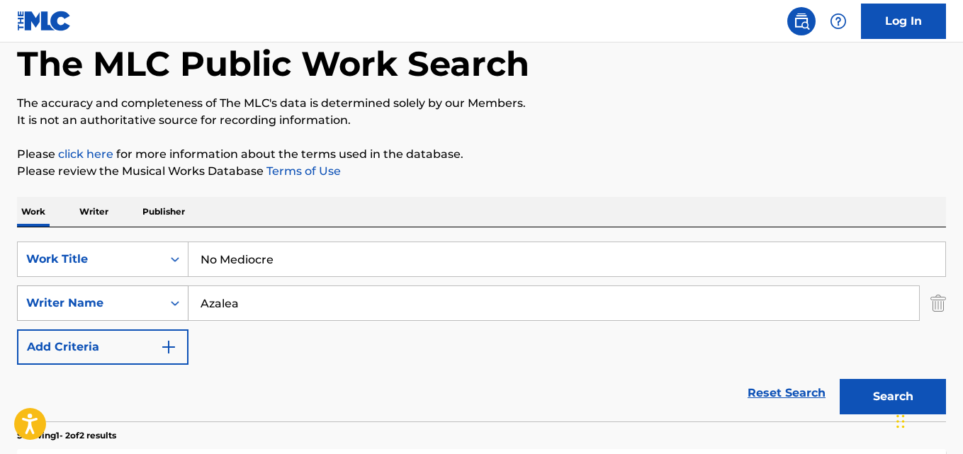
drag, startPoint x: 252, startPoint y: 295, endPoint x: 170, endPoint y: 297, distance: 82.2
click at [170, 297] on div "SearchWithCriteriaea32dd40-b442-4072-ad11-d50ec9cf789c Writer Name [PERSON_NAME]" at bounding box center [481, 303] width 929 height 35
paste input "[PERSON_NAME]"
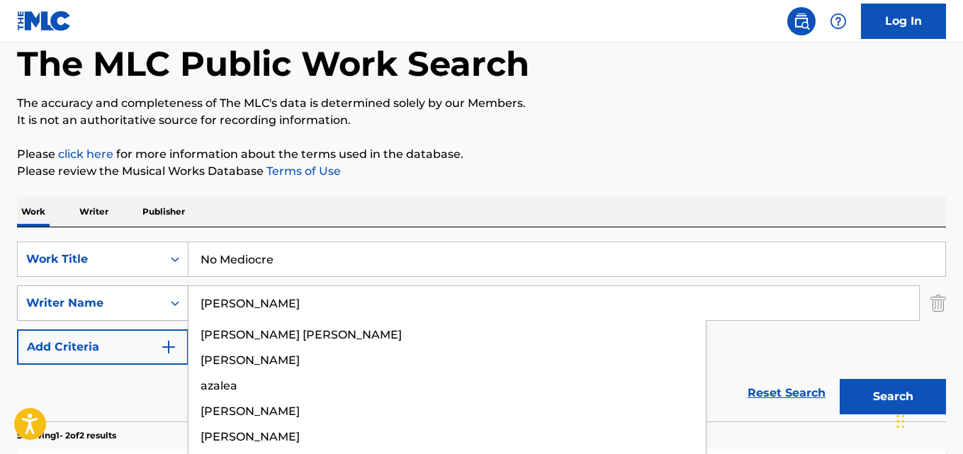
type input "[PERSON_NAME]"
click at [840, 379] on button "Search" at bounding box center [893, 396] width 106 height 35
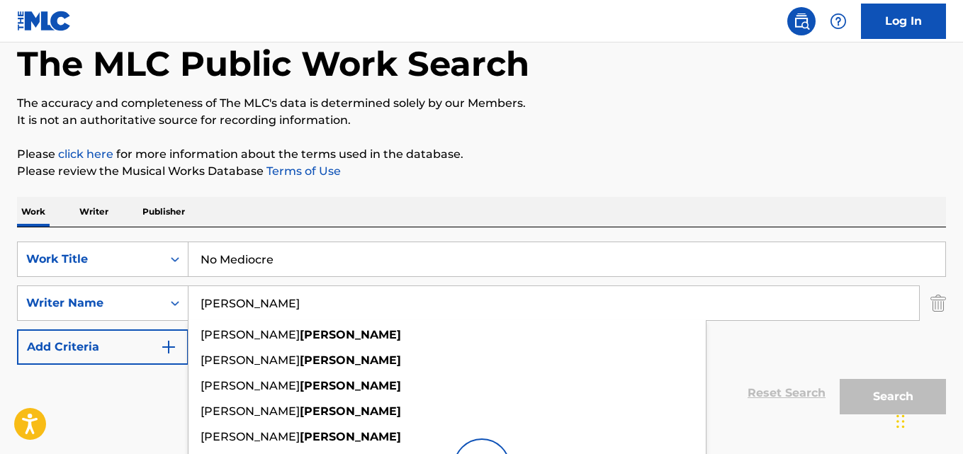
click at [350, 213] on div "Work Writer Publisher" at bounding box center [481, 212] width 929 height 30
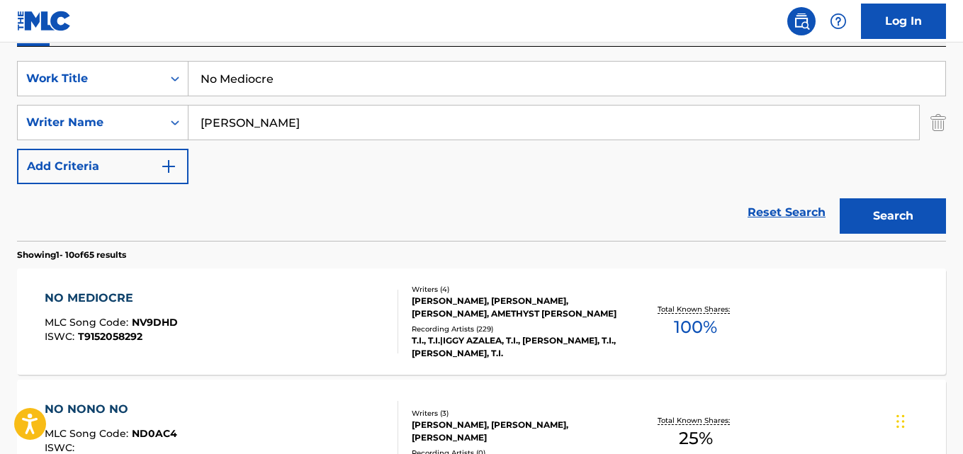
scroll to position [207, 0]
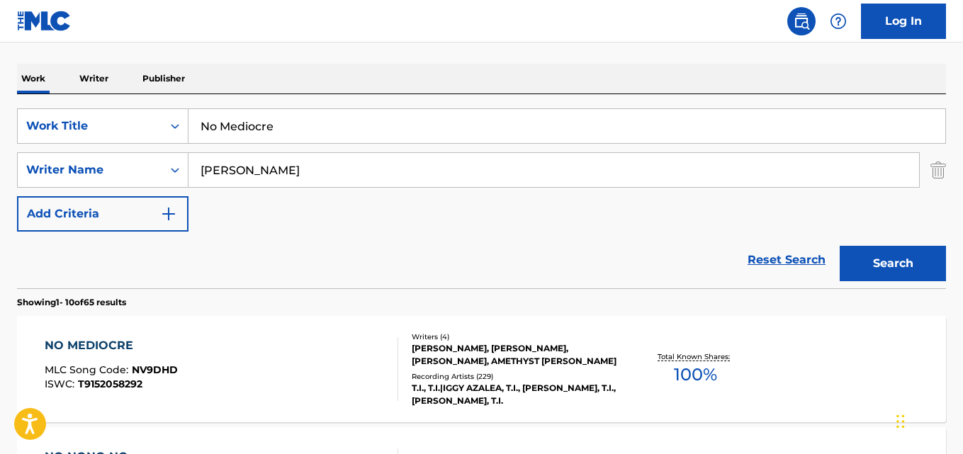
click at [119, 344] on div "NO MEDIOCRE" at bounding box center [111, 345] width 133 height 17
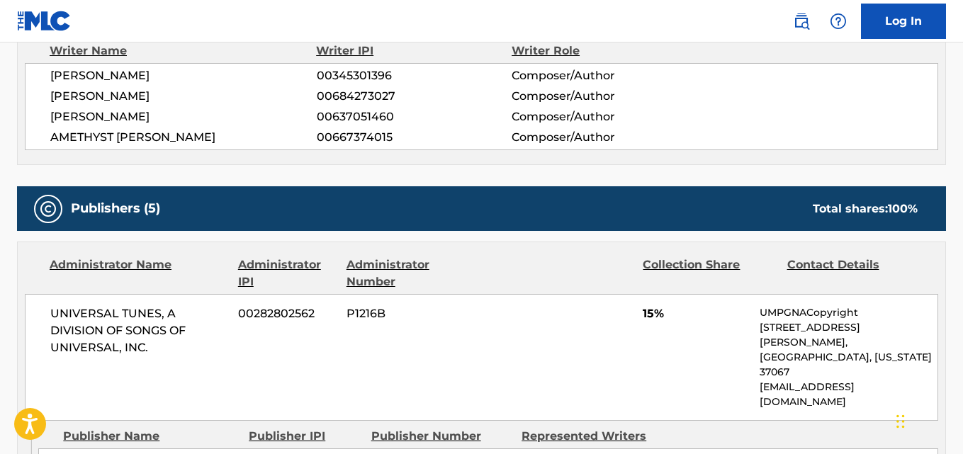
scroll to position [709, 0]
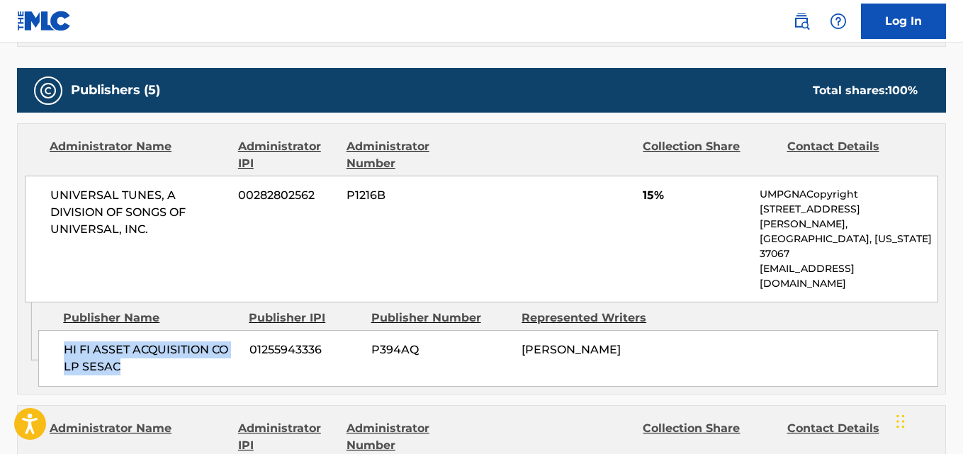
drag, startPoint x: 64, startPoint y: 305, endPoint x: 155, endPoint y: 314, distance: 91.2
click at [155, 342] on span "HI FI ASSET ACQUISITION CO LP SESAC" at bounding box center [151, 359] width 175 height 34
click at [647, 200] on span "15%" at bounding box center [696, 195] width 106 height 17
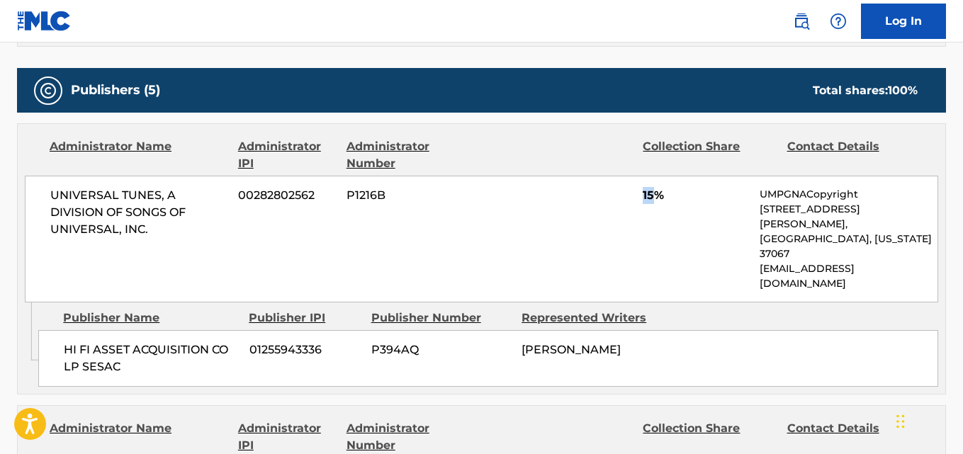
click at [647, 200] on span "15%" at bounding box center [696, 195] width 106 height 17
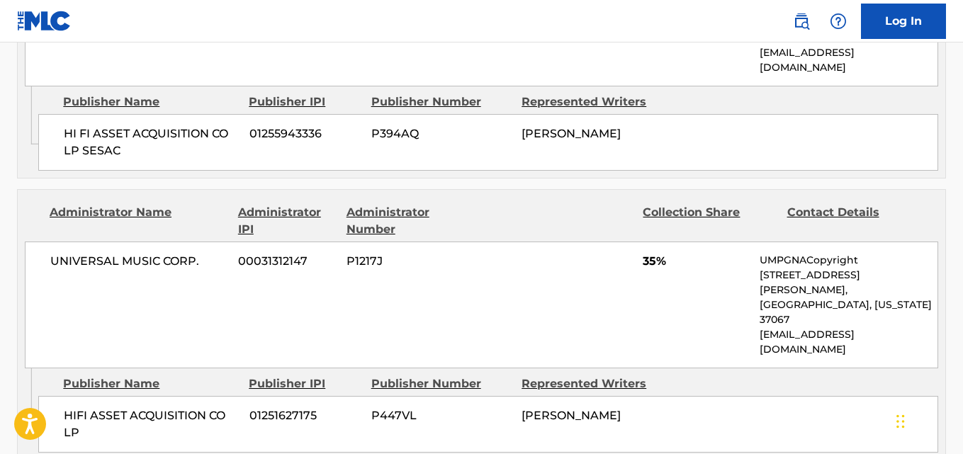
scroll to position [945, 0]
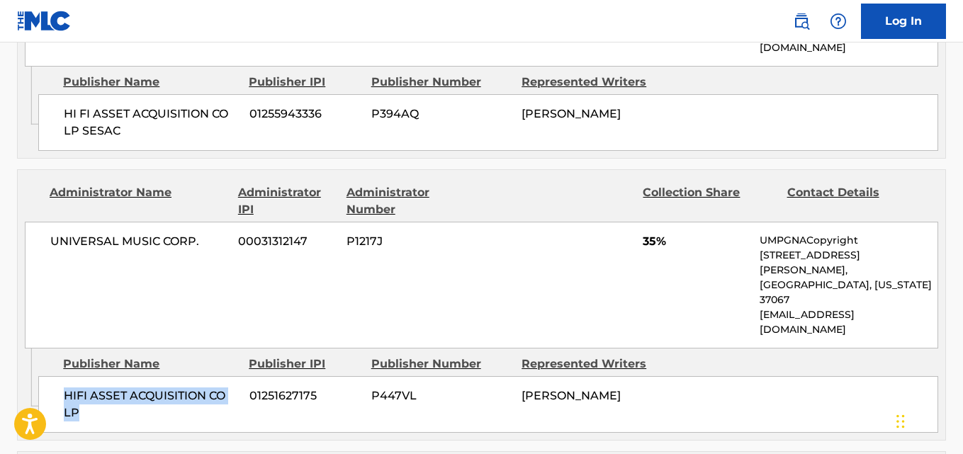
drag, startPoint x: 106, startPoint y: 315, endPoint x: 163, endPoint y: 334, distance: 60.3
click at [163, 376] on div "HIFI ASSET ACQUISITION CO LP 01251627175 P447VL DIJON [PERSON_NAME]" at bounding box center [488, 404] width 900 height 57
click at [647, 233] on span "35%" at bounding box center [696, 241] width 106 height 17
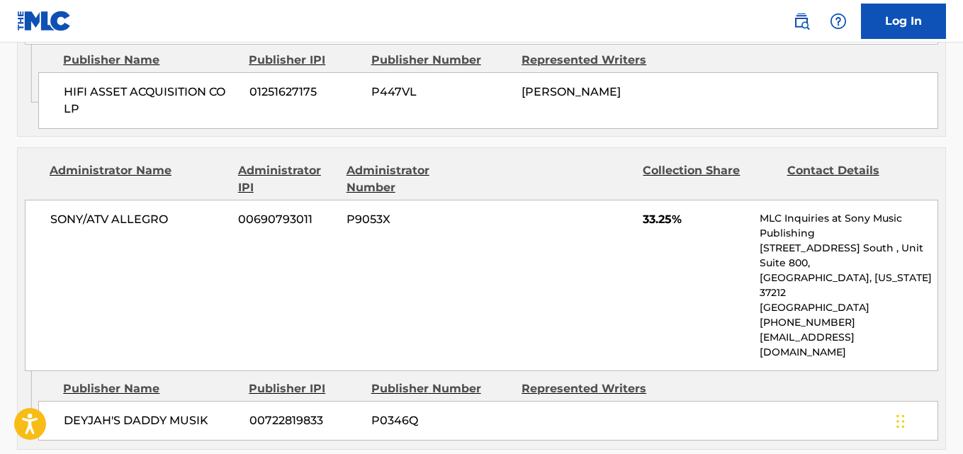
scroll to position [1299, 0]
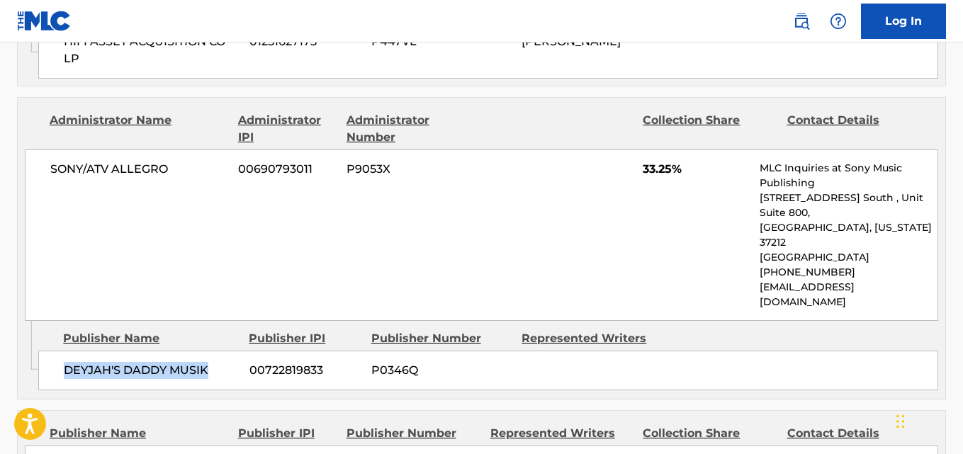
drag, startPoint x: 120, startPoint y: 258, endPoint x: 208, endPoint y: 260, distance: 88.6
click at [208, 351] on div "DEYJAH'S DADDY MUSIK 00722819833 P0346Q" at bounding box center [488, 371] width 900 height 40
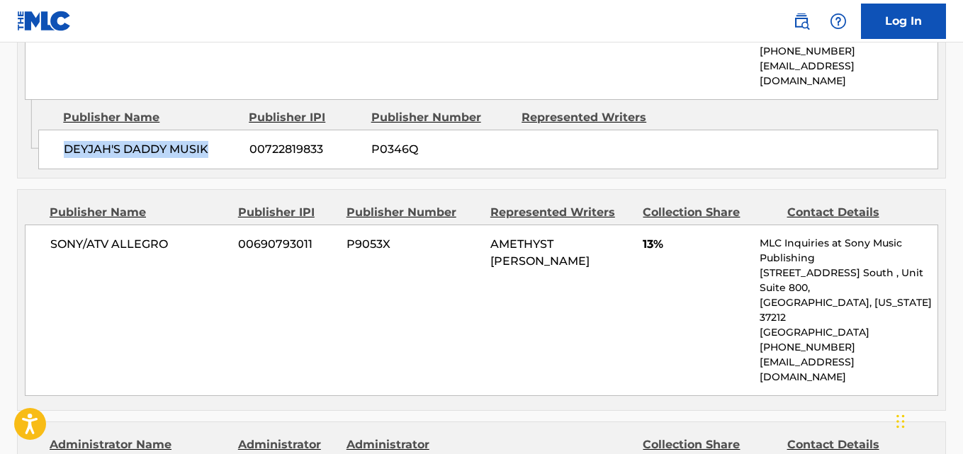
scroll to position [1535, 0]
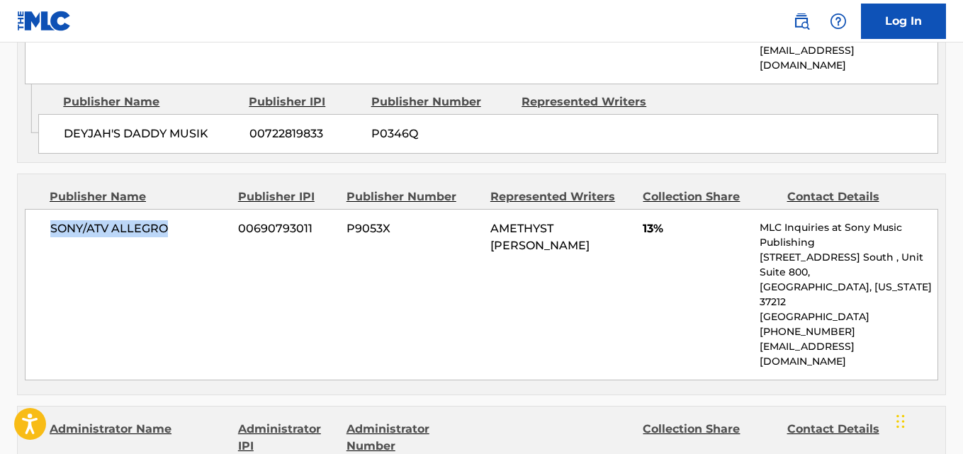
drag, startPoint x: 49, startPoint y: 114, endPoint x: 197, endPoint y: 114, distance: 148.1
click at [197, 209] on div "SONY/ATV ALLEGRO 00690793011 P9053X AMETHYST [PERSON_NAME] 13% MLC Inquiries at…" at bounding box center [481, 294] width 913 height 171
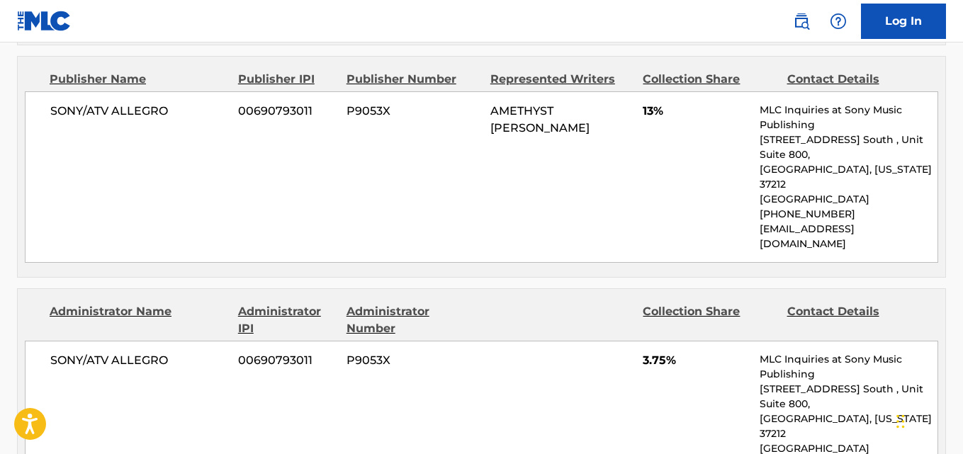
drag, startPoint x: 89, startPoint y: 380, endPoint x: 231, endPoint y: 381, distance: 141.7
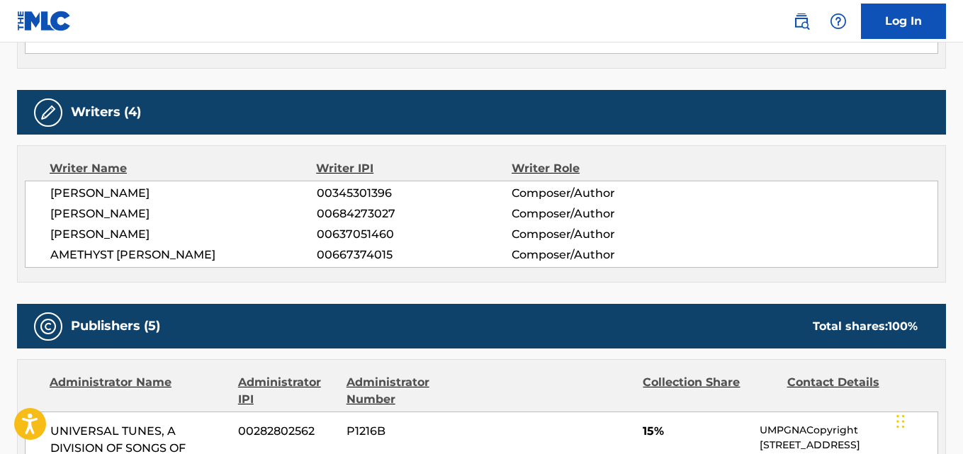
scroll to position [0, 0]
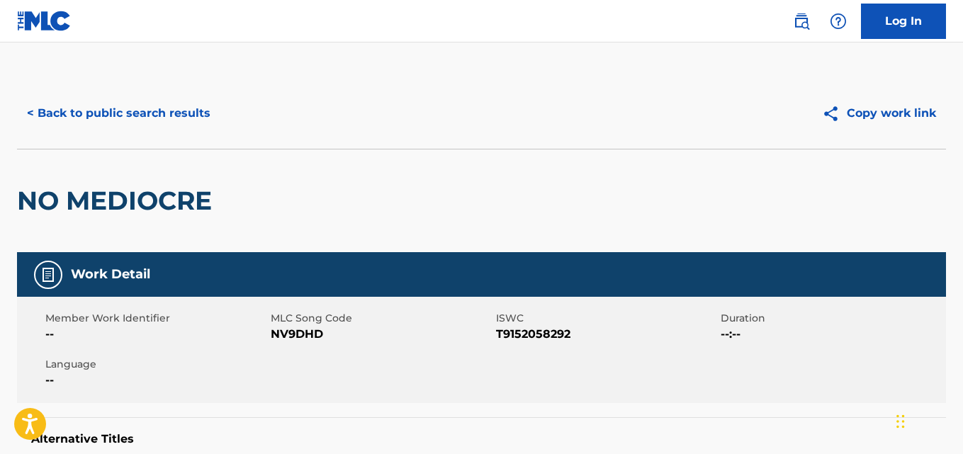
click at [173, 108] on button "< Back to public search results" at bounding box center [118, 113] width 203 height 35
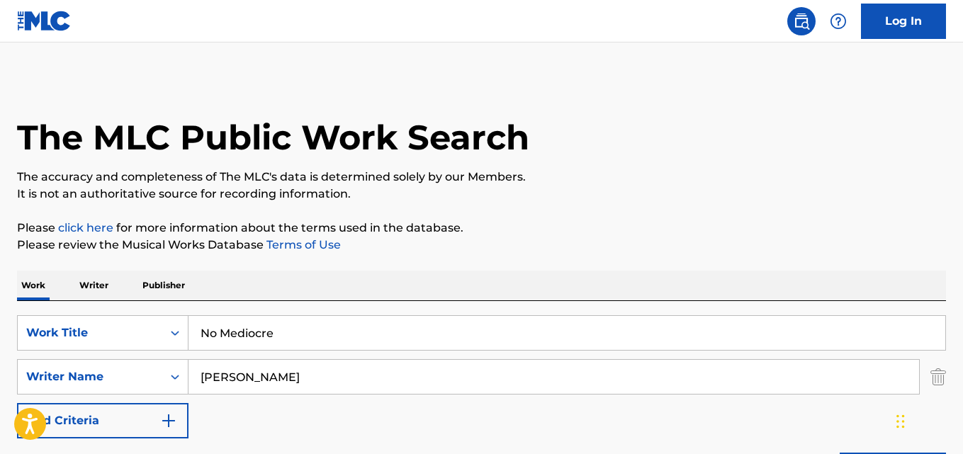
scroll to position [207, 0]
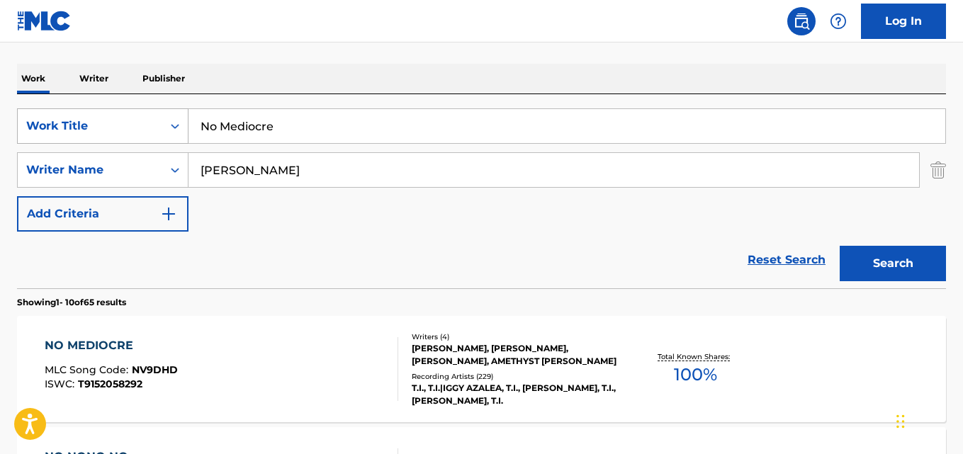
drag, startPoint x: 276, startPoint y: 137, endPoint x: 158, endPoint y: 140, distance: 118.4
click at [158, 140] on div "SearchWithCriteria4c285bd9-11be-485c-808a-a4e001f04b3f Work Title No Mediocre" at bounding box center [481, 125] width 929 height 35
paste input "On Doe, On Phil"
type input "On Doe, On Phil"
click at [862, 250] on button "Search" at bounding box center [893, 263] width 106 height 35
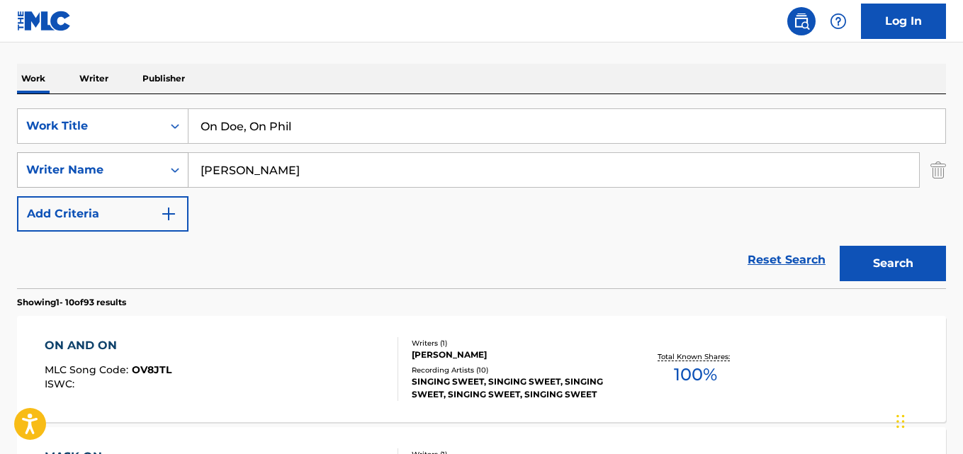
drag, startPoint x: 317, startPoint y: 167, endPoint x: 147, endPoint y: 170, distance: 169.4
click at [147, 170] on div "SearchWithCriteriaea32dd40-b442-4072-ad11-d50ec9cf789c Writer Name [PERSON_NAME]" at bounding box center [481, 169] width 929 height 35
paste input "[PERSON_NAME]"
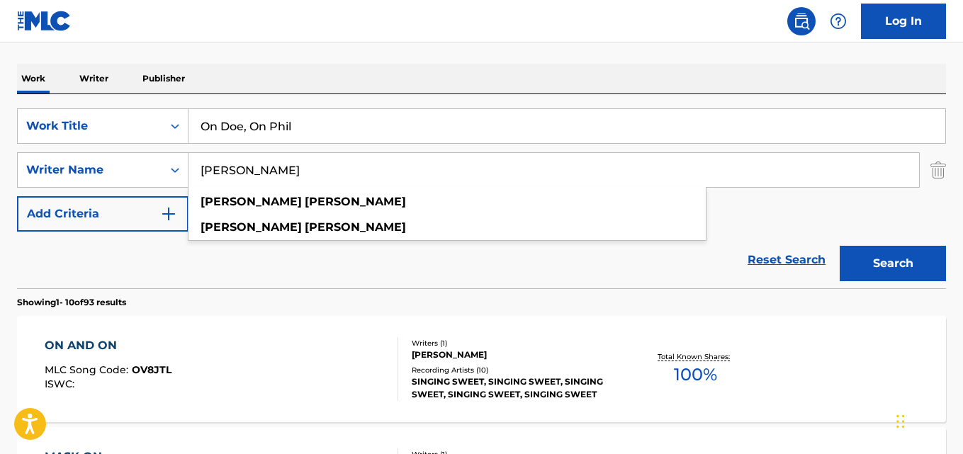
type input "[PERSON_NAME]"
click at [885, 252] on button "Search" at bounding box center [893, 263] width 106 height 35
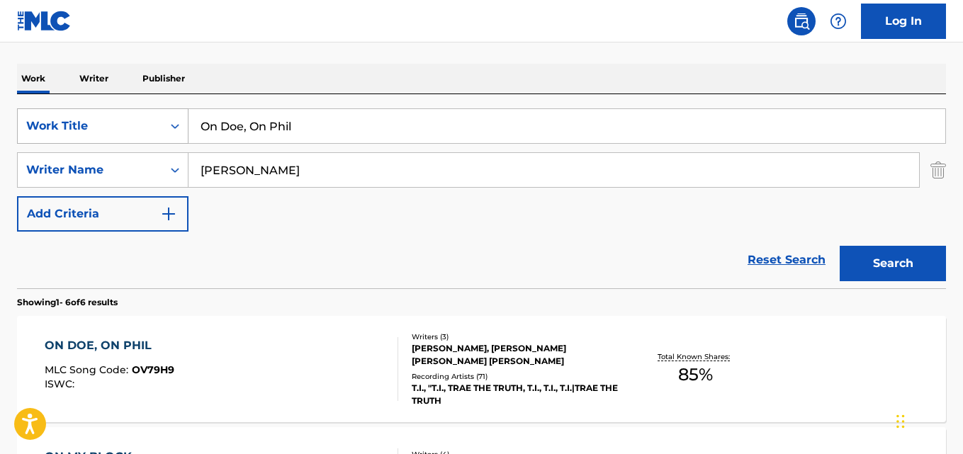
drag, startPoint x: 319, startPoint y: 132, endPoint x: 115, endPoint y: 135, distance: 203.4
click at [115, 135] on div "SearchWithCriteria4c285bd9-11be-485c-808a-a4e001f04b3f Work Title On Doe, On Ph…" at bounding box center [481, 125] width 929 height 35
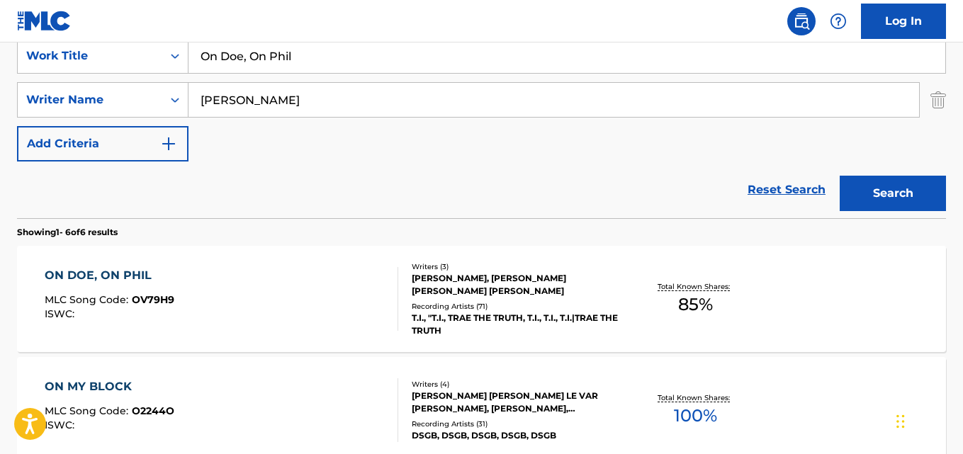
scroll to position [325, 0]
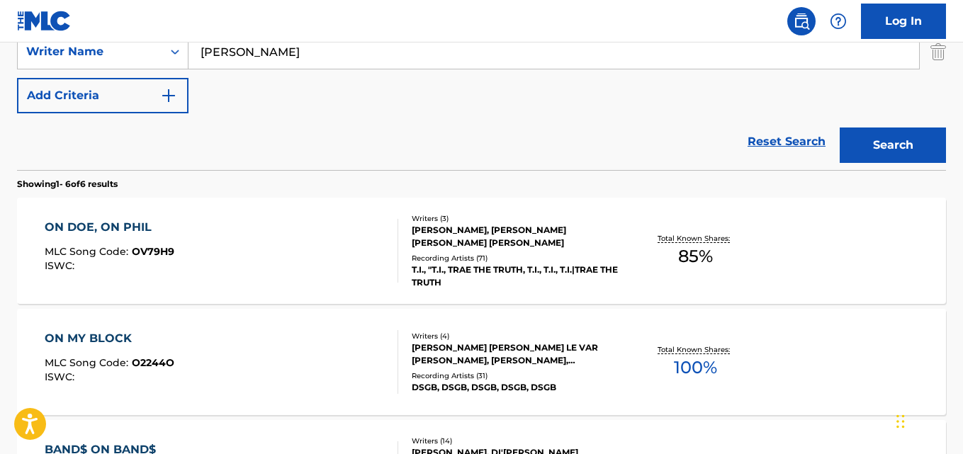
click at [104, 233] on div "ON DOE, ON PHIL" at bounding box center [110, 227] width 130 height 17
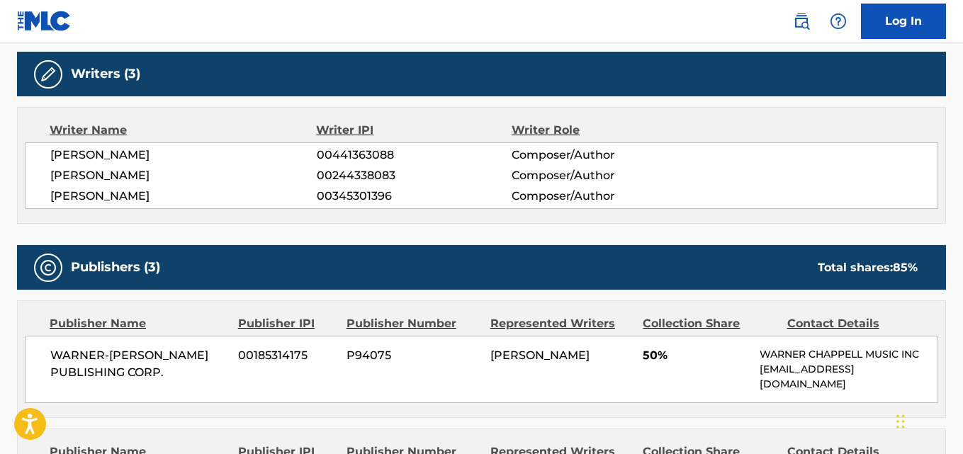
scroll to position [590, 0]
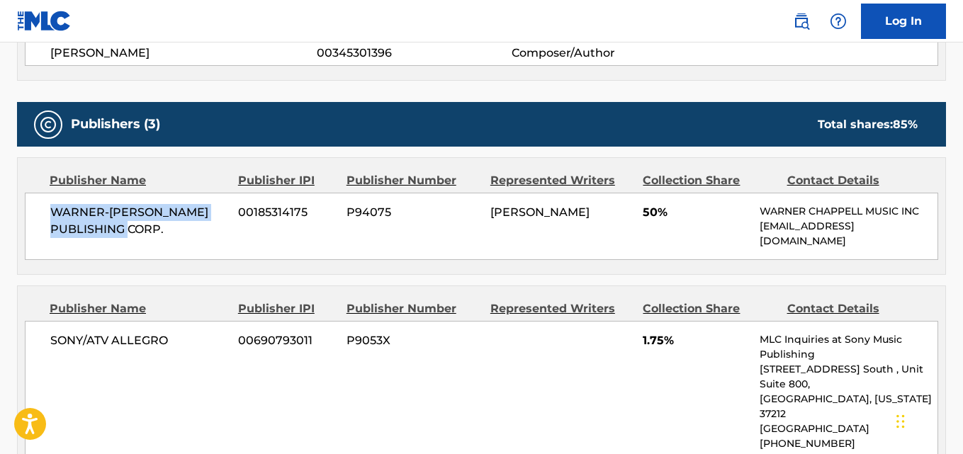
drag, startPoint x: 89, startPoint y: 222, endPoint x: 159, endPoint y: 229, distance: 71.1
click at [159, 229] on span "WARNER-[PERSON_NAME] PUBLISHING CORP." at bounding box center [138, 221] width 177 height 34
click at [643, 216] on span "50%" at bounding box center [696, 212] width 106 height 17
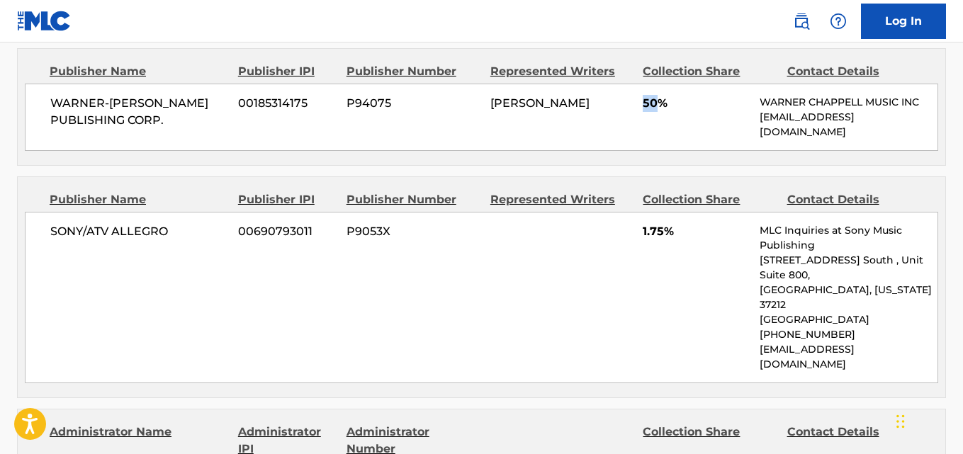
scroll to position [827, 0]
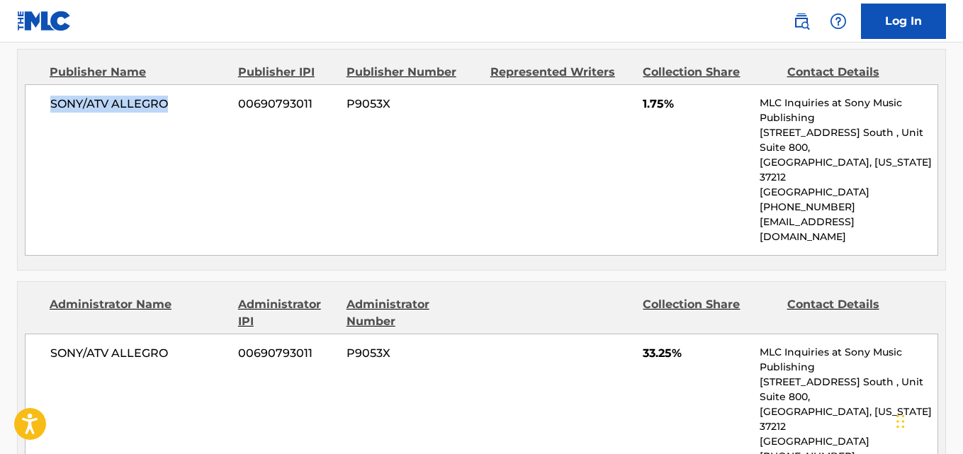
drag, startPoint x: 46, startPoint y: 108, endPoint x: 205, endPoint y: 107, distance: 159.4
click at [205, 107] on div "SONY/ATV ALLEGRO 00690793011 P9053X 1.75% MLC Inquiries at Sony Music Publishin…" at bounding box center [481, 169] width 913 height 171
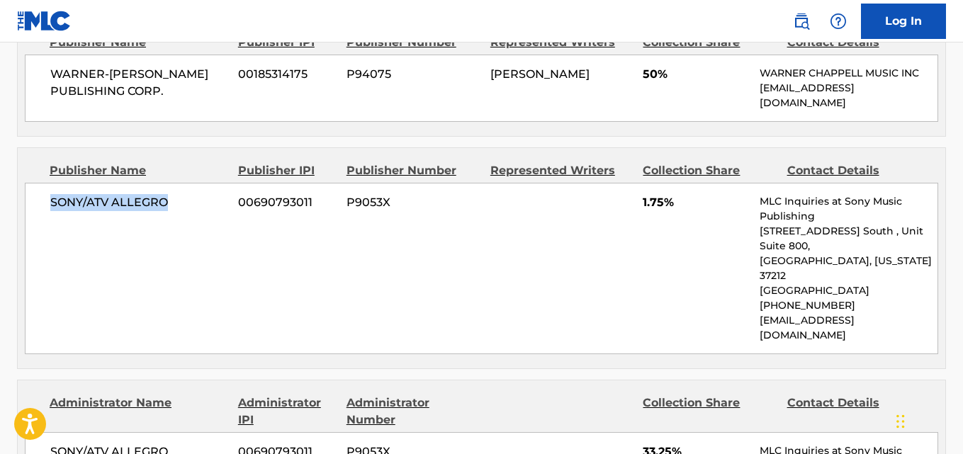
scroll to position [709, 0]
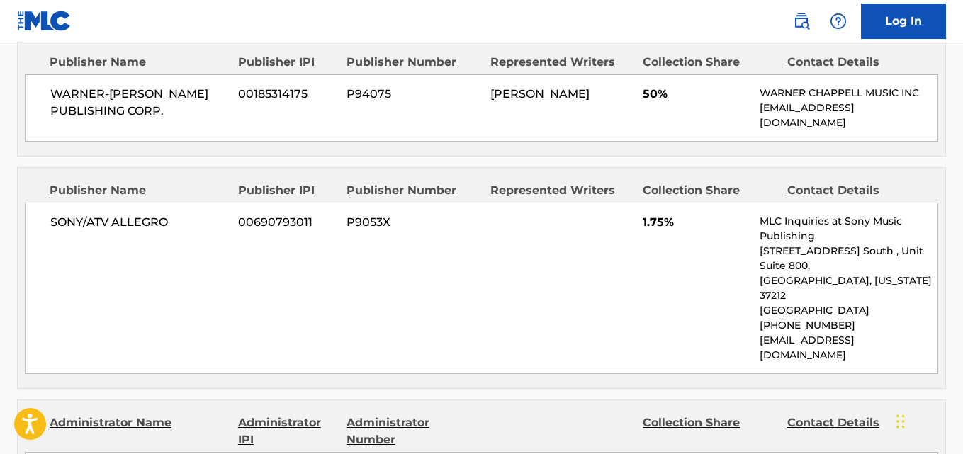
click at [643, 223] on span "1.75%" at bounding box center [696, 222] width 106 height 17
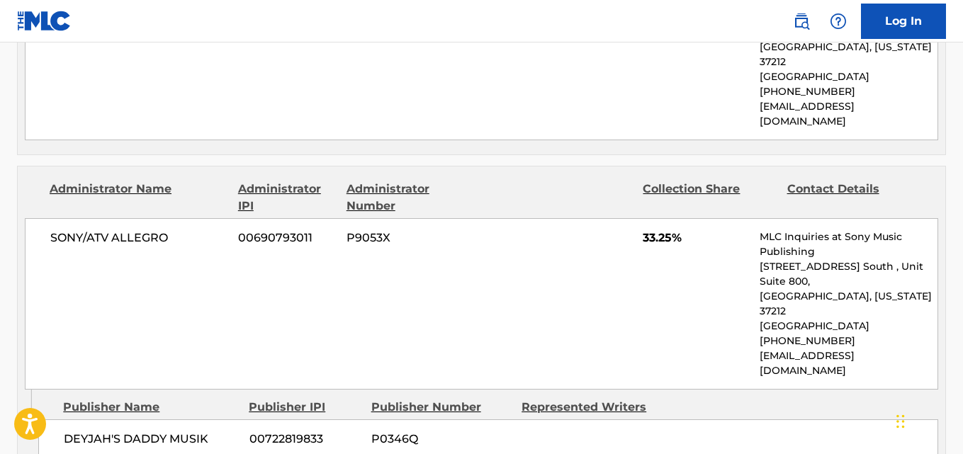
scroll to position [945, 0]
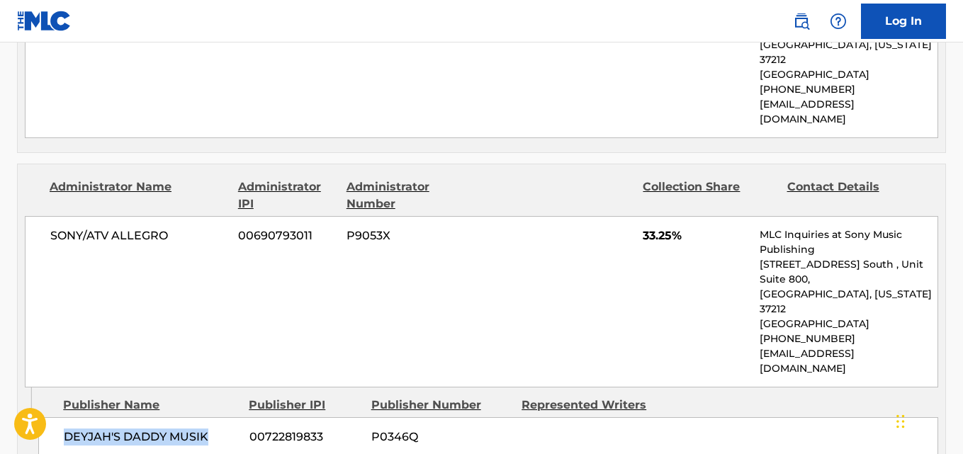
drag, startPoint x: 62, startPoint y: 385, endPoint x: 226, endPoint y: 378, distance: 163.8
click at [226, 417] on div "DEYJAH'S DADDY MUSIK 00722819833 P0346Q" at bounding box center [488, 437] width 900 height 40
click at [655, 227] on span "33.25%" at bounding box center [696, 235] width 106 height 17
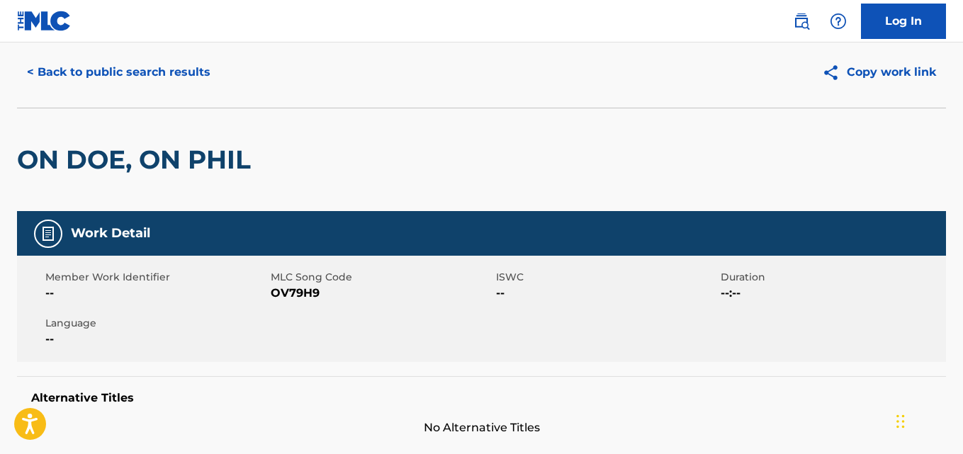
scroll to position [0, 0]
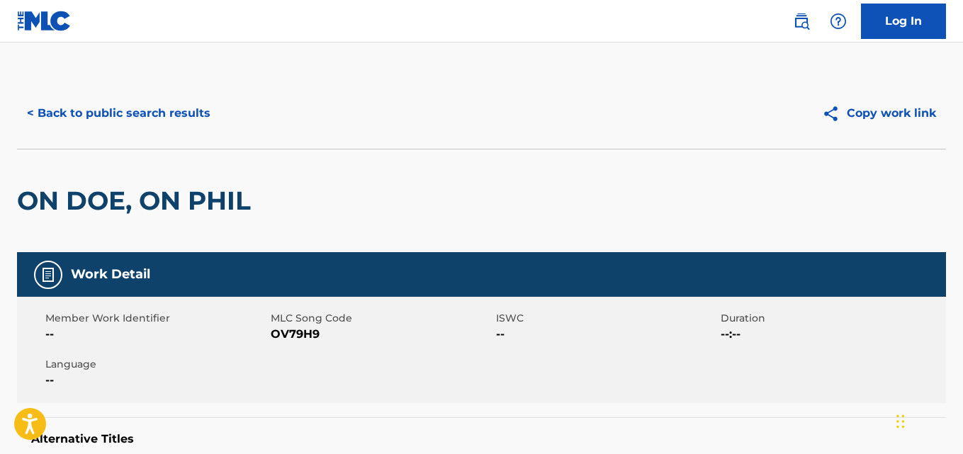
click at [181, 116] on button "< Back to public search results" at bounding box center [118, 113] width 203 height 35
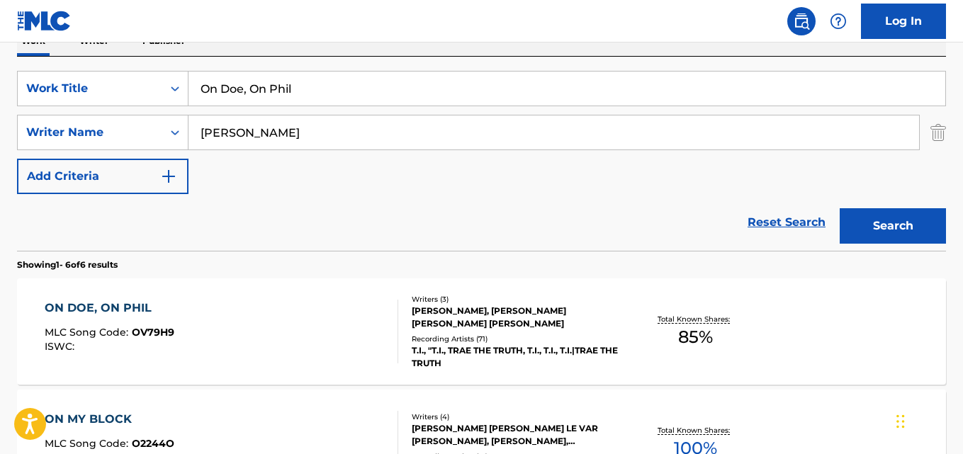
scroll to position [52, 0]
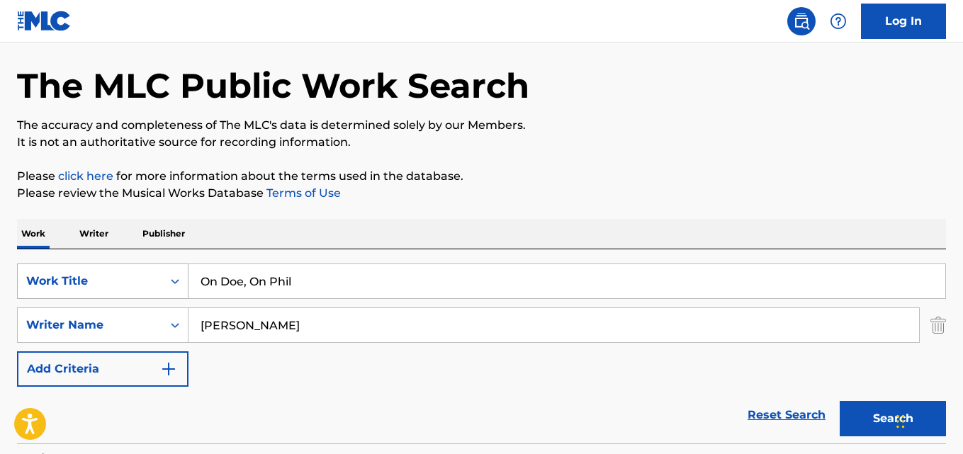
drag, startPoint x: 353, startPoint y: 273, endPoint x: 48, endPoint y: 298, distance: 305.8
click at [48, 298] on div "SearchWithCriteria4c285bd9-11be-485c-808a-a4e001f04b3f Work Title On Doe, On Ph…" at bounding box center [481, 281] width 929 height 35
paste input "Pray For Me"
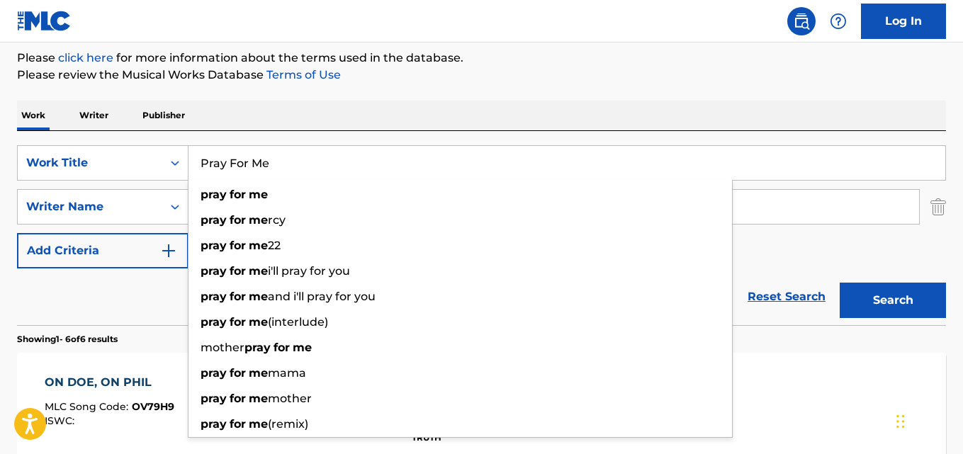
type input "Pray For Me"
click at [894, 292] on button "Search" at bounding box center [893, 300] width 106 height 35
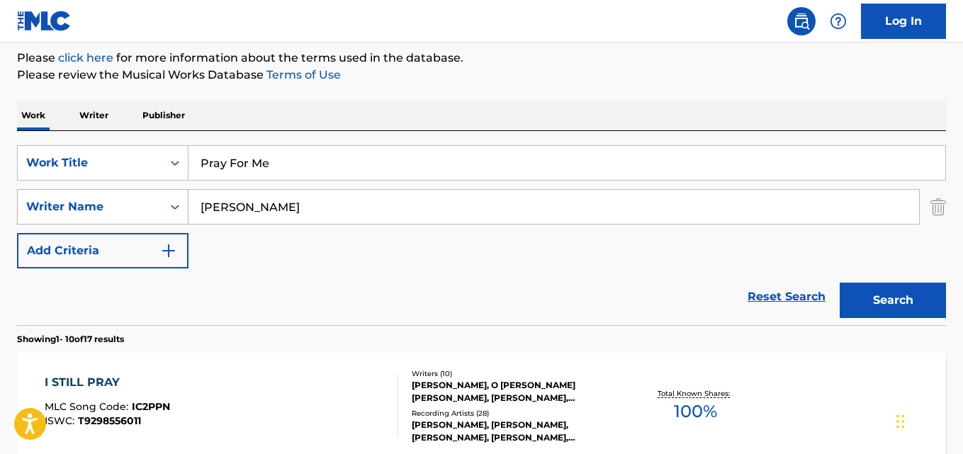
drag, startPoint x: 308, startPoint y: 198, endPoint x: 135, endPoint y: 220, distance: 174.3
click at [137, 220] on div "SearchWithCriteriaea32dd40-b442-4072-ad11-d50ec9cf789c Writer Name [PERSON_NAME]" at bounding box center [481, 206] width 929 height 35
paste input "[PERSON_NAME]"
click at [239, 208] on input "[PERSON_NAME]" at bounding box center [553, 207] width 731 height 34
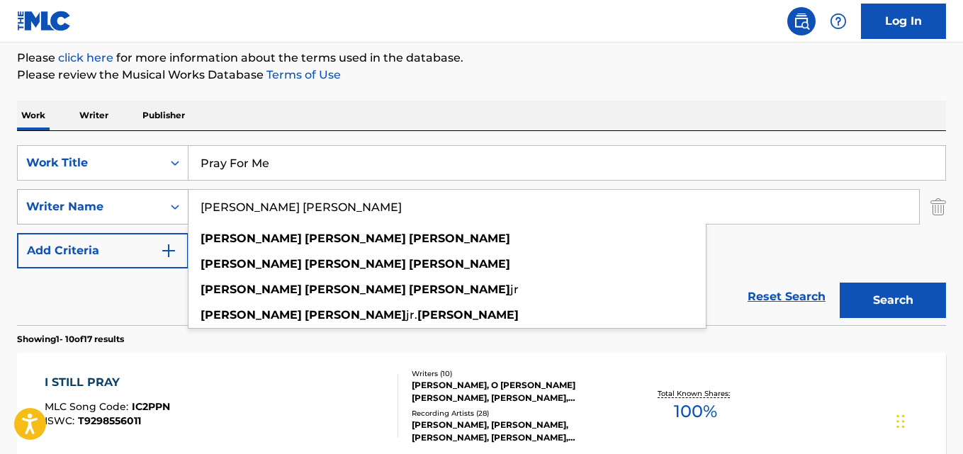
drag, startPoint x: 329, startPoint y: 198, endPoint x: 149, endPoint y: 194, distance: 180.0
click at [152, 201] on div "SearchWithCriteriaea32dd40-b442-4072-ad11-d50ec9cf789c Writer Name [PERSON_NAME…" at bounding box center [481, 206] width 929 height 35
type input "[PERSON_NAME] [PERSON_NAME]"
click at [840, 283] on button "Search" at bounding box center [893, 300] width 106 height 35
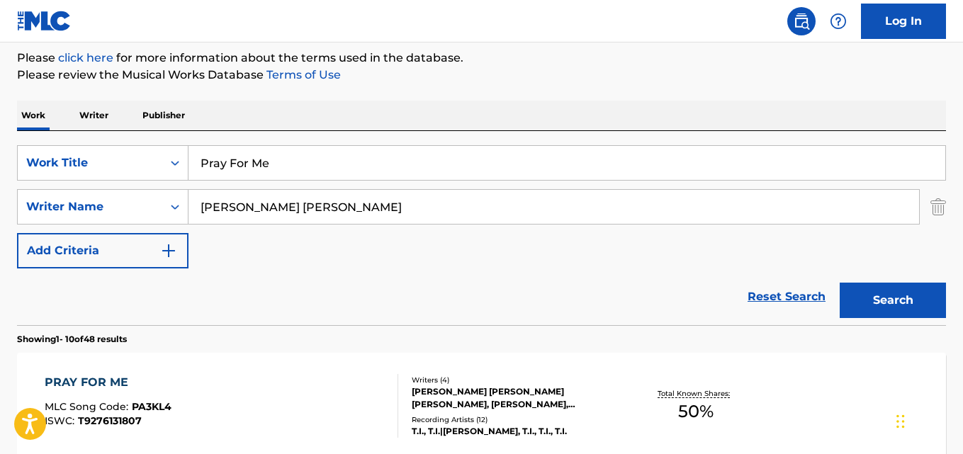
click at [108, 304] on div "Reset Search Search" at bounding box center [481, 297] width 929 height 57
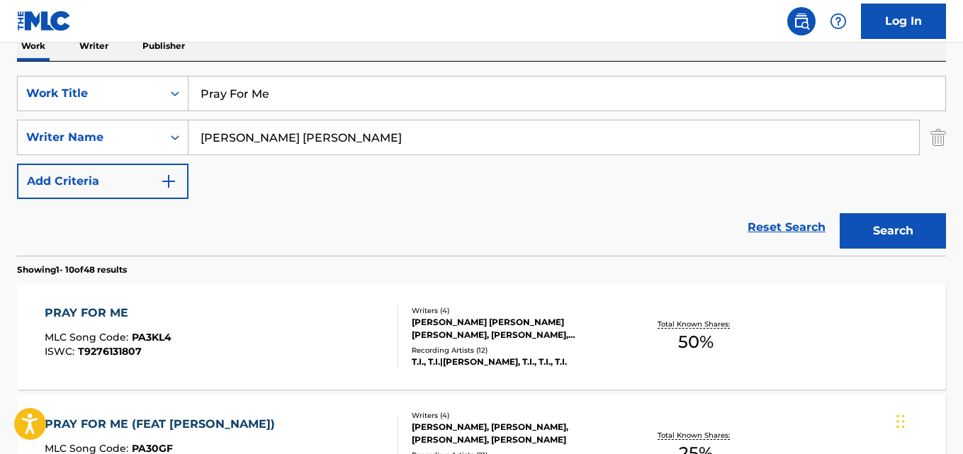
scroll to position [288, 0]
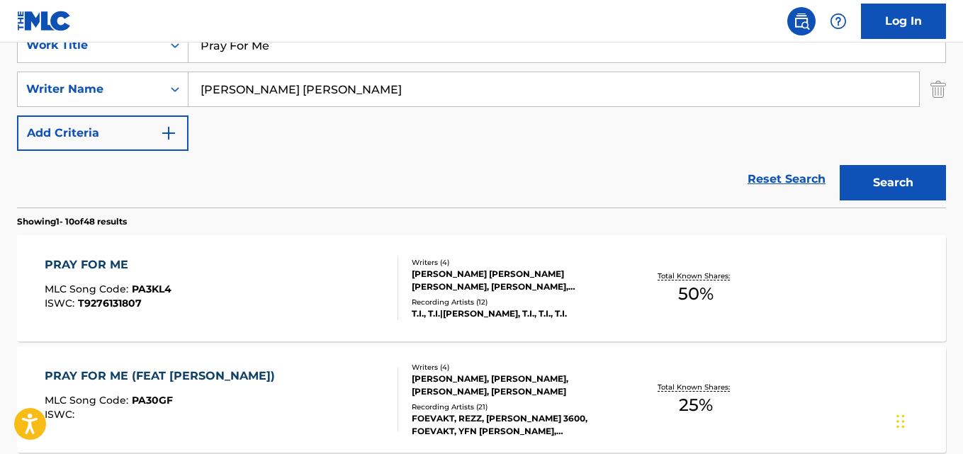
click at [108, 261] on div "PRAY FOR ME" at bounding box center [108, 265] width 127 height 17
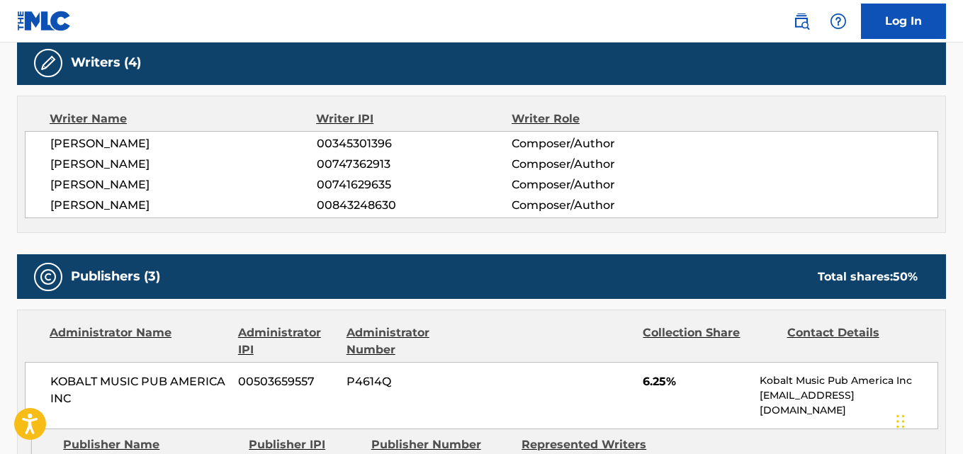
scroll to position [591, 0]
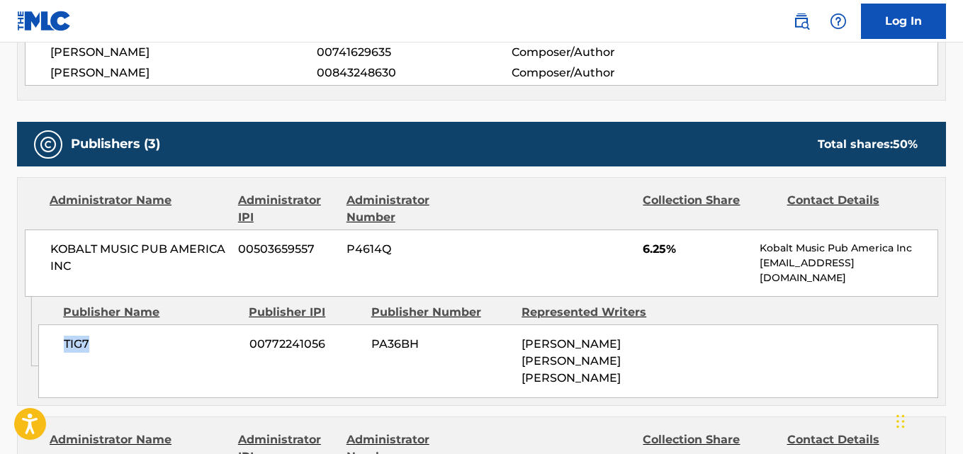
drag, startPoint x: 74, startPoint y: 348, endPoint x: 144, endPoint y: 348, distance: 69.4
click at [144, 348] on div "TIG7 00772241056 PA36BH [PERSON_NAME] [PERSON_NAME] [PERSON_NAME]" at bounding box center [488, 362] width 900 height 74
click at [648, 243] on span "6.25%" at bounding box center [696, 249] width 106 height 17
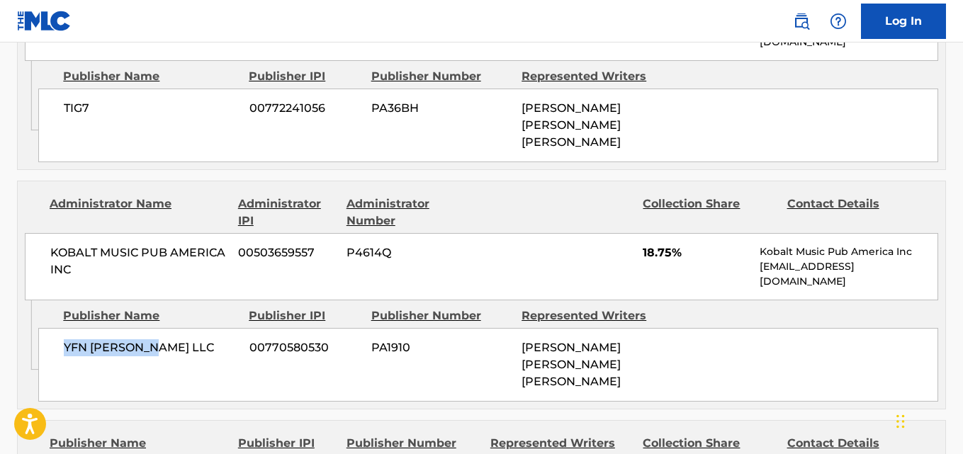
drag, startPoint x: 62, startPoint y: 349, endPoint x: 191, endPoint y: 349, distance: 129.0
click at [191, 349] on div "YFN [PERSON_NAME] LLC 00770580530 PA1910 [PERSON_NAME] [PERSON_NAME] [PERSON_NA…" at bounding box center [488, 365] width 900 height 74
click at [653, 254] on span "18.75%" at bounding box center [696, 252] width 106 height 17
click at [654, 272] on div "KOBALT MUSIC PUB AMERICA INC 00503659557 P4614Q 18.75% Kobalt Music Pub America…" at bounding box center [481, 266] width 913 height 67
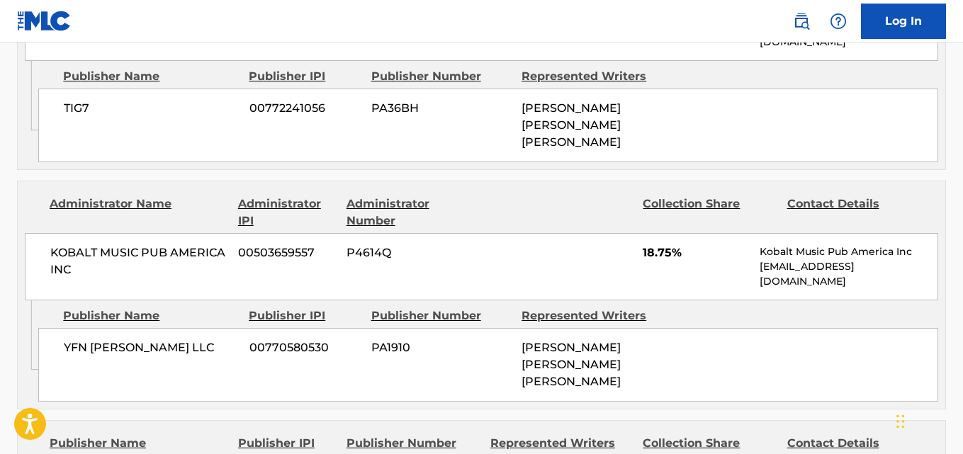
click at [655, 257] on span "18.75%" at bounding box center [696, 252] width 106 height 17
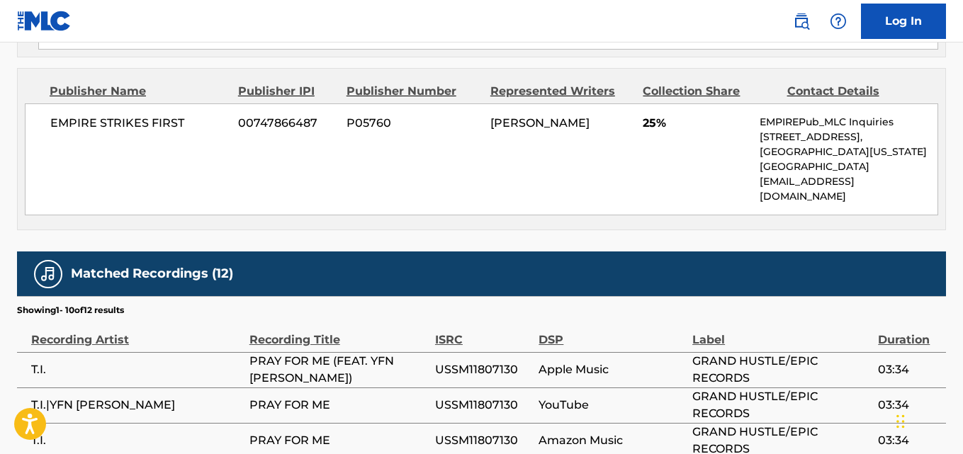
scroll to position [1181, 0]
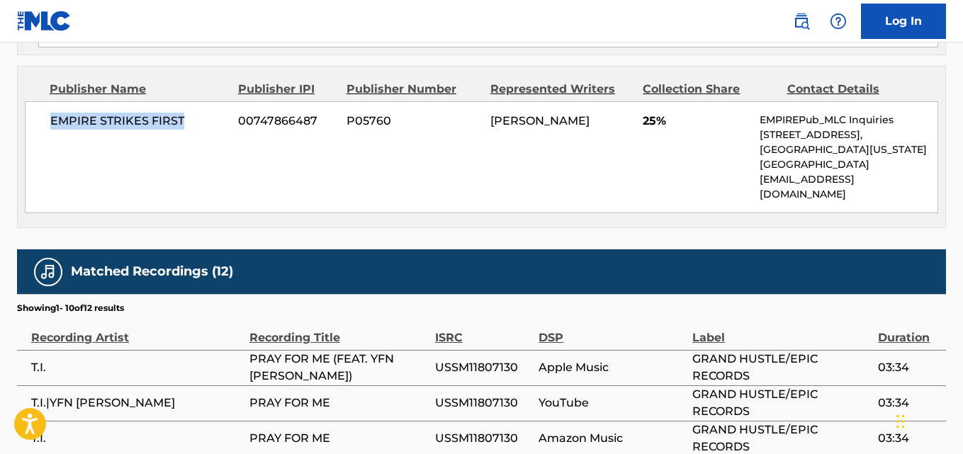
drag, startPoint x: 50, startPoint y: 128, endPoint x: 191, endPoint y: 132, distance: 141.8
click at [191, 132] on div "EMPIRE STRIKES FIRST 00747866487 P05760 [PERSON_NAME] 25% EMPIREPub_MLC Inquiri…" at bounding box center [481, 157] width 913 height 112
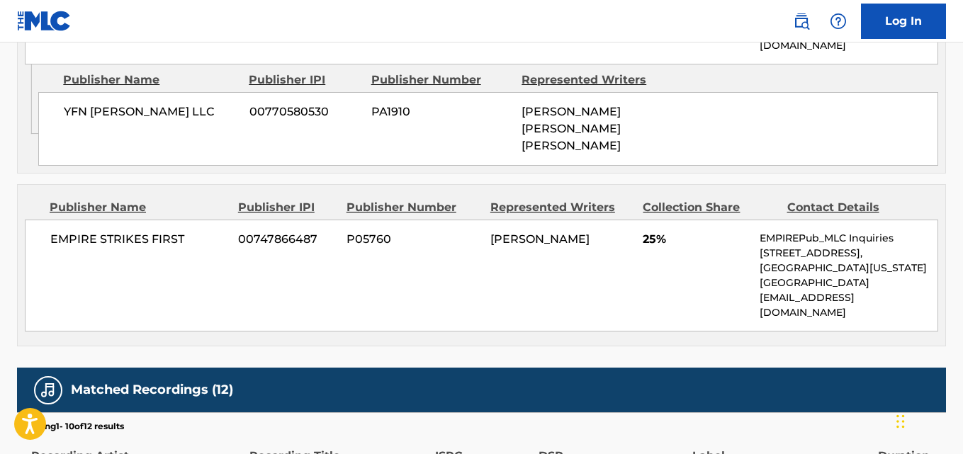
click at [641, 237] on div "EMPIRE STRIKES FIRST 00747866487 P05760 [PERSON_NAME] 25% EMPIREPub_MLC Inquiri…" at bounding box center [481, 276] width 913 height 112
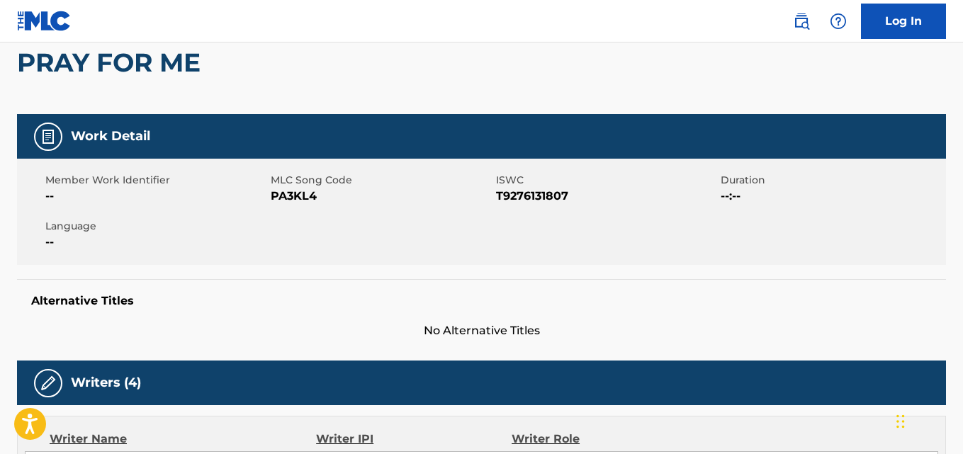
scroll to position [0, 0]
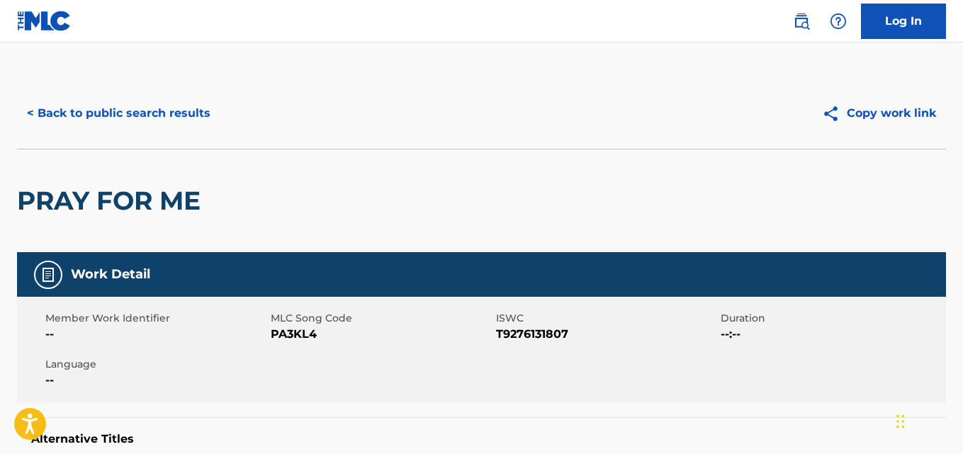
click at [210, 101] on button "< Back to public search results" at bounding box center [118, 113] width 203 height 35
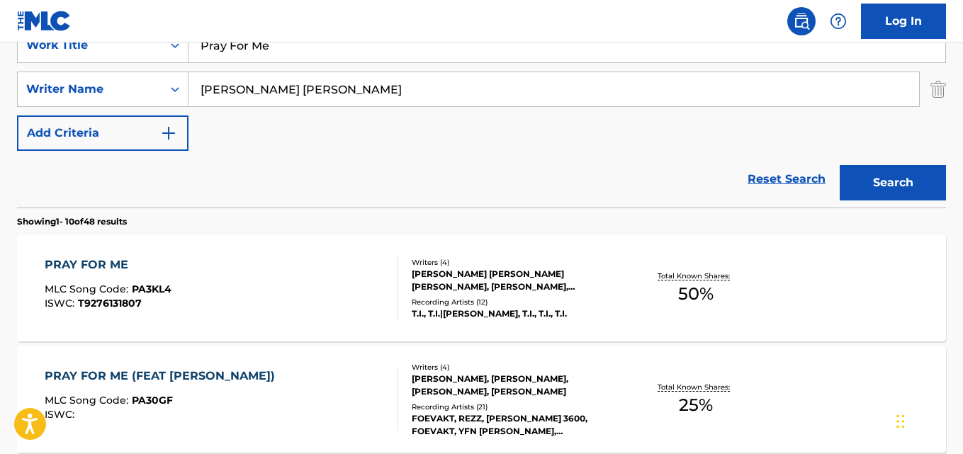
click at [755, 182] on link "Reset Search" at bounding box center [786, 179] width 92 height 31
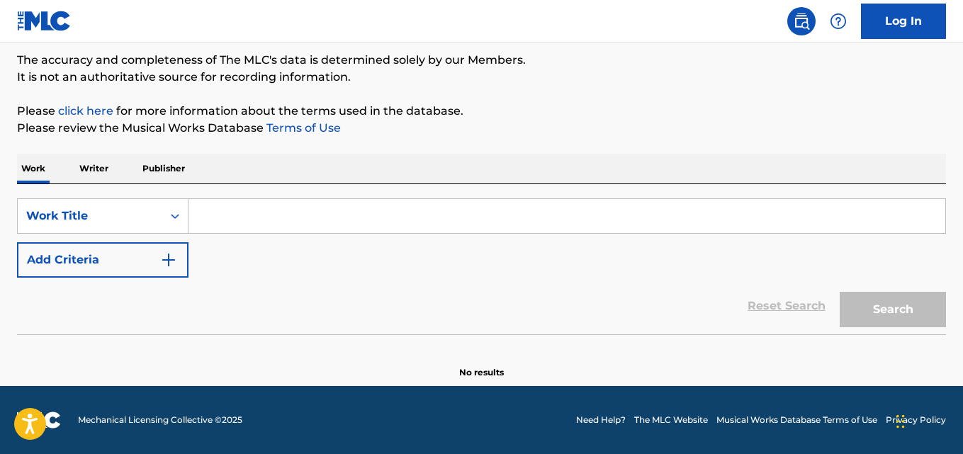
click at [361, 234] on div "SearchWithCriteria4c285bd9-11be-485c-808a-a4e001f04b3f Work Title Add Criteria" at bounding box center [481, 237] width 929 height 79
click at [356, 257] on div "SearchWithCriteria4c285bd9-11be-485c-808a-a4e001f04b3f Work Title Add Criteria" at bounding box center [481, 237] width 929 height 79
click at [317, 271] on div "SearchWithCriteria4c285bd9-11be-485c-808a-a4e001f04b3f Work Title Add Criteria" at bounding box center [481, 237] width 929 height 79
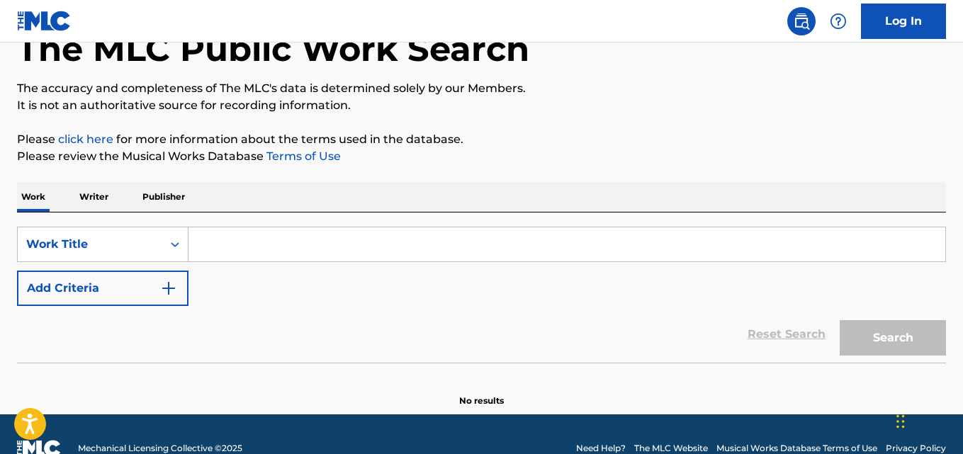
click at [320, 271] on div "SearchWithCriteria4c285bd9-11be-485c-808a-a4e001f04b3f Work Title Add Criteria" at bounding box center [481, 266] width 929 height 79
click at [415, 335] on div "Reset Search Search" at bounding box center [481, 334] width 929 height 57
click at [229, 243] on input "Search Form" at bounding box center [566, 244] width 757 height 34
paste input "Private Show"
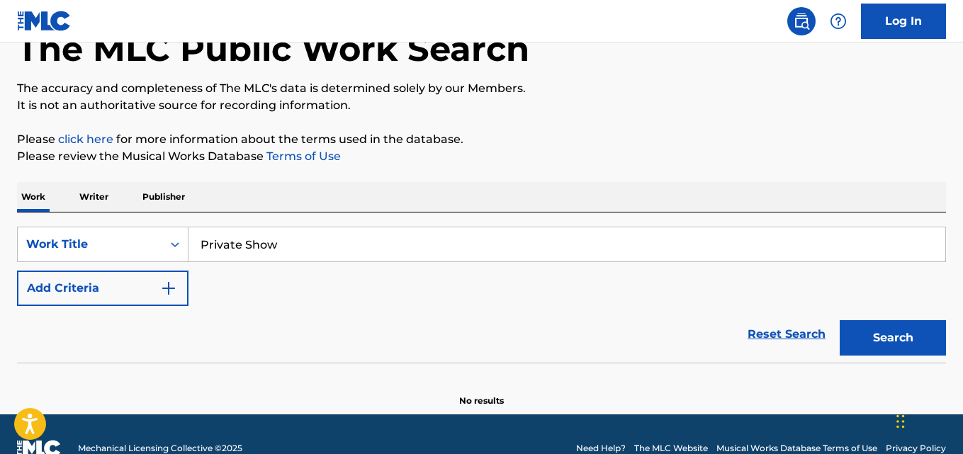
type input "Private Show"
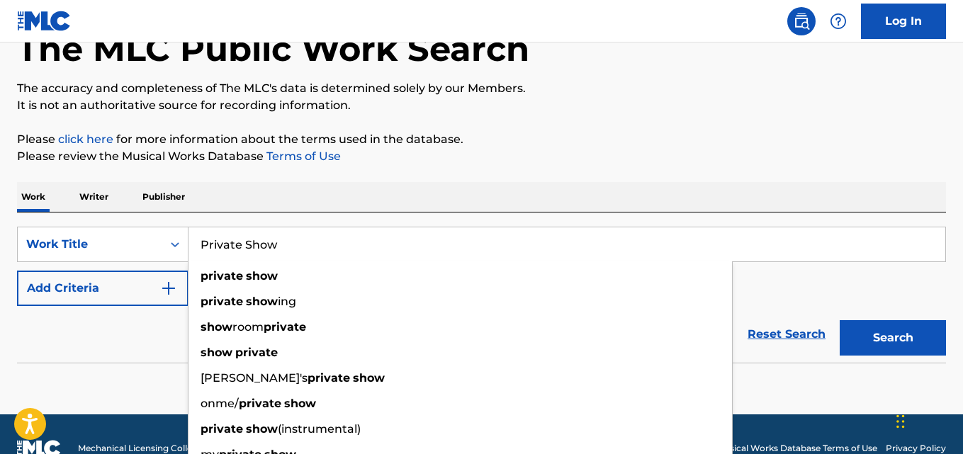
click at [512, 192] on div "Work Writer Publisher" at bounding box center [481, 197] width 929 height 30
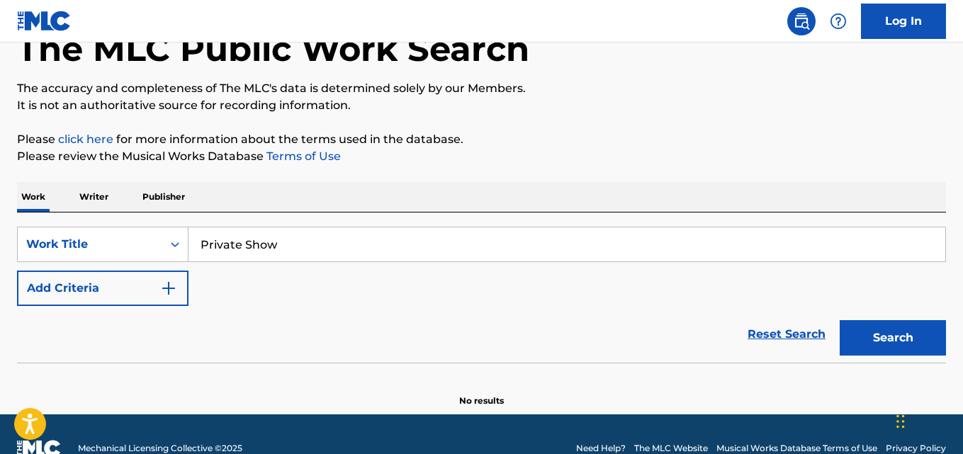
drag, startPoint x: 145, startPoint y: 276, endPoint x: 162, endPoint y: 276, distance: 17.0
click at [147, 276] on button "Add Criteria" at bounding box center [102, 288] width 171 height 35
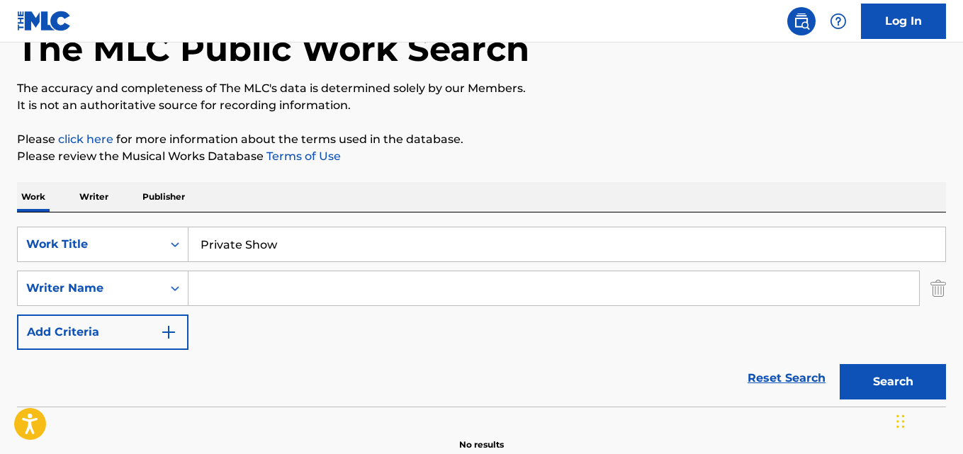
click at [213, 277] on input "Search Form" at bounding box center [553, 288] width 731 height 34
click at [840, 364] on button "Search" at bounding box center [893, 381] width 106 height 35
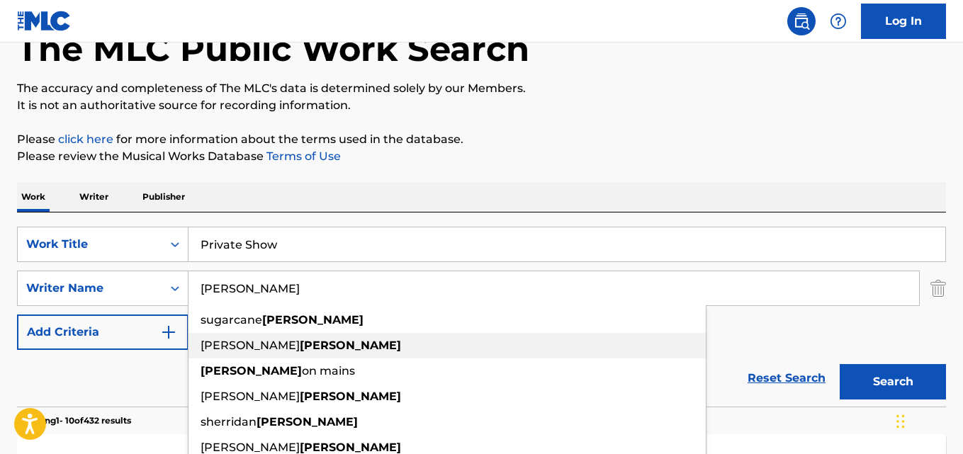
click at [424, 349] on div "[PERSON_NAME]" at bounding box center [446, 346] width 517 height 26
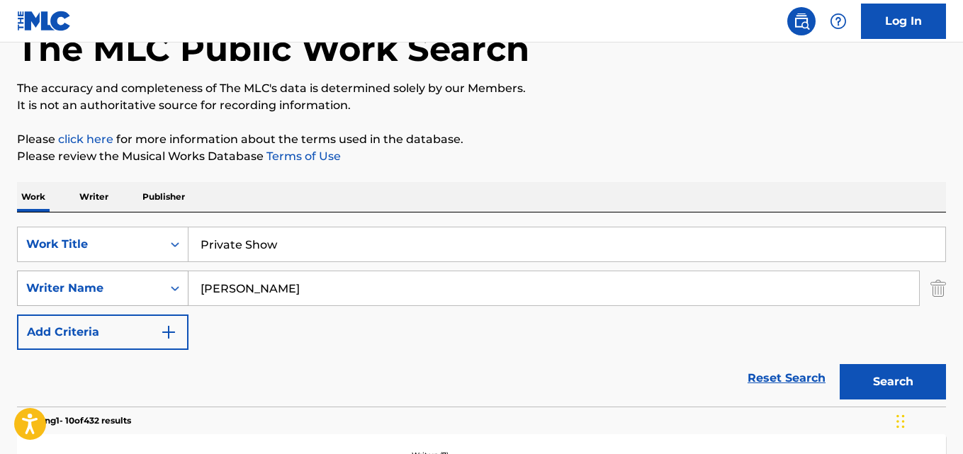
drag, startPoint x: 357, startPoint y: 295, endPoint x: 149, endPoint y: 295, distance: 208.3
click at [150, 295] on div "SearchWithCriteriaea32dd40-b442-4072-ad11-d50ec9cf789c Writer Name [PERSON_NAME]" at bounding box center [481, 288] width 929 height 35
paste input "[PERSON_NAME]"
type input "[PERSON_NAME]"
click at [840, 364] on button "Search" at bounding box center [893, 381] width 106 height 35
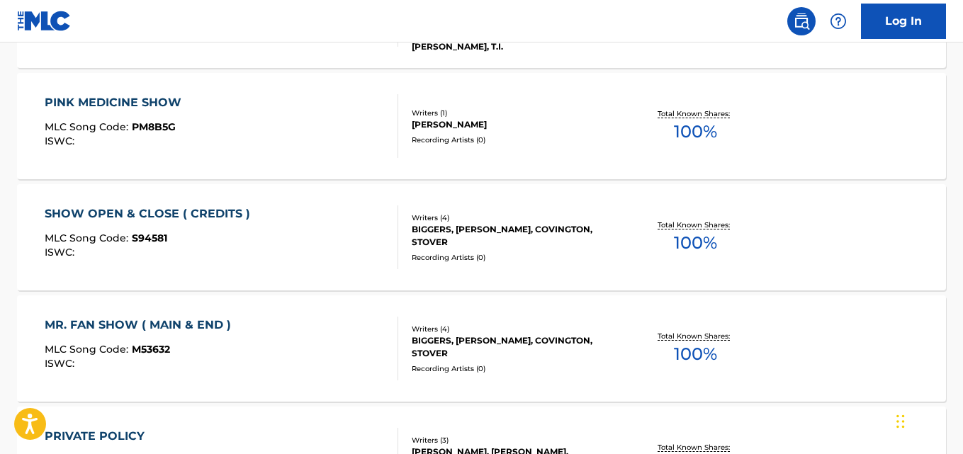
scroll to position [207, 0]
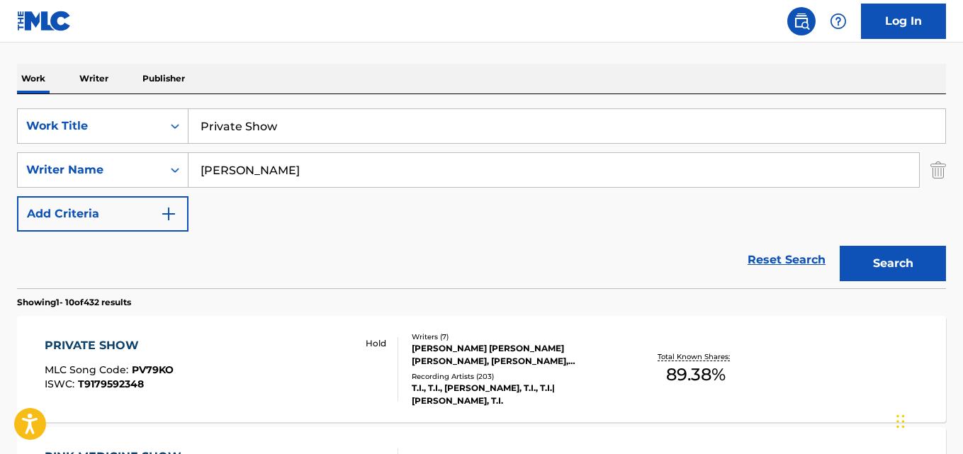
click at [121, 329] on div "PRIVATE SHOW MLC Song Code : PV79KO ISWC : T9179592348 Hold Writers ( 7 ) [PERS…" at bounding box center [481, 369] width 929 height 106
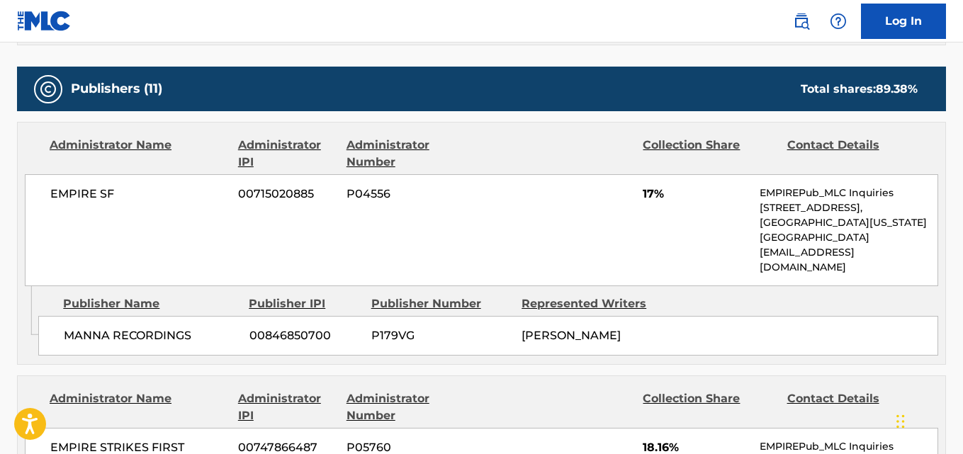
scroll to position [709, 0]
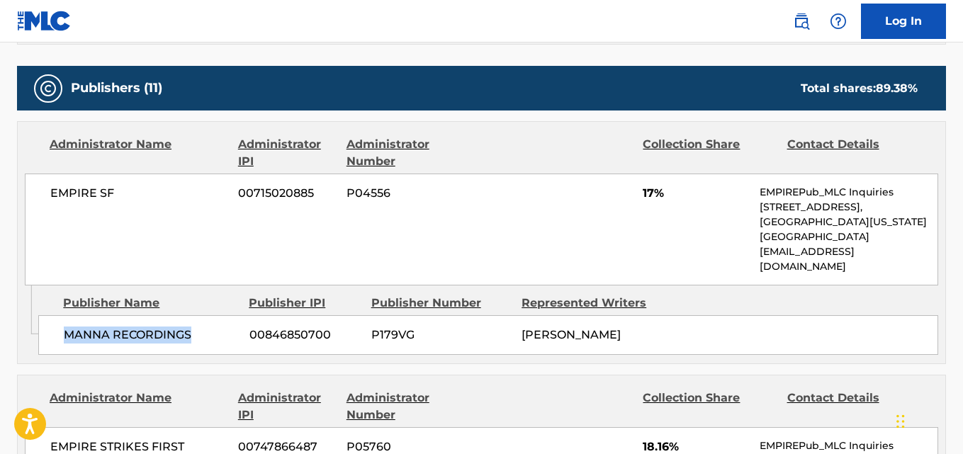
drag, startPoint x: 62, startPoint y: 321, endPoint x: 222, endPoint y: 324, distance: 160.2
click at [222, 324] on div "MANNA RECORDINGS 00846850700 P179VG [PERSON_NAME]" at bounding box center [488, 335] width 900 height 40
click at [644, 195] on span "17%" at bounding box center [696, 193] width 106 height 17
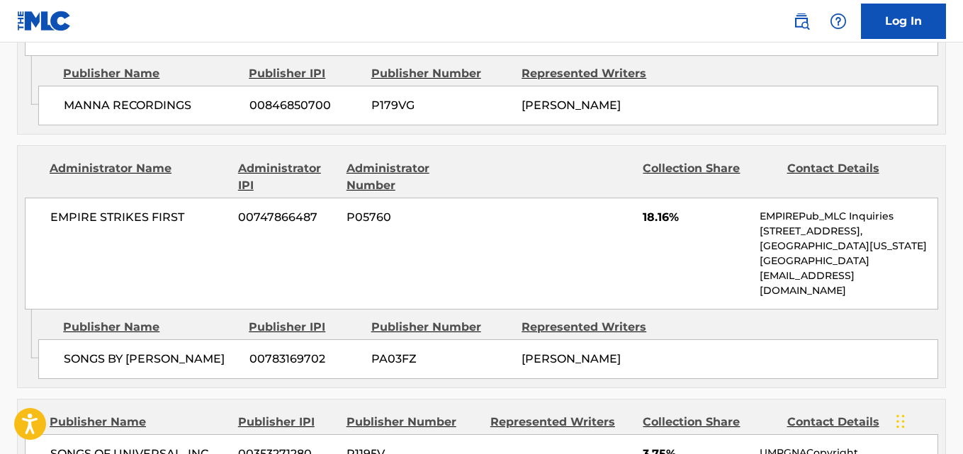
scroll to position [945, 0]
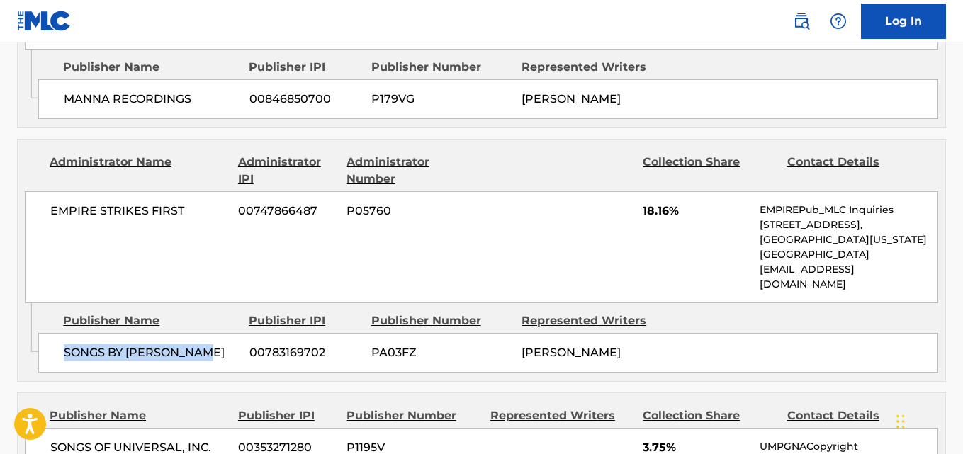
drag, startPoint x: 57, startPoint y: 322, endPoint x: 206, endPoint y: 331, distance: 149.8
click at [206, 333] on div "SONGS BY [PERSON_NAME] 00783169702 PA03FZ [PERSON_NAME]" at bounding box center [488, 353] width 900 height 40
click at [664, 205] on div "EMPIRE STRIKES FIRST 00747866487 P05760 18.16% EMPIREPub_MLC Inquiries [STREET_…" at bounding box center [481, 247] width 913 height 112
click at [658, 203] on span "18.16%" at bounding box center [696, 211] width 106 height 17
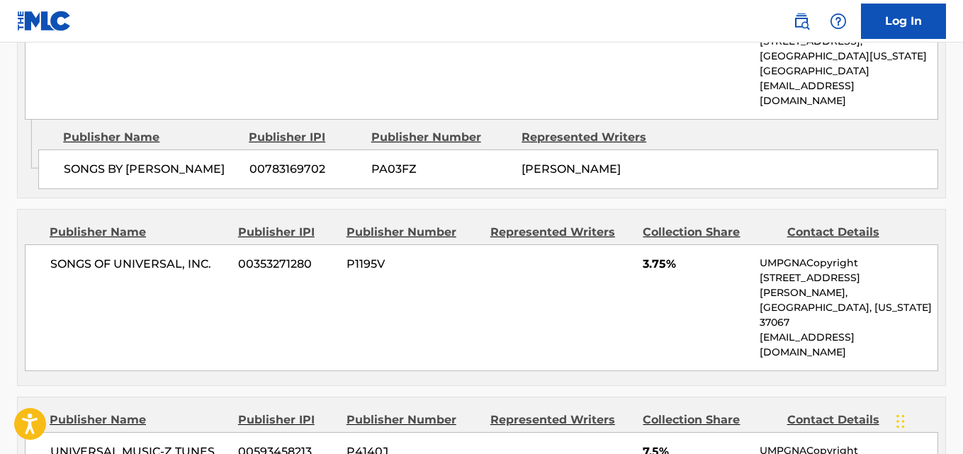
scroll to position [1181, 0]
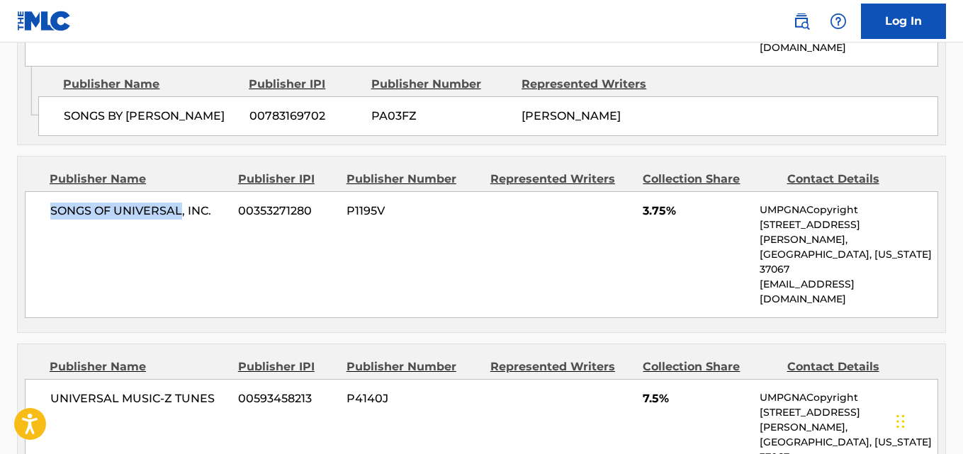
drag, startPoint x: 71, startPoint y: 181, endPoint x: 179, endPoint y: 186, distance: 108.5
click at [179, 191] on div "SONGS OF UNIVERSAL, INC. 00353271280 P1195V 3.75% UMPGNACopyright [STREET_ADDRE…" at bounding box center [481, 254] width 913 height 127
click at [649, 203] on span "3.75%" at bounding box center [696, 211] width 106 height 17
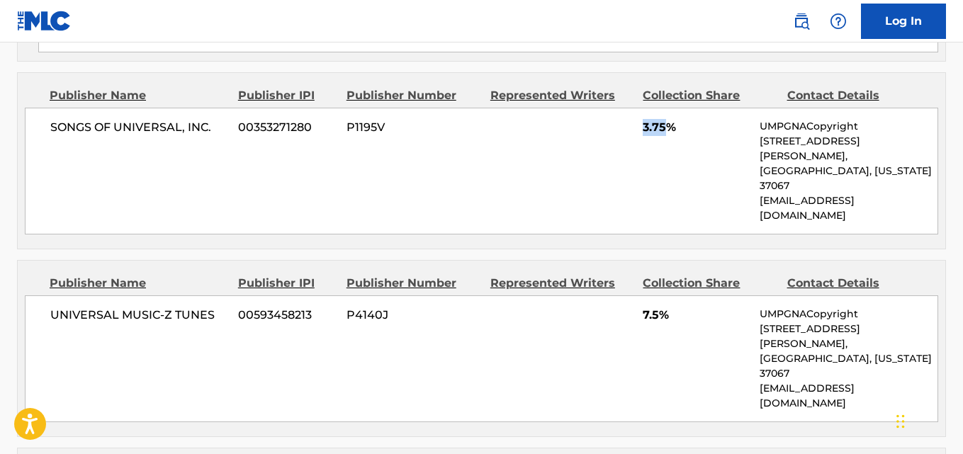
scroll to position [1299, 0]
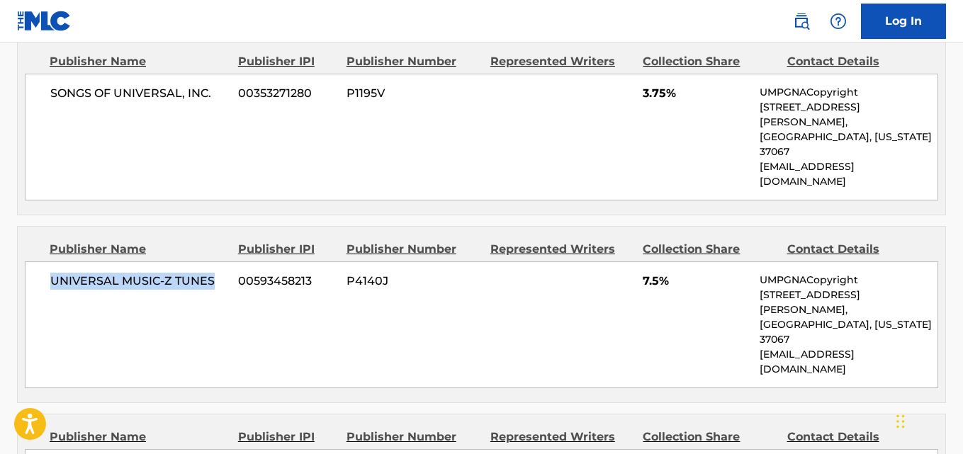
drag, startPoint x: 47, startPoint y: 213, endPoint x: 230, endPoint y: 211, distance: 183.5
click at [230, 261] on div "UNIVERSAL MUSIC-Z TUNES 00593458213 P4140J 7.5% UMPGNACopyright [STREET_ADDRESS…" at bounding box center [481, 324] width 913 height 127
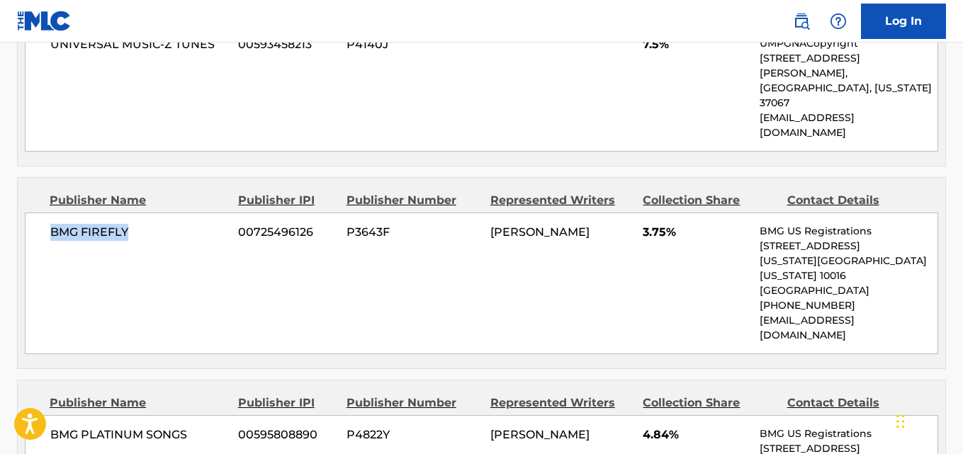
drag, startPoint x: 118, startPoint y: 121, endPoint x: 168, endPoint y: 123, distance: 50.4
click at [168, 213] on div "BMG FIREFLY 00725496126 P3643F [PERSON_NAME] 3.75% BMG US Registrations [STREET…" at bounding box center [481, 284] width 913 height 142
drag, startPoint x: 39, startPoint y: 293, endPoint x: 222, endPoint y: 289, distance: 183.6
click at [646, 427] on span "4.84%" at bounding box center [696, 435] width 106 height 17
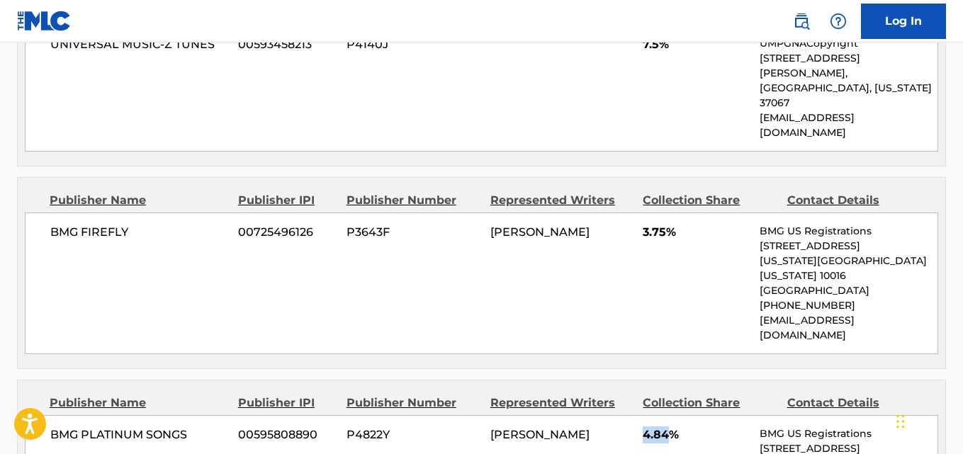
click at [646, 427] on span "4.84%" at bounding box center [696, 435] width 106 height 17
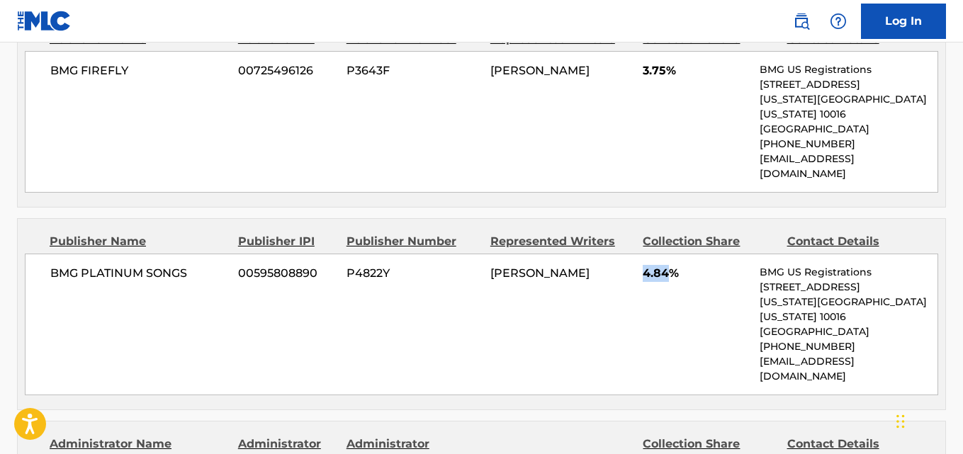
scroll to position [1771, 0]
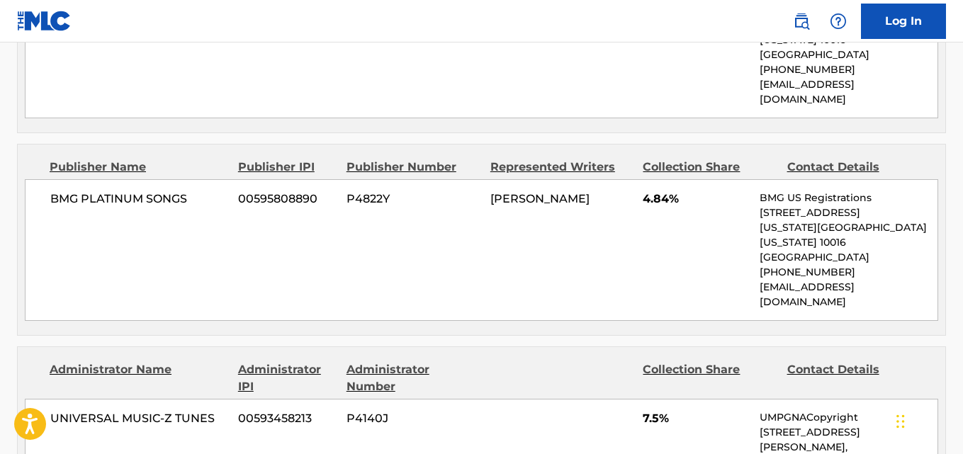
drag, startPoint x: 62, startPoint y: 352, endPoint x: 174, endPoint y: 367, distance: 112.9
click at [653, 410] on span "7.5%" at bounding box center [696, 418] width 106 height 17
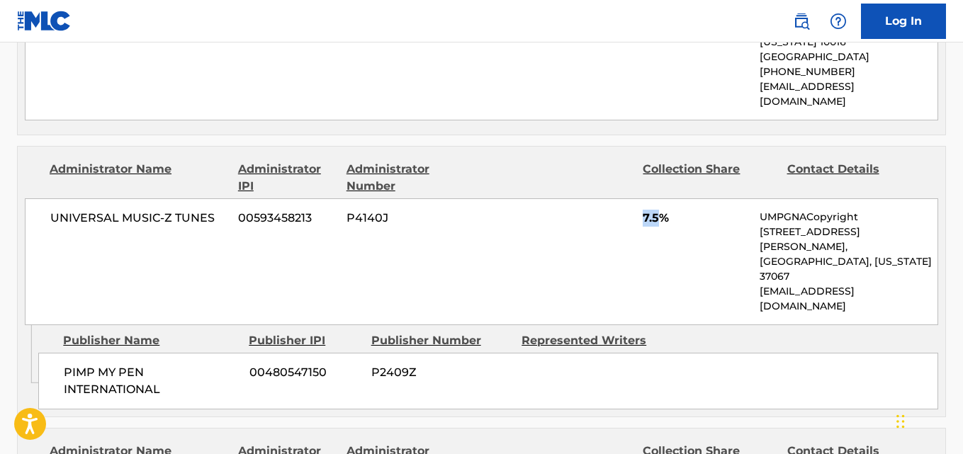
scroll to position [2007, 0]
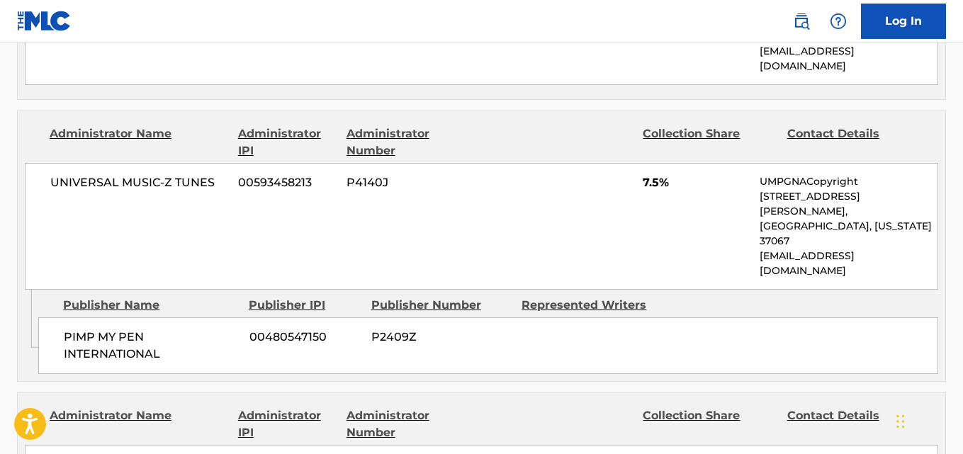
drag, startPoint x: 63, startPoint y: 347, endPoint x: 150, endPoint y: 366, distance: 88.5
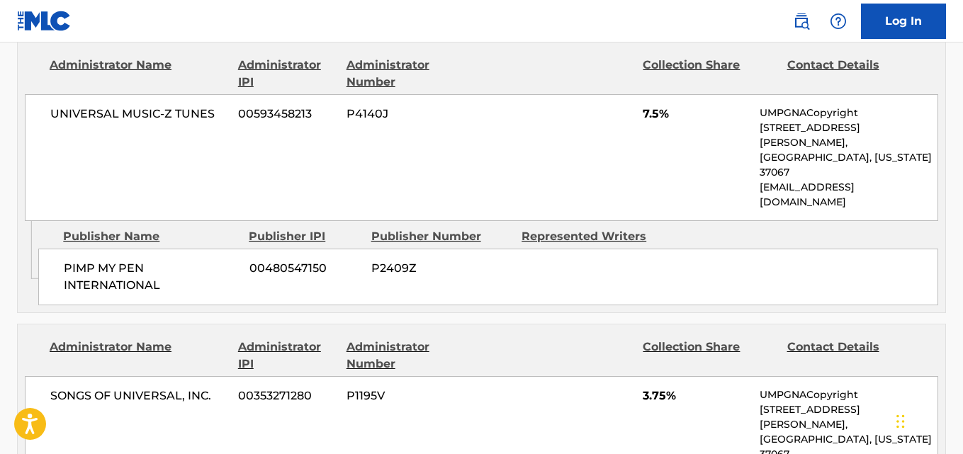
scroll to position [2126, 0]
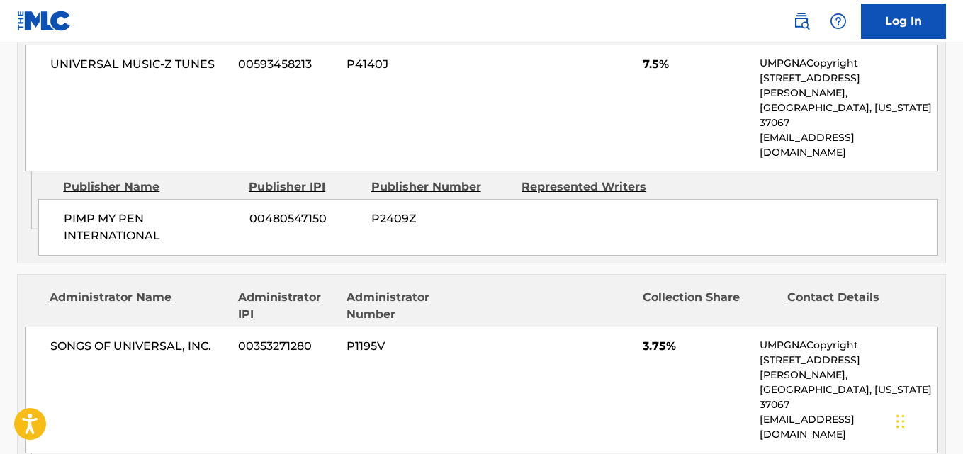
click at [652, 338] on span "3.75%" at bounding box center [696, 346] width 106 height 17
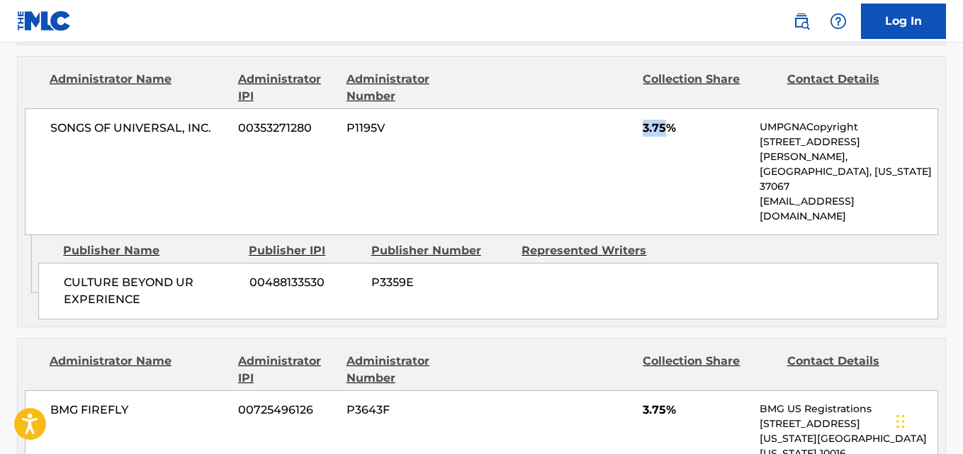
scroll to position [2362, 0]
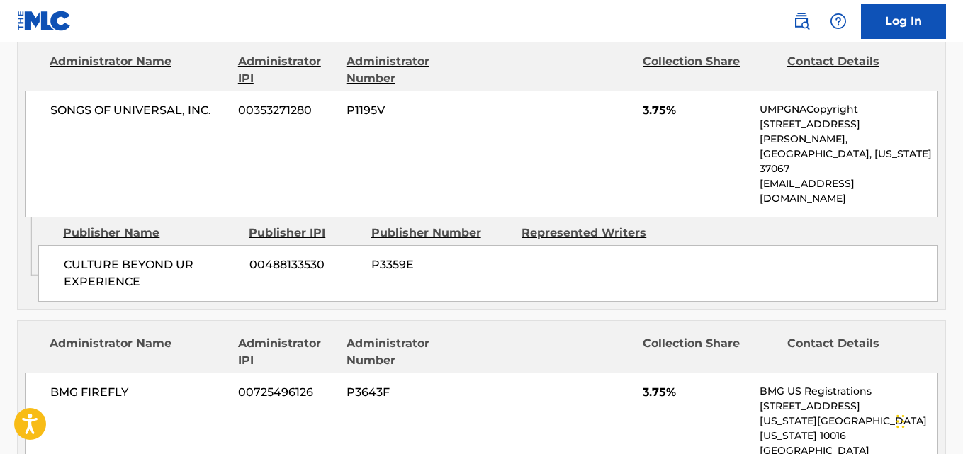
drag, startPoint x: 58, startPoint y: 268, endPoint x: 230, endPoint y: 268, distance: 172.2
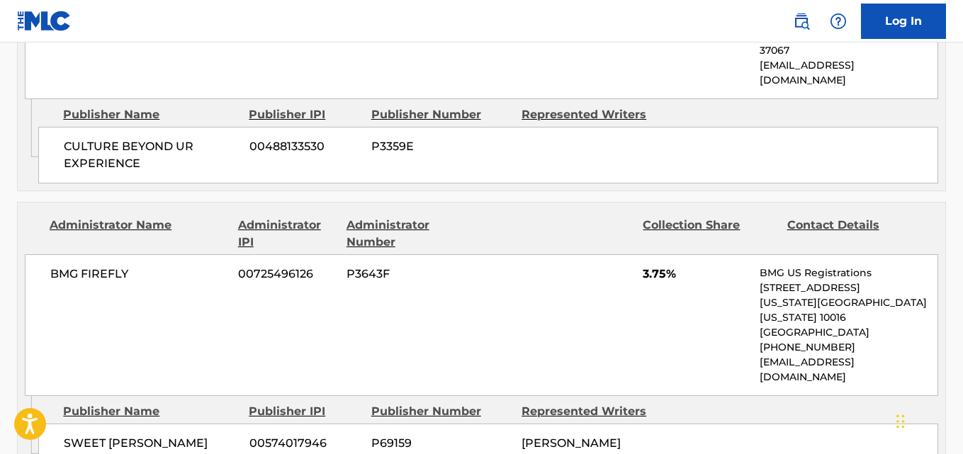
drag, startPoint x: 62, startPoint y: 386, endPoint x: 217, endPoint y: 386, distance: 154.5
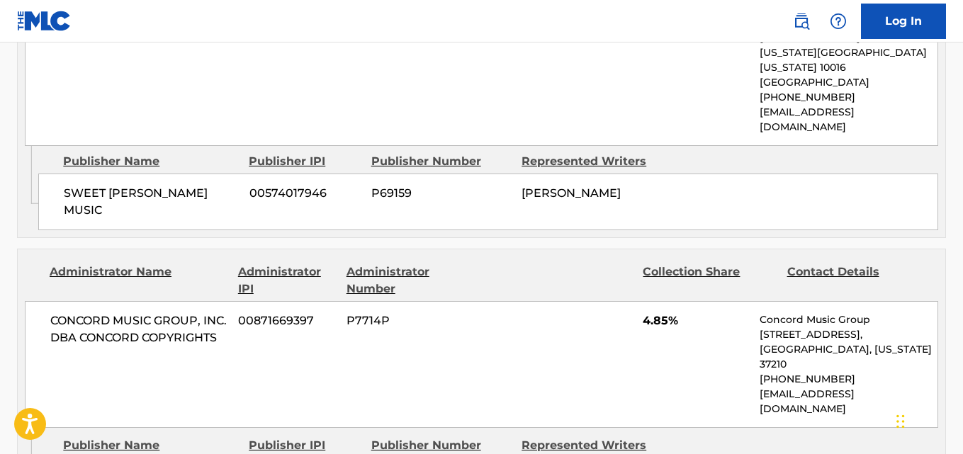
scroll to position [2598, 0]
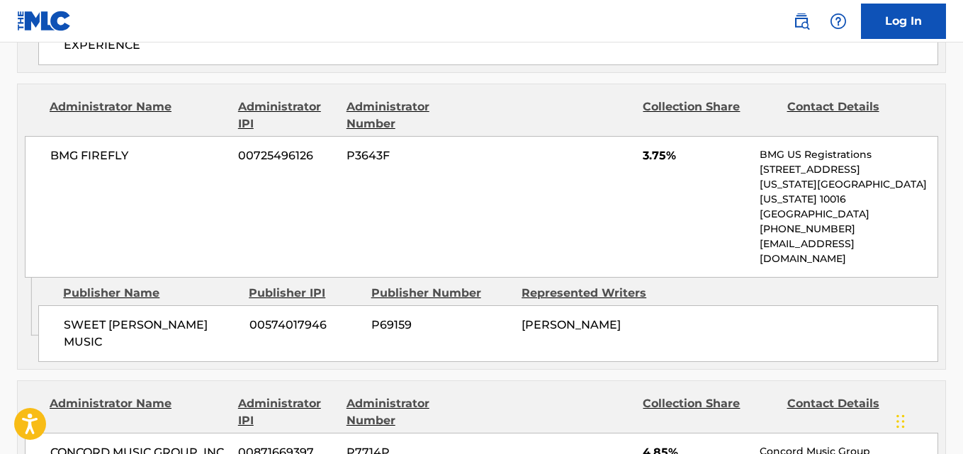
click at [646, 444] on span "4.85%" at bounding box center [696, 452] width 106 height 17
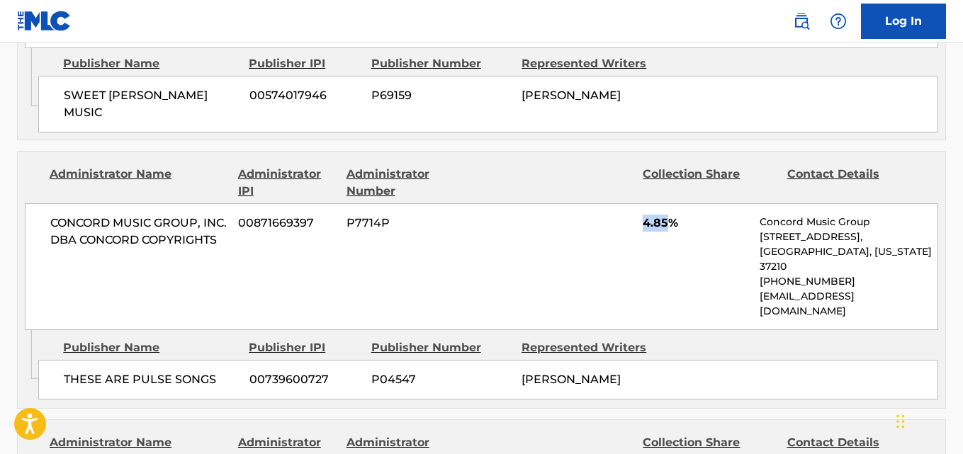
scroll to position [2834, 0]
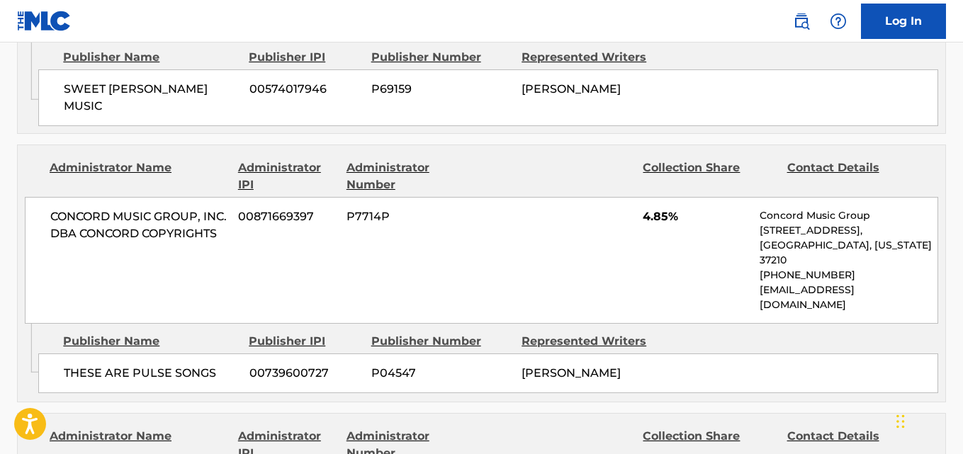
drag, startPoint x: 55, startPoint y: 285, endPoint x: 226, endPoint y: 285, distance: 171.5
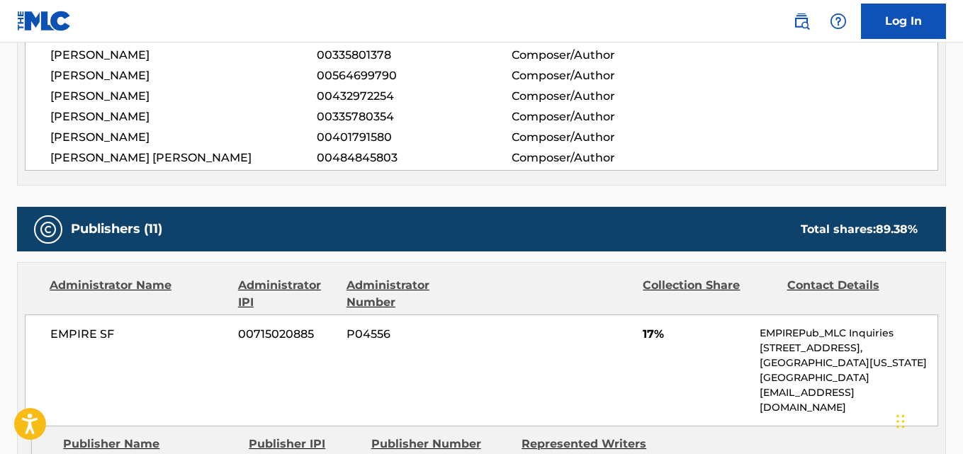
scroll to position [0, 0]
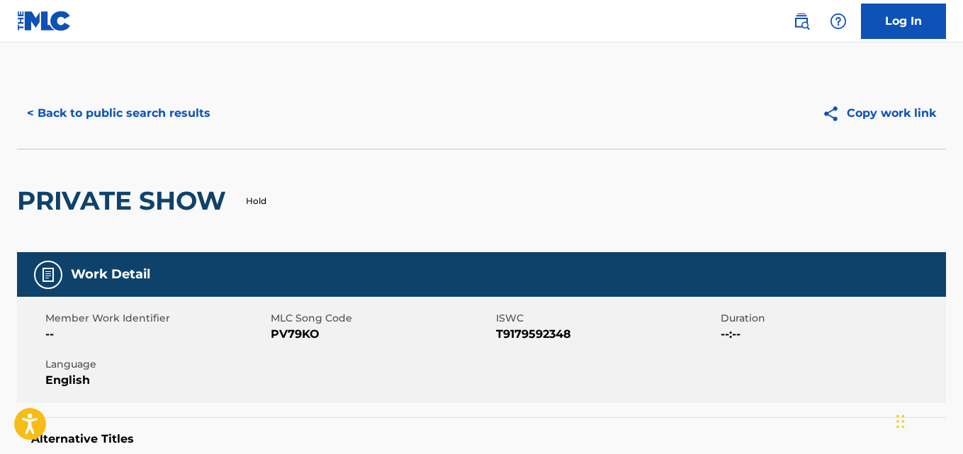
click at [135, 126] on button "< Back to public search results" at bounding box center [118, 113] width 203 height 35
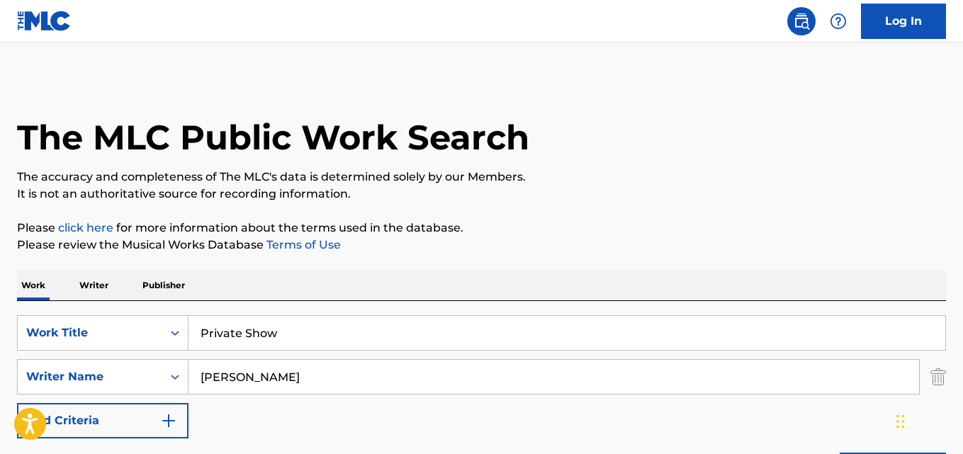
scroll to position [207, 0]
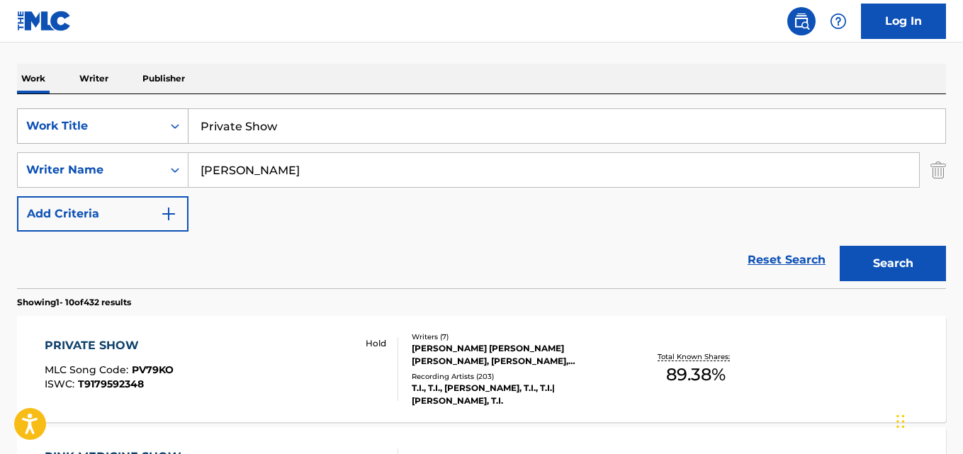
drag, startPoint x: 298, startPoint y: 134, endPoint x: 47, endPoint y: 142, distance: 250.2
click at [47, 142] on div "SearchWithCriteria4c285bd9-11be-485c-808a-a4e001f04b3f Work Title Private Show" at bounding box center [481, 125] width 929 height 35
paste input "Rubber Band Man"
type input "Rubber Band Man"
click at [912, 258] on button "Search" at bounding box center [893, 263] width 106 height 35
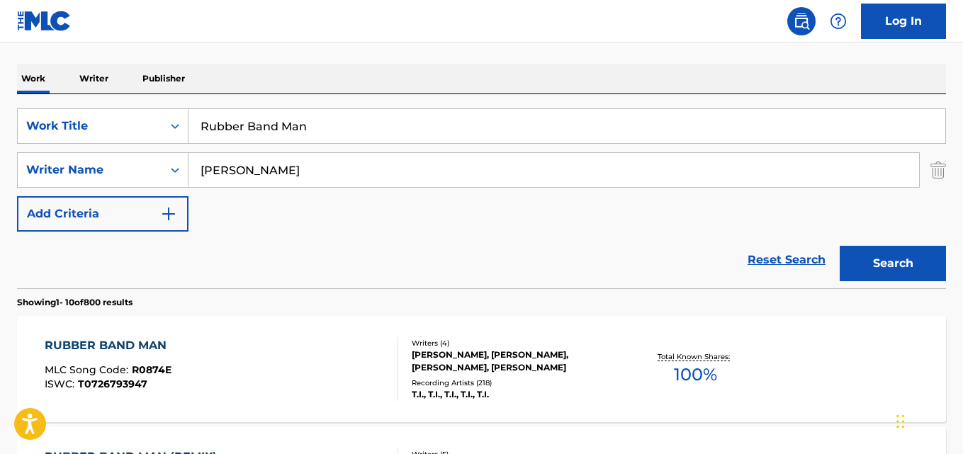
click at [133, 337] on div "RUBBER BAND MAN MLC Song Code : R0874E ISWC : T0726793947 Writers ( 4 ) [PERSON…" at bounding box center [481, 369] width 929 height 106
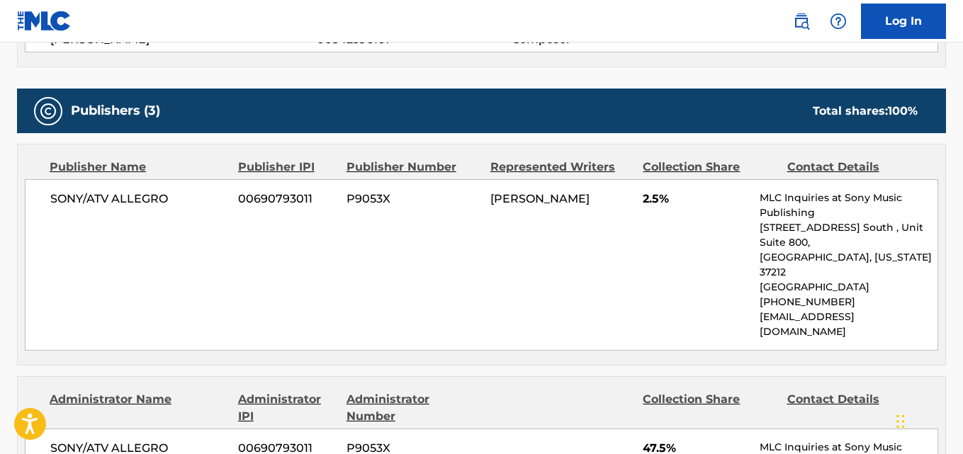
scroll to position [473, 0]
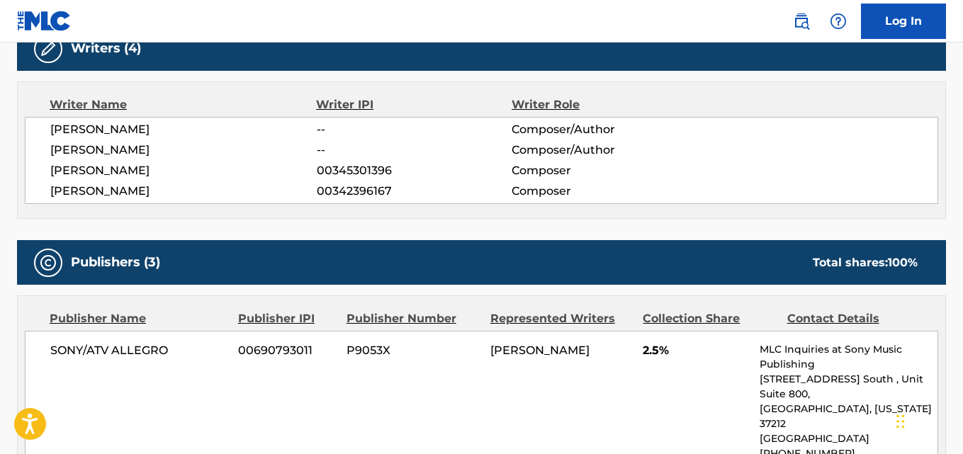
click at [129, 144] on span "[PERSON_NAME]" at bounding box center [183, 150] width 266 height 17
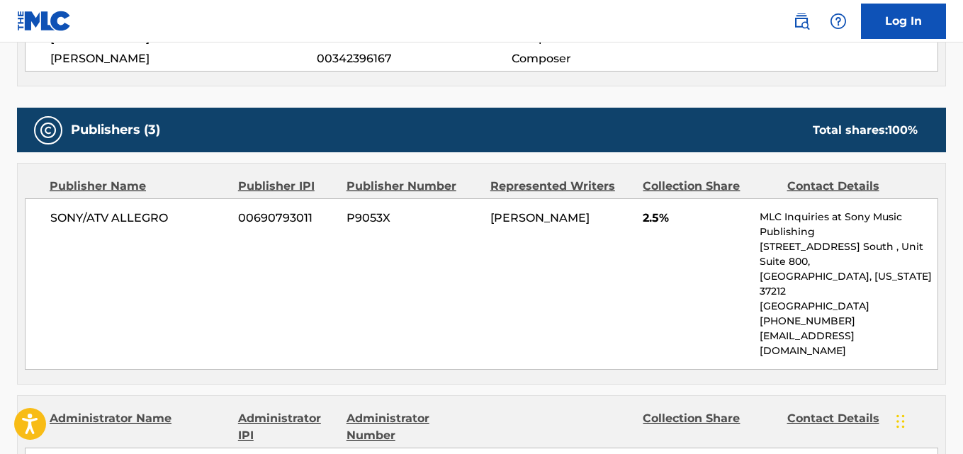
scroll to position [709, 0]
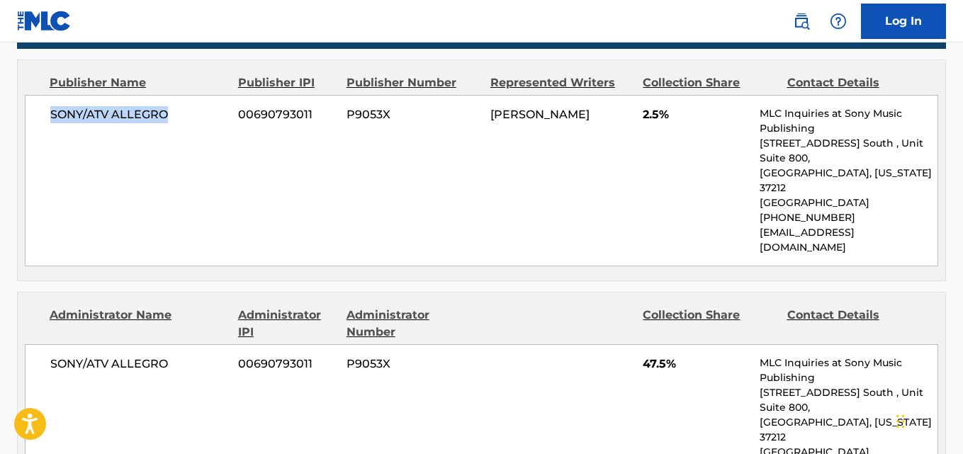
drag, startPoint x: 89, startPoint y: 122, endPoint x: 221, endPoint y: 122, distance: 132.5
click at [221, 122] on div "SONY/ATV ALLEGRO 00690793011 P9053X [PERSON_NAME] 2.5% MLC Inquiries at Sony Mu…" at bounding box center [481, 180] width 913 height 171
click at [653, 115] on span "2.5%" at bounding box center [696, 114] width 106 height 17
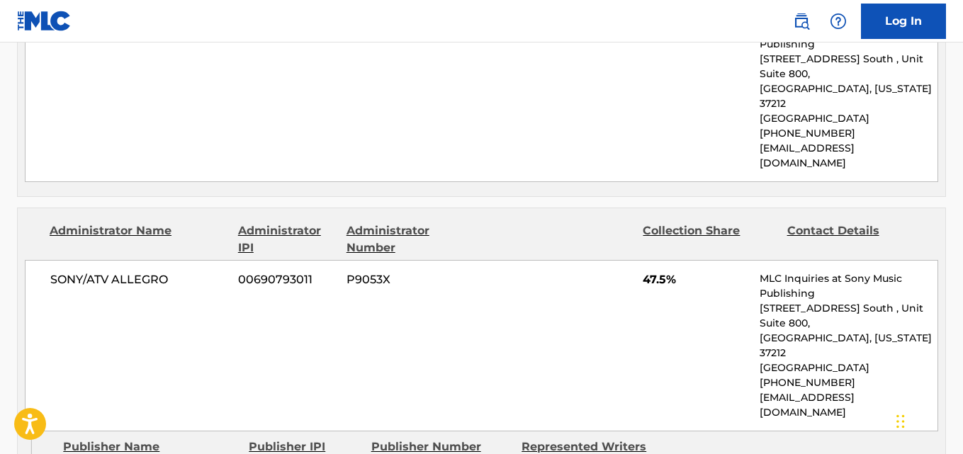
scroll to position [827, 0]
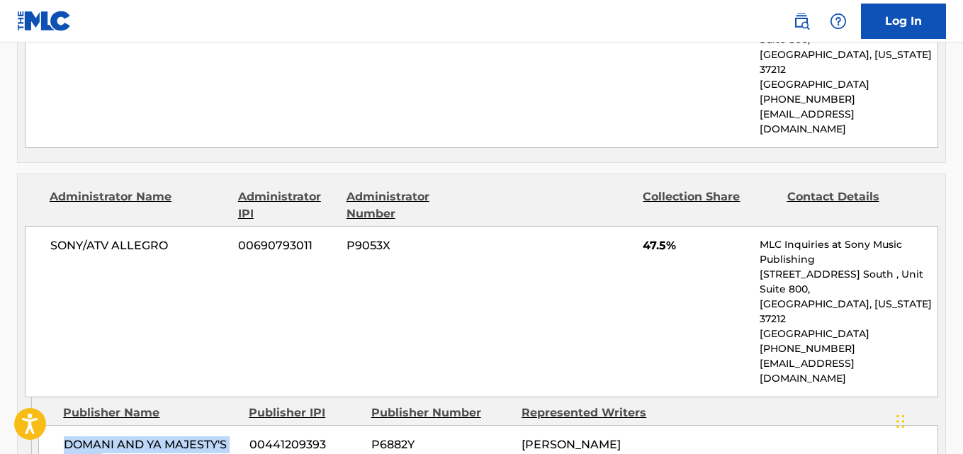
drag, startPoint x: 66, startPoint y: 388, endPoint x: 150, endPoint y: 409, distance: 87.0
click at [150, 436] on span "DOMANI AND YA MAJESTY'S MUSIC" at bounding box center [151, 453] width 175 height 34
click at [645, 237] on span "47.5%" at bounding box center [696, 245] width 106 height 17
click at [646, 237] on span "47.5%" at bounding box center [696, 245] width 106 height 17
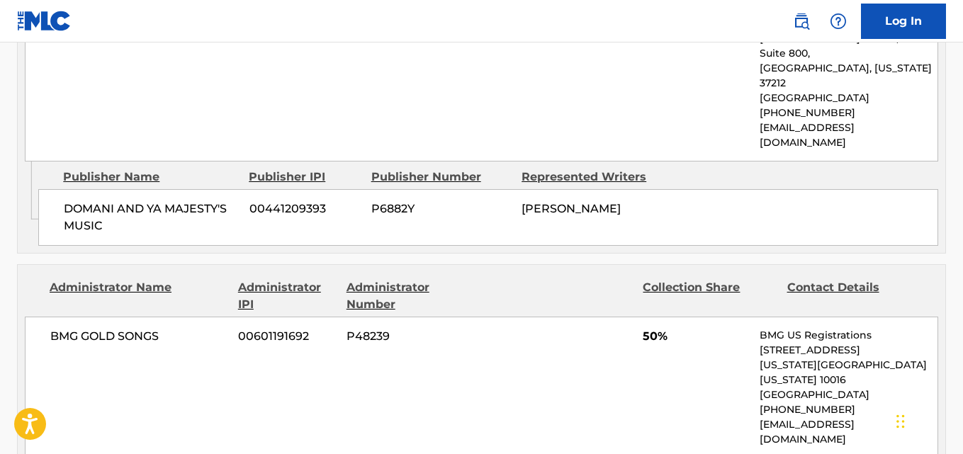
scroll to position [1181, 0]
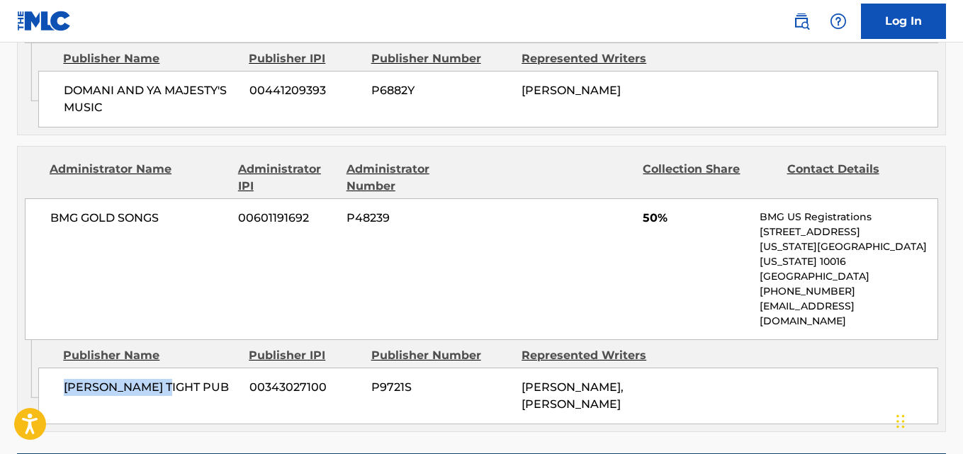
drag, startPoint x: 64, startPoint y: 296, endPoint x: 186, endPoint y: 291, distance: 122.0
click at [186, 379] on span "[PERSON_NAME] TIGHT PUB" at bounding box center [151, 387] width 175 height 17
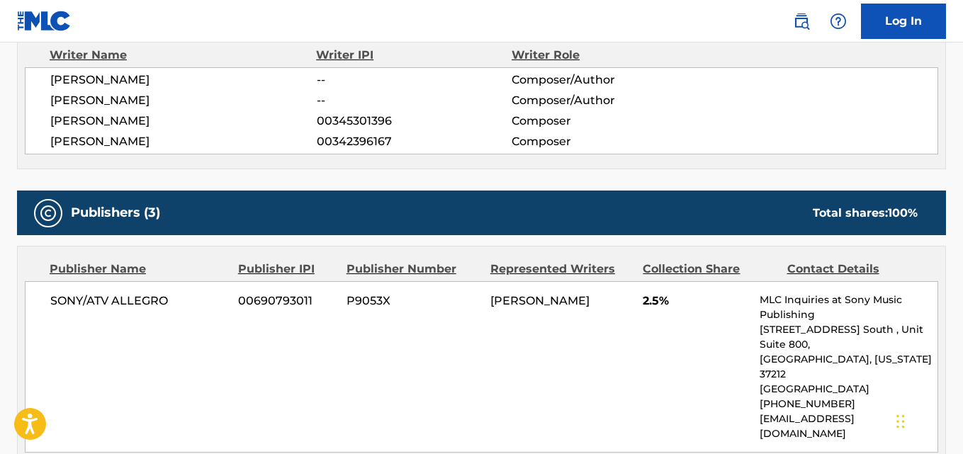
scroll to position [473, 0]
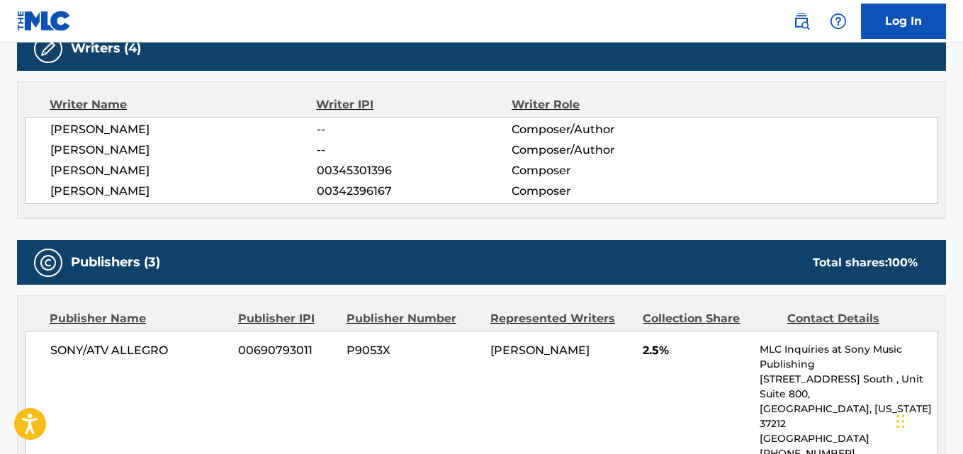
click at [444, 172] on span "00345301396" at bounding box center [414, 170] width 195 height 17
click at [738, 127] on div "[PERSON_NAME] -- Composer/Author" at bounding box center [493, 129] width 887 height 17
click at [405, 407] on div "SONY/ATV ALLEGRO 00690793011 P9053X [PERSON_NAME] 2.5% MLC Inquiries at Sony Mu…" at bounding box center [481, 416] width 913 height 171
